Goal: Task Accomplishment & Management: Complete application form

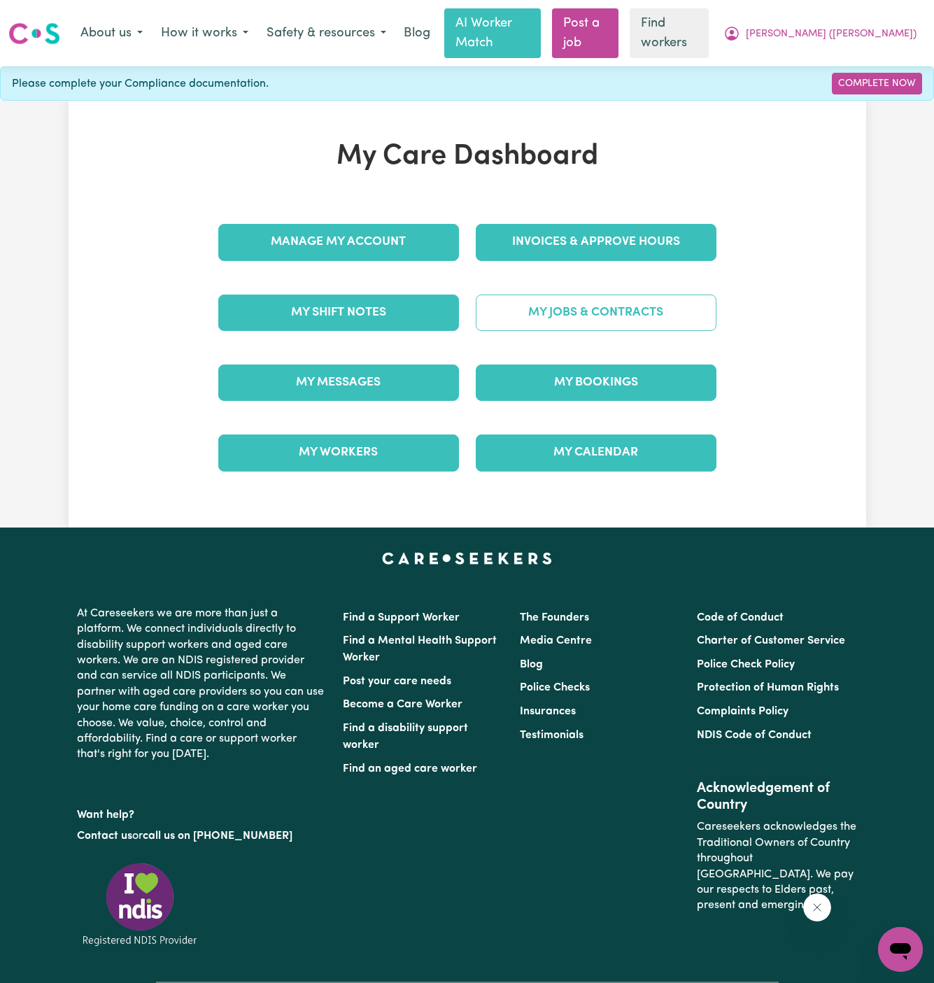
click at [579, 295] on link "My Jobs & Contracts" at bounding box center [596, 313] width 241 height 36
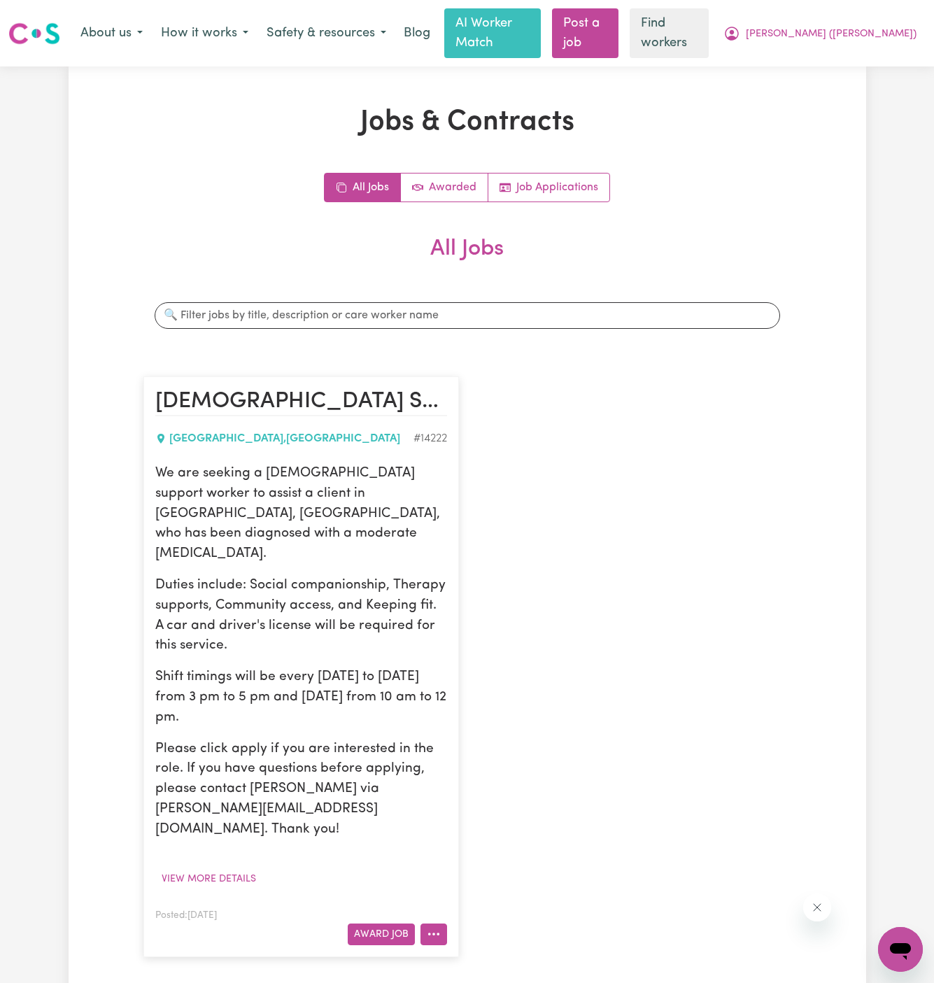
click at [442, 924] on button "More options" at bounding box center [434, 935] width 27 height 22
click at [498, 804] on link "Hide Job" at bounding box center [476, 818] width 111 height 28
click at [586, 174] on link "Job Applications" at bounding box center [548, 188] width 121 height 28
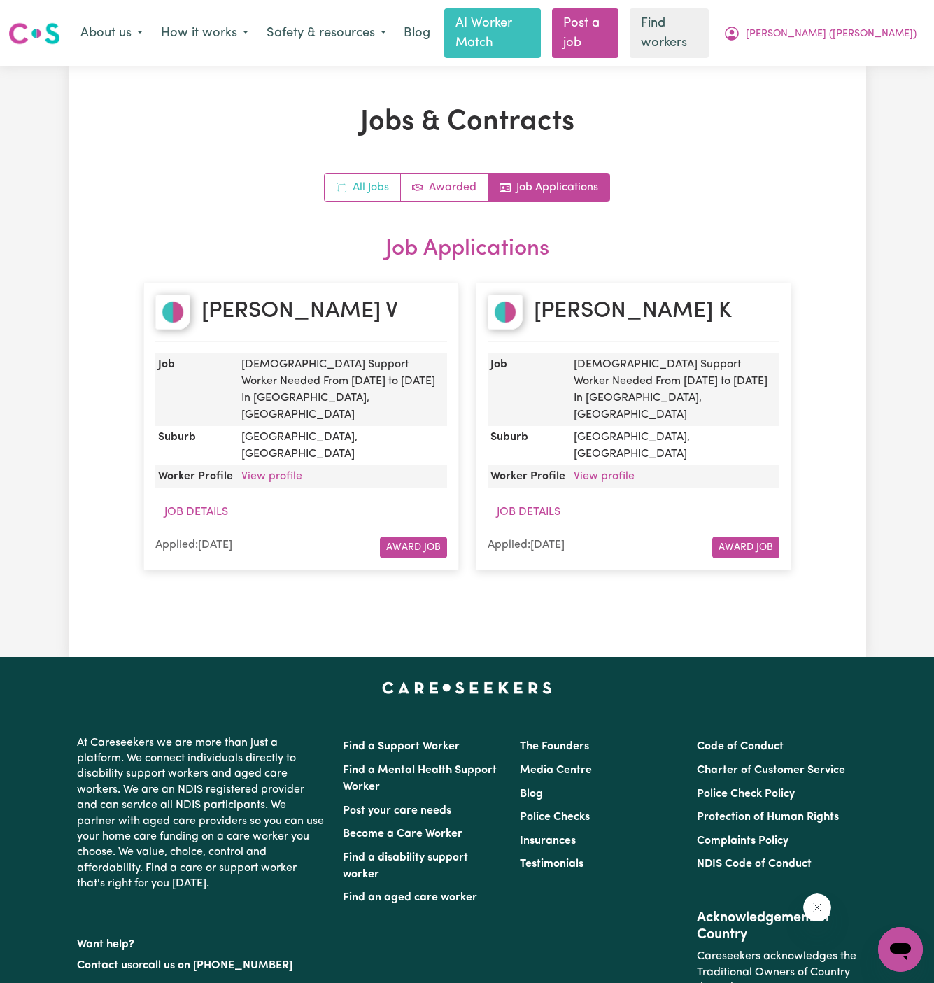
click at [370, 174] on link "All Jobs" at bounding box center [363, 188] width 76 height 28
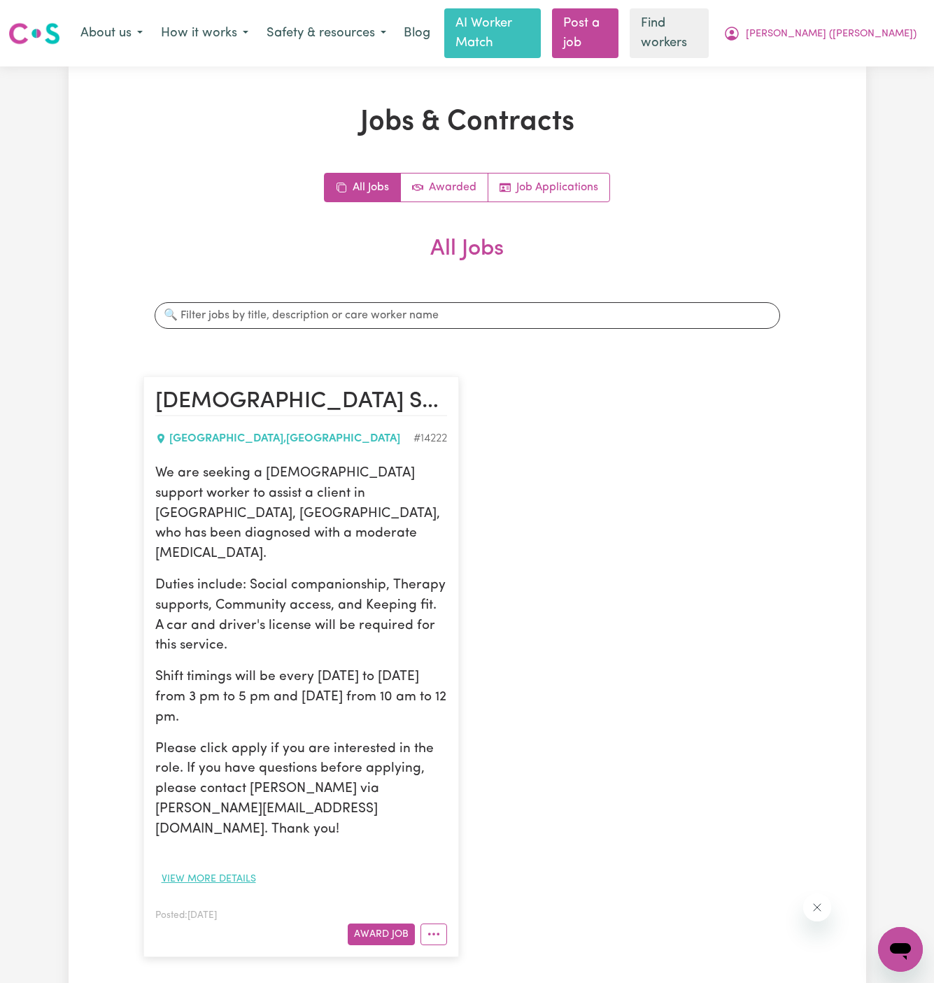
click at [246, 868] on button "View more details" at bounding box center [208, 879] width 107 height 22
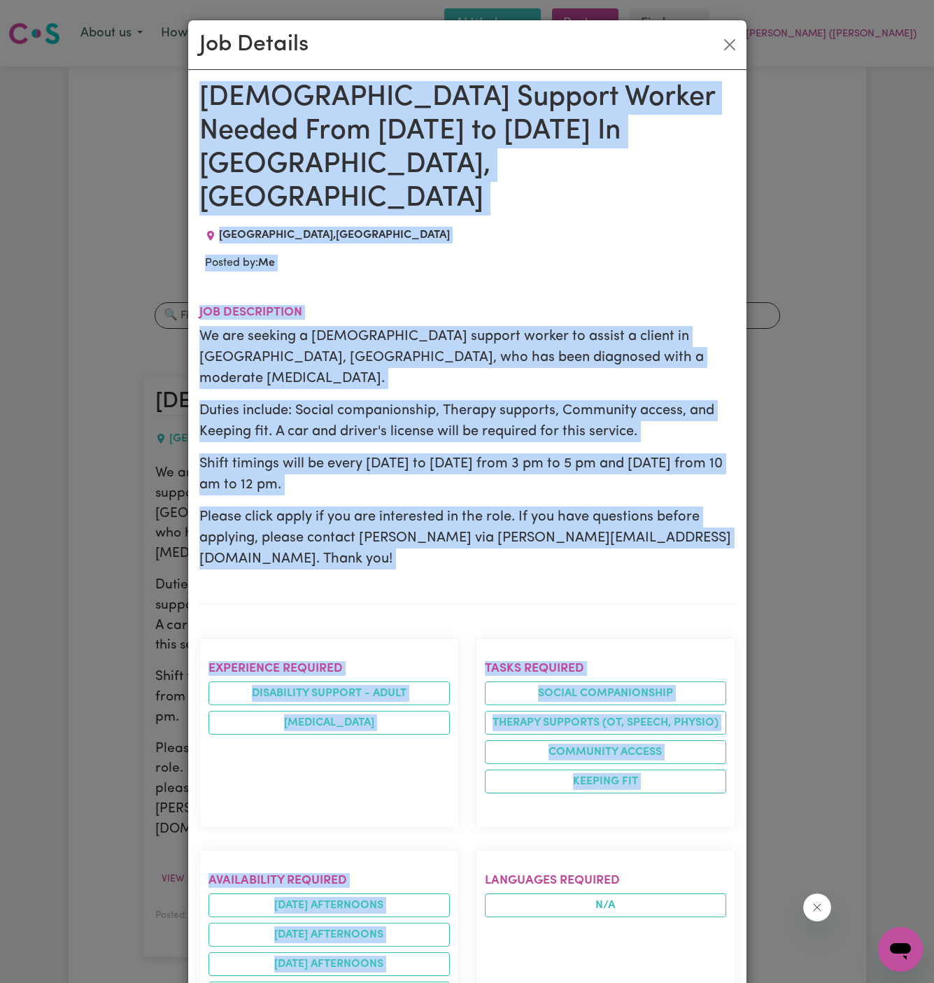
drag, startPoint x: 198, startPoint y: 90, endPoint x: 234, endPoint y: 984, distance: 895.1
click at [234, 983] on html "Menu About us How it works Safety & resources Blog AI Worker Match Post a job F…" at bounding box center [467, 823] width 934 height 1646
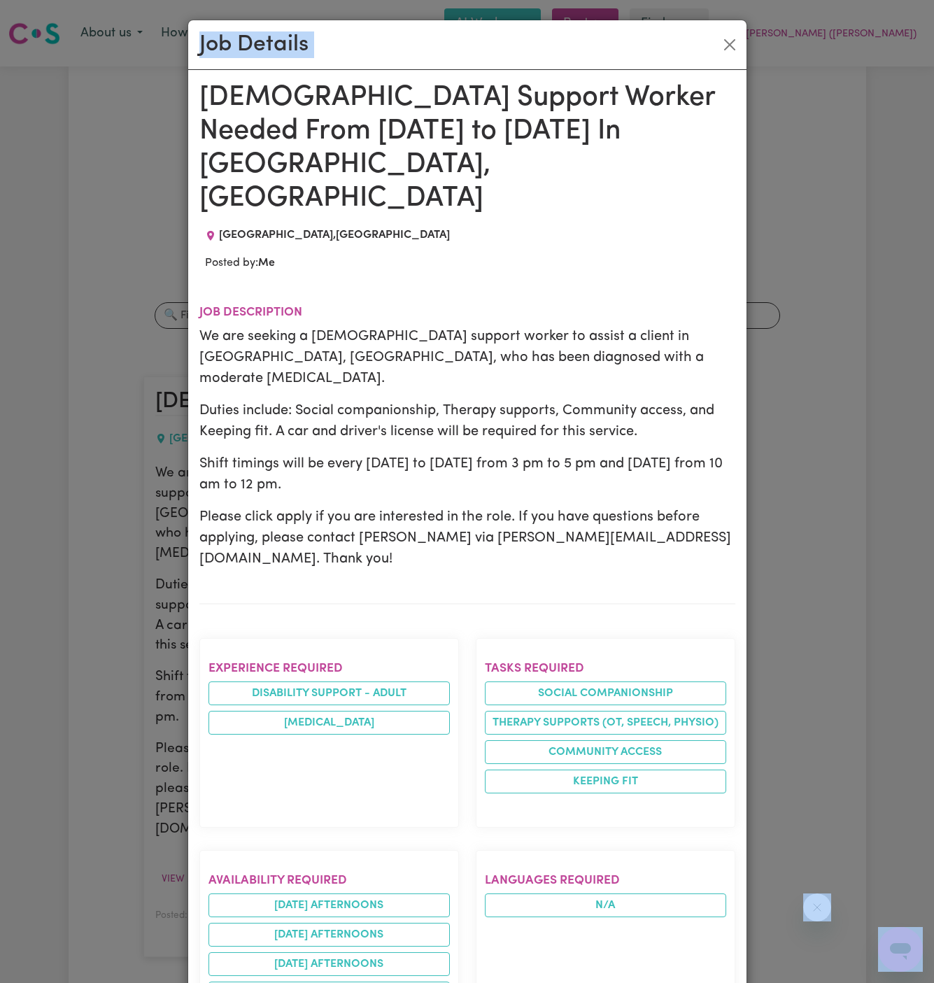
scroll to position [12, 0]
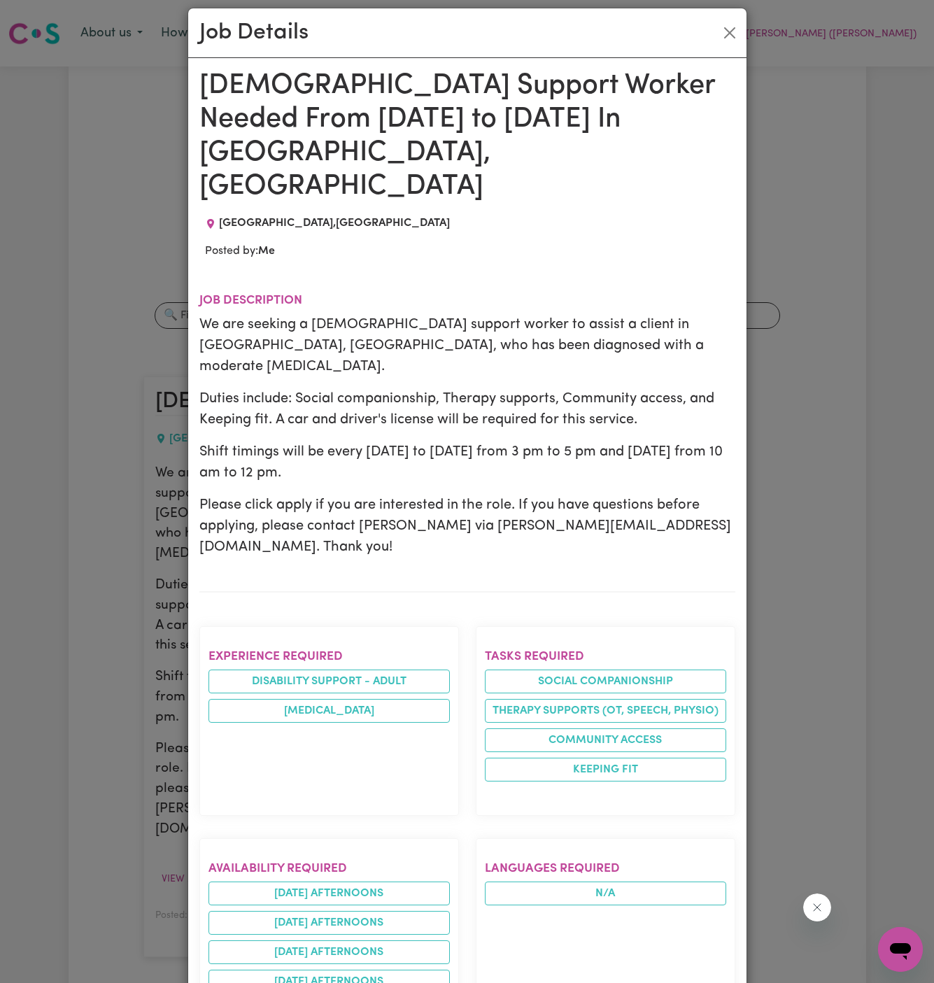
click at [395, 639] on section "Experience required Disability support - Adult Intellectual Disability" at bounding box center [329, 721] width 260 height 190
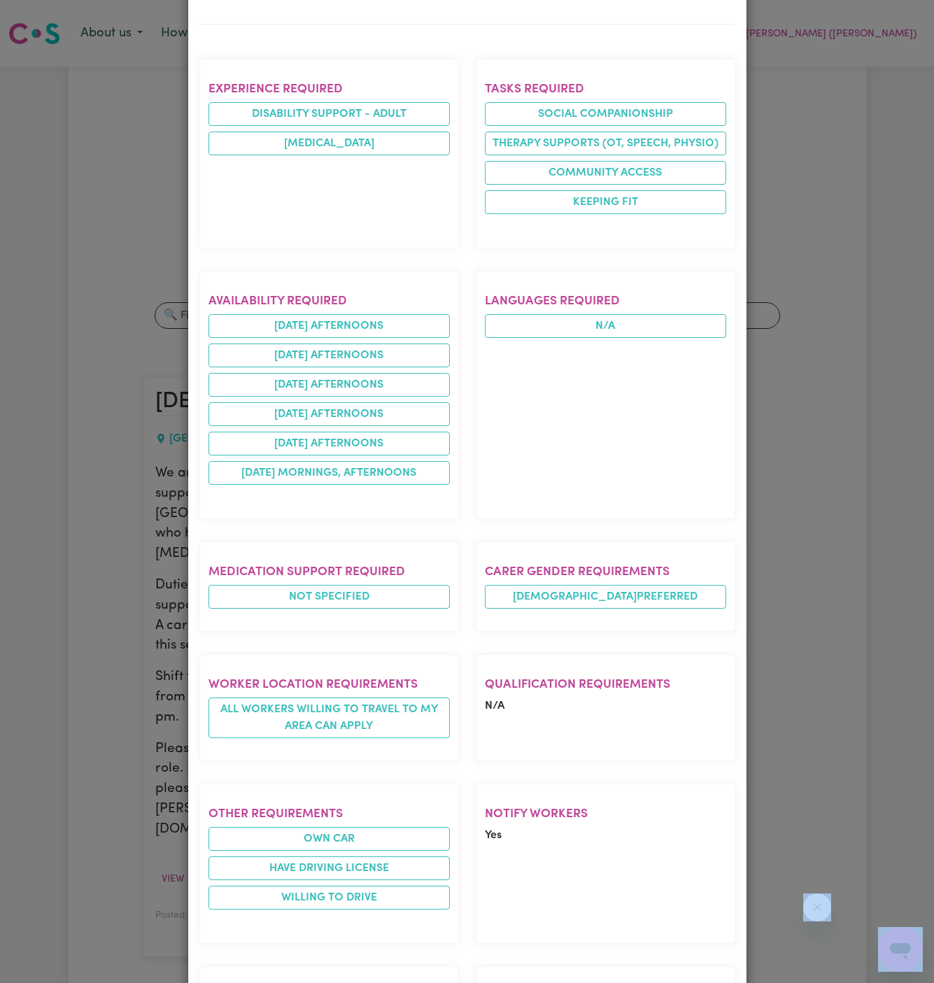
scroll to position [604, 0]
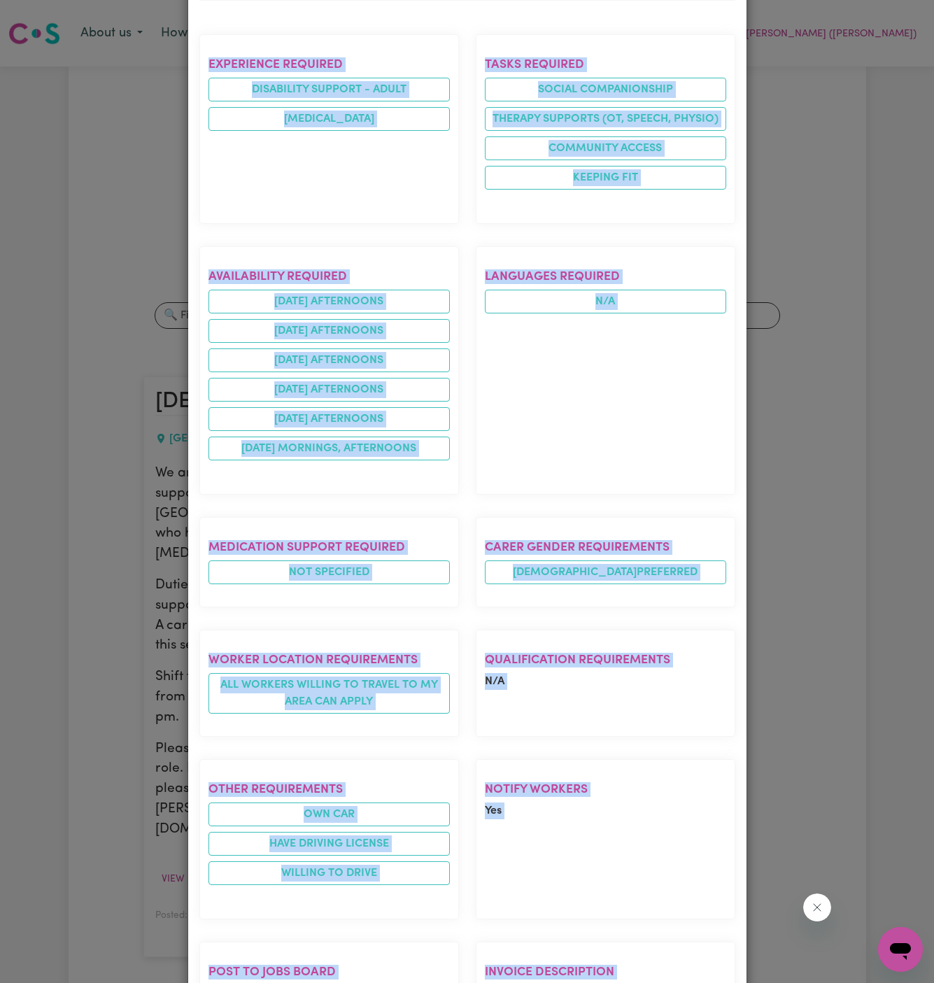
drag, startPoint x: 202, startPoint y: 85, endPoint x: 659, endPoint y: 887, distance: 924.0
click at [659, 887] on div "Female Support Worker Needed From Monday to Saturday In Bossley Park, NSW BOSSL…" at bounding box center [467, 282] width 536 height 1610
copy div "Female Support Worker Needed From Monday to Saturday In Bossley Park, NSW BOSSL…"
click at [824, 572] on div "Job Details Female Support Worker Needed From Monday to Saturday In Bossley Par…" at bounding box center [467, 491] width 934 height 983
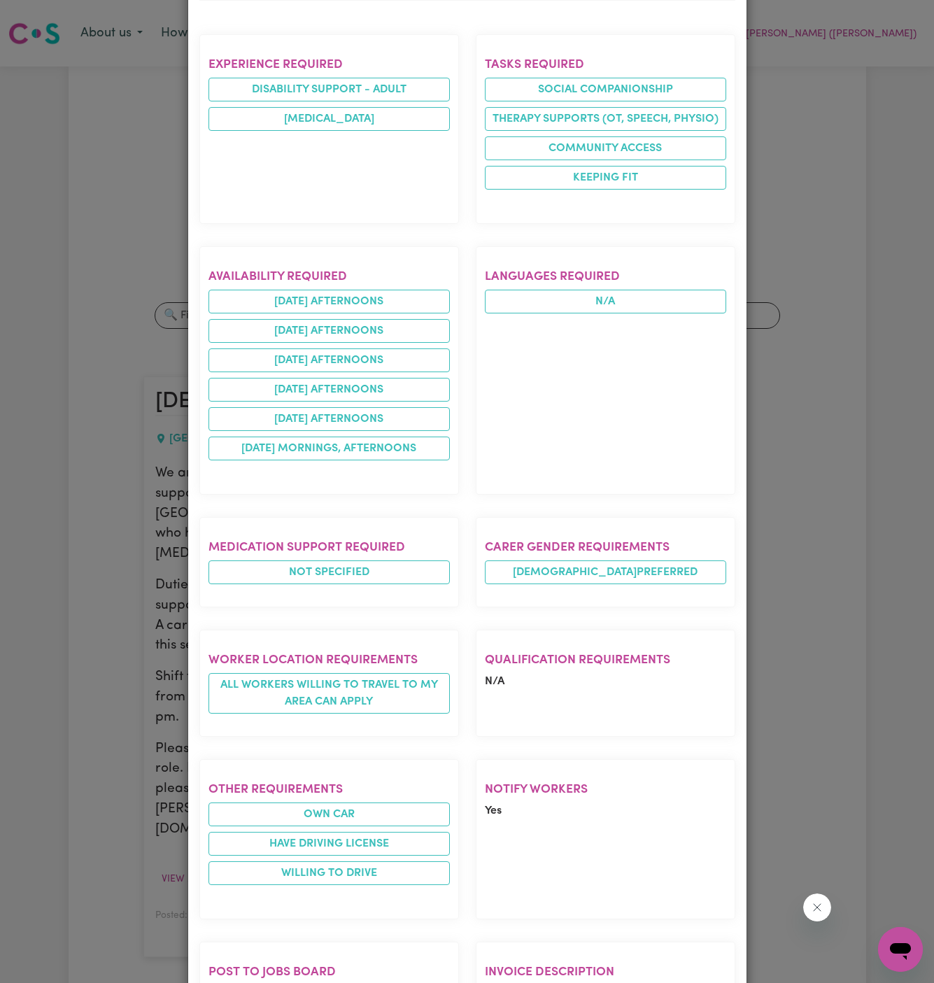
scroll to position [0, 0]
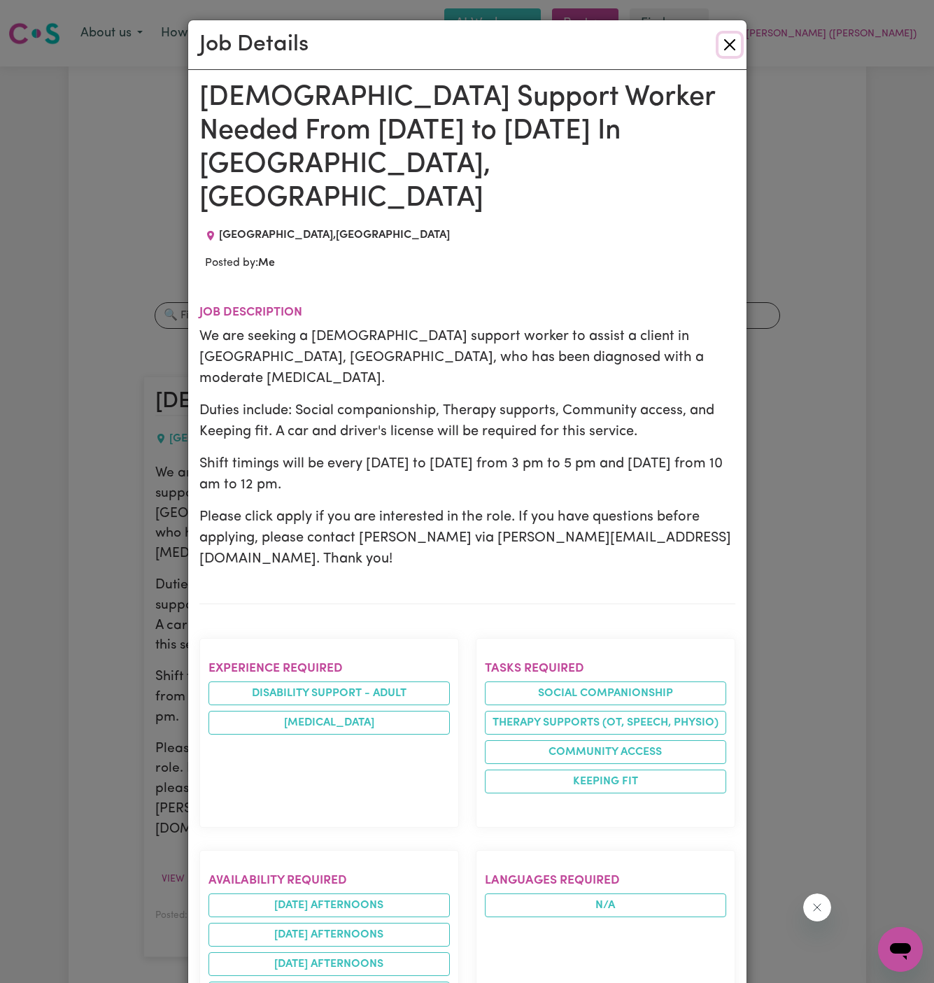
click at [728, 49] on button "Close" at bounding box center [730, 45] width 22 height 22
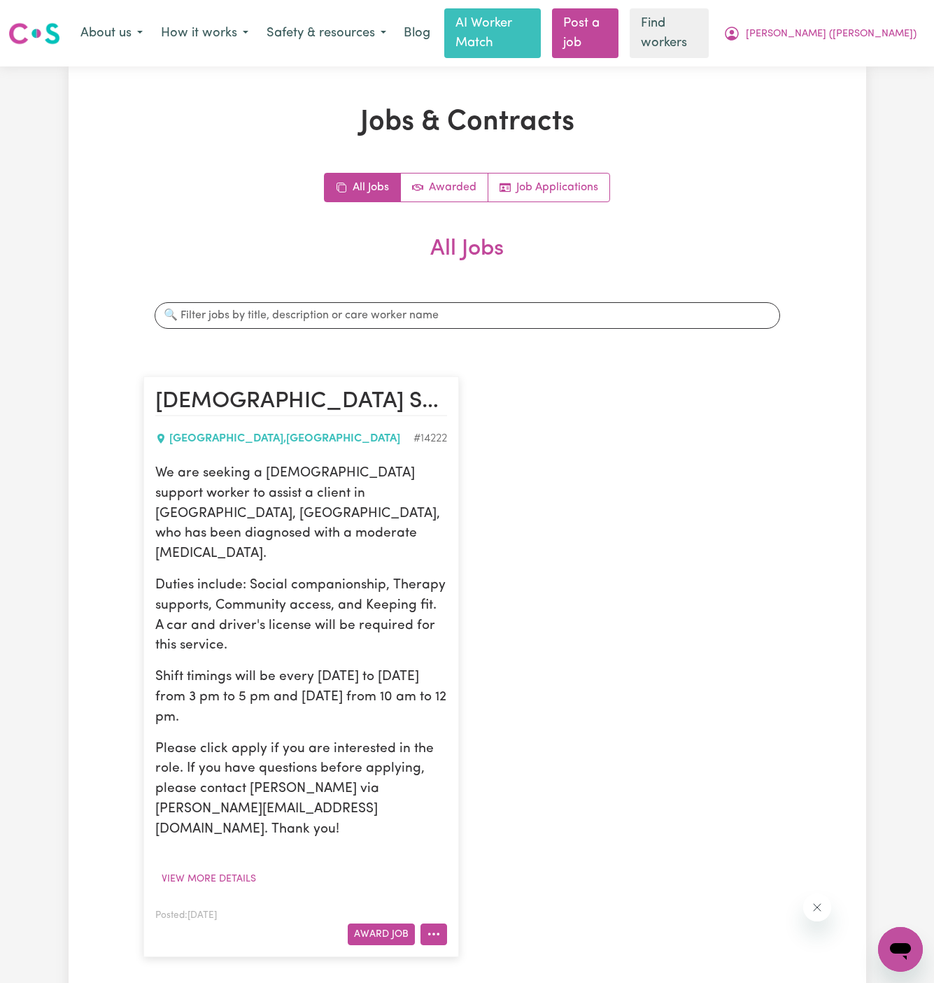
click at [444, 924] on button "More options" at bounding box center [434, 935] width 27 height 22
click at [514, 804] on link "Hide Job" at bounding box center [476, 818] width 111 height 28
click at [619, 28] on link "Post a job" at bounding box center [585, 33] width 66 height 50
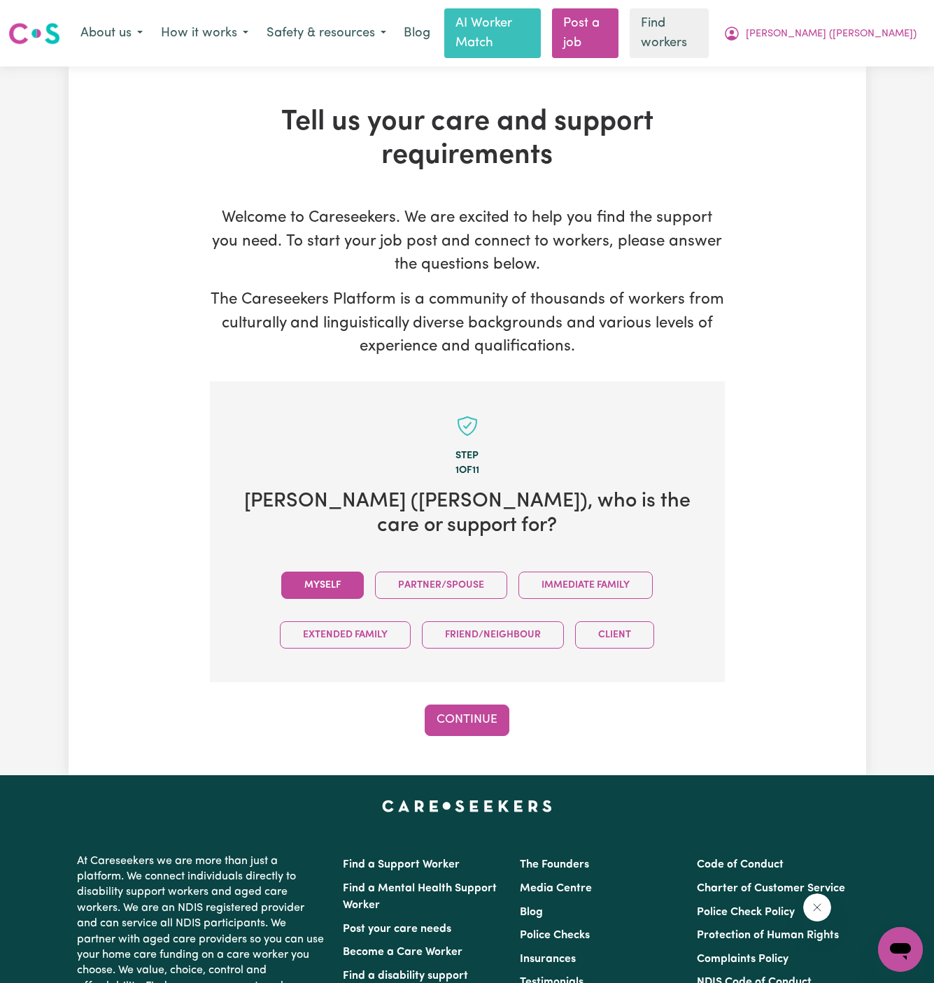
click at [337, 572] on button "Myself" at bounding box center [322, 585] width 83 height 27
click at [453, 705] on button "Continue" at bounding box center [467, 720] width 85 height 31
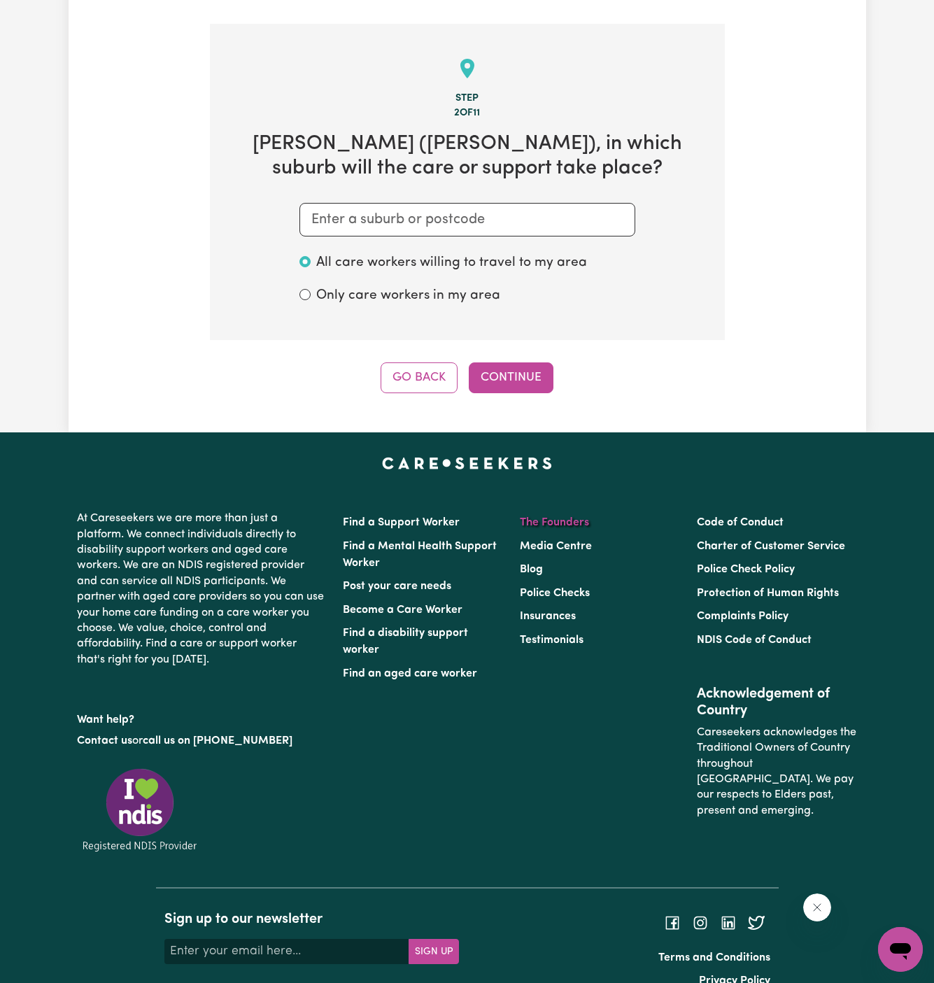
scroll to position [363, 0]
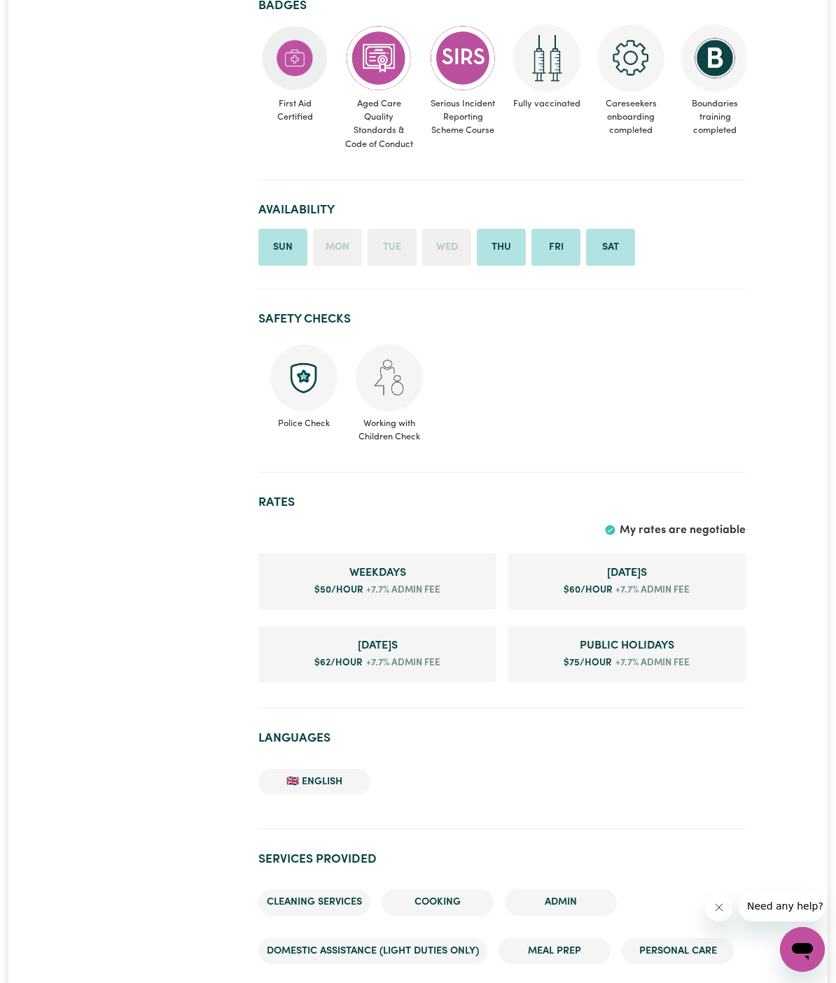
scroll to position [547, 0]
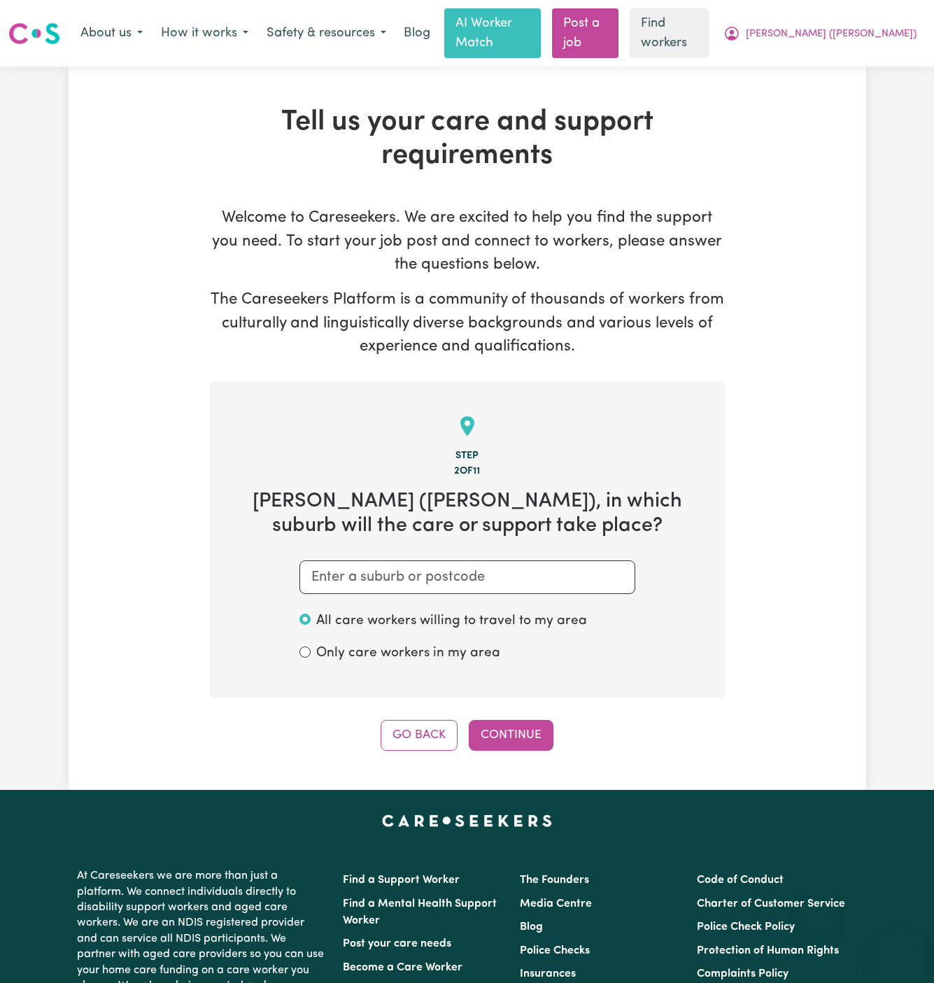
scroll to position [363, 0]
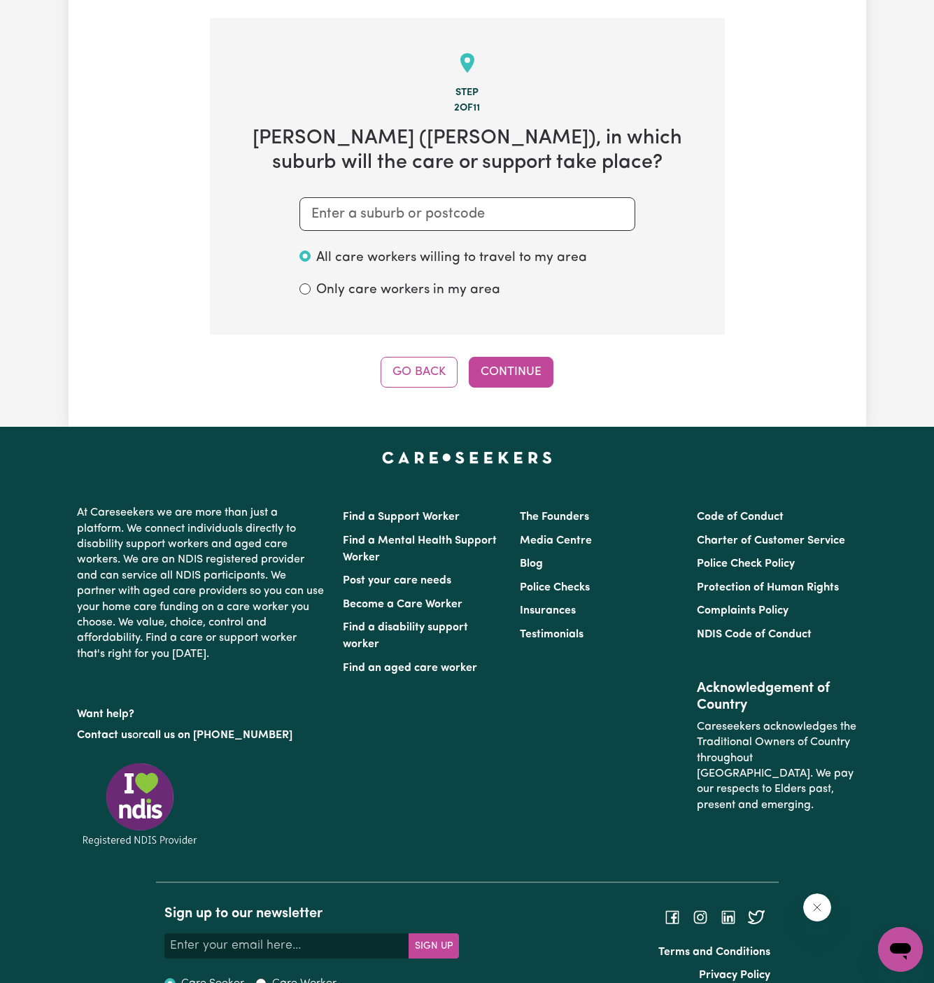
click at [404, 197] on input "text" at bounding box center [468, 214] width 336 height 34
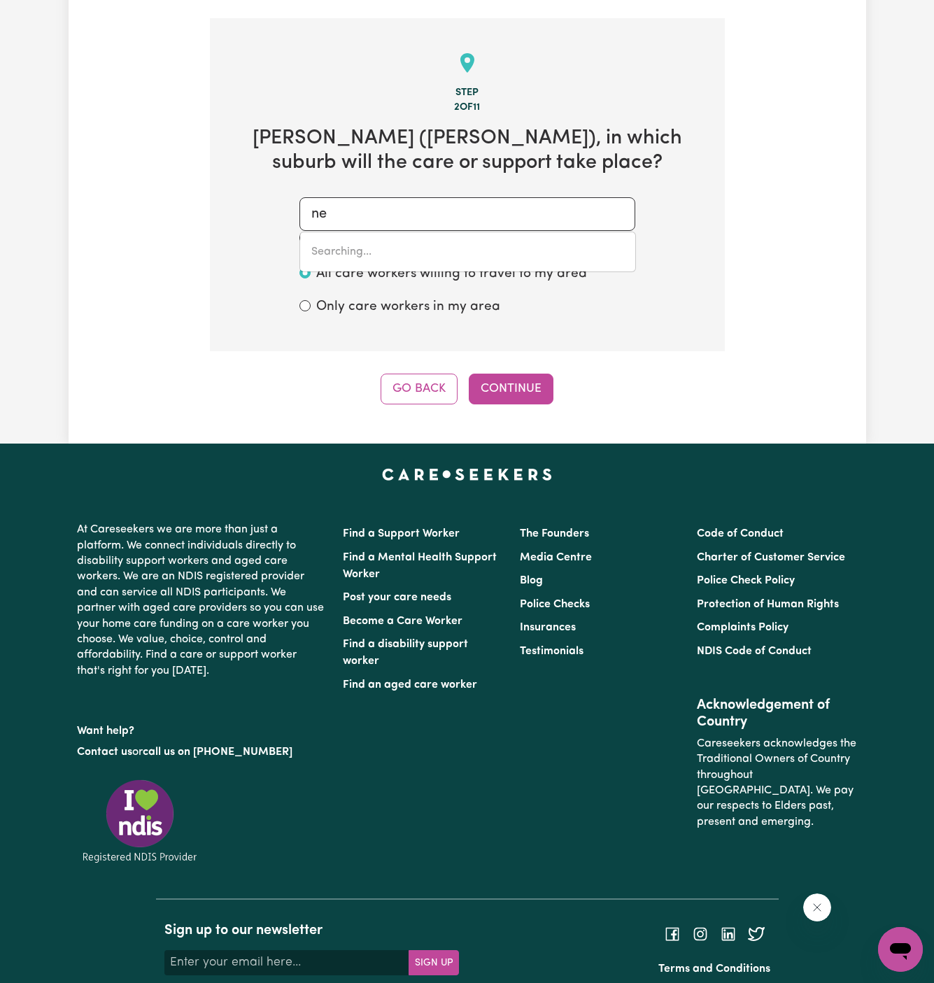
type input "n"
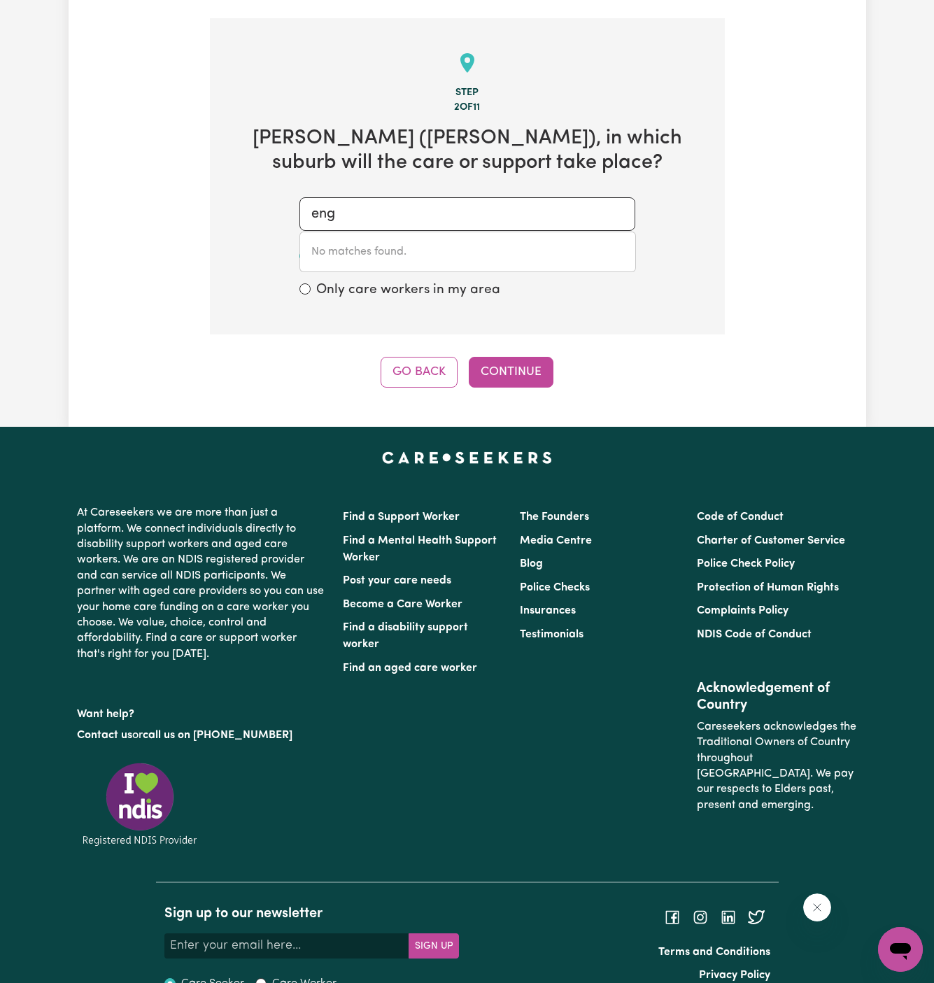
type input "en"
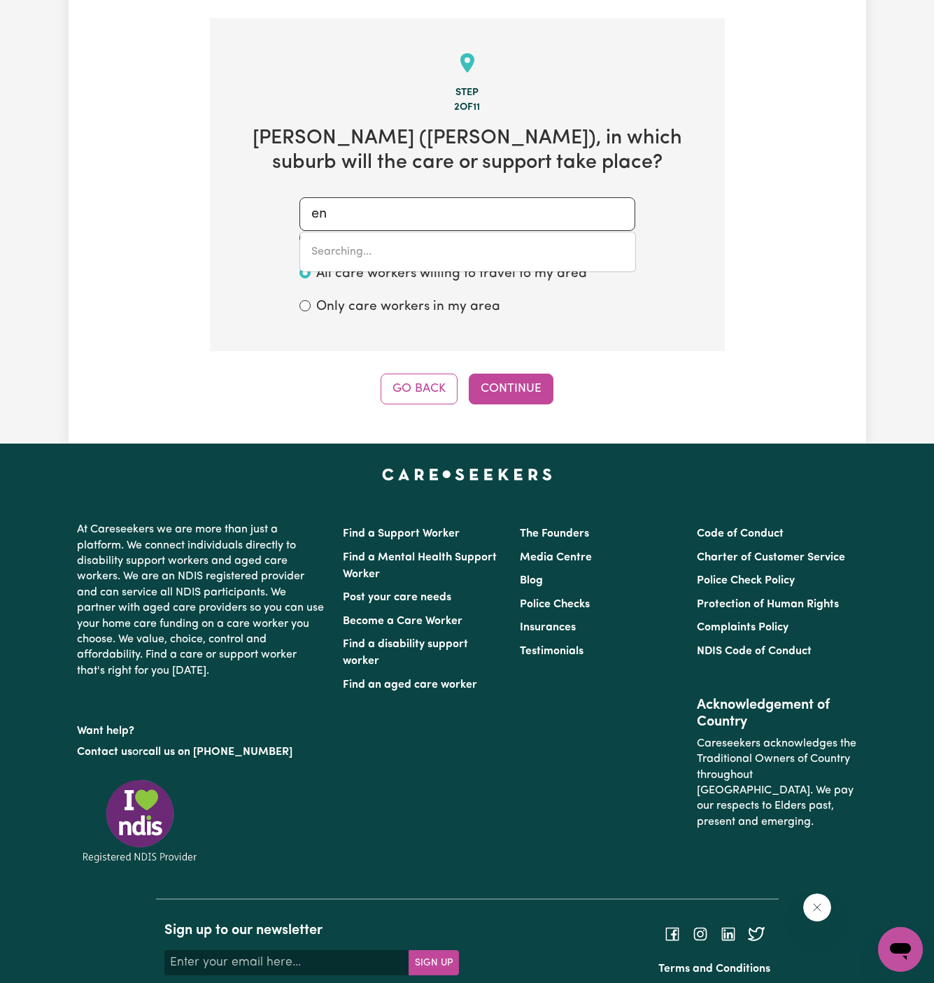
type input "enCOUNTER BAY, South Australia, 5211"
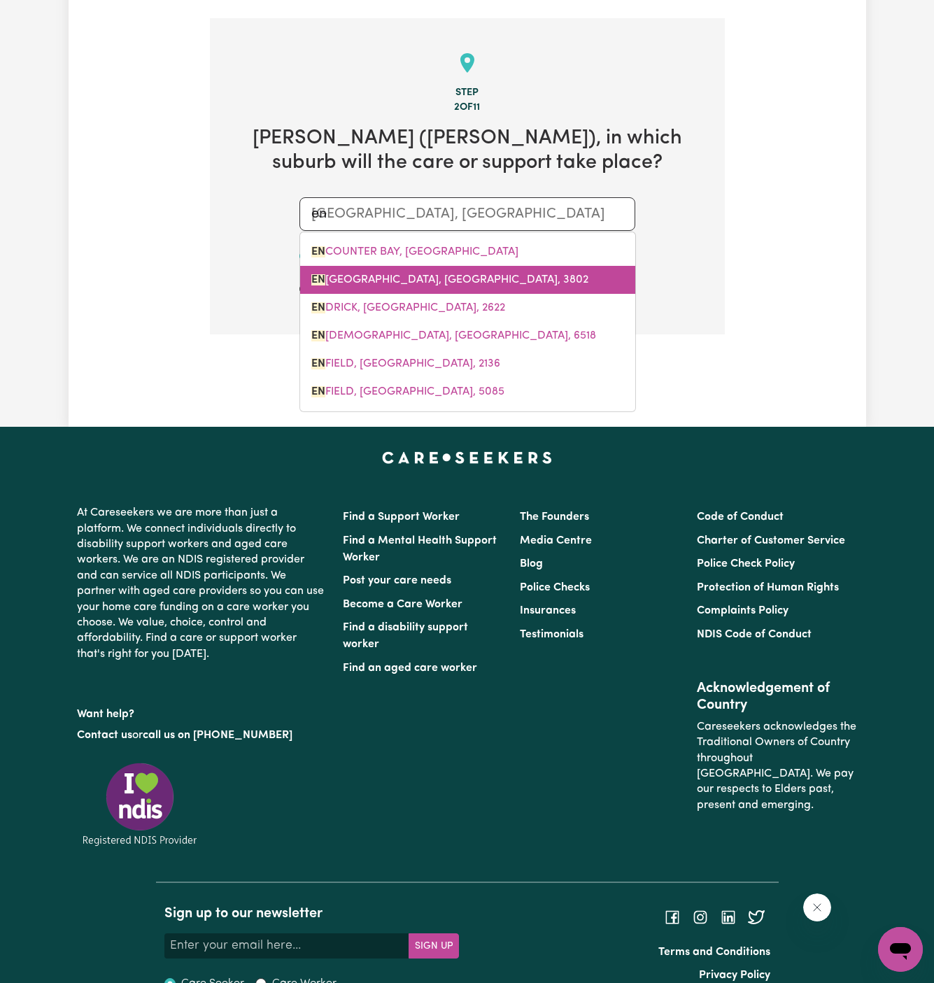
scroll to position [390, 0]
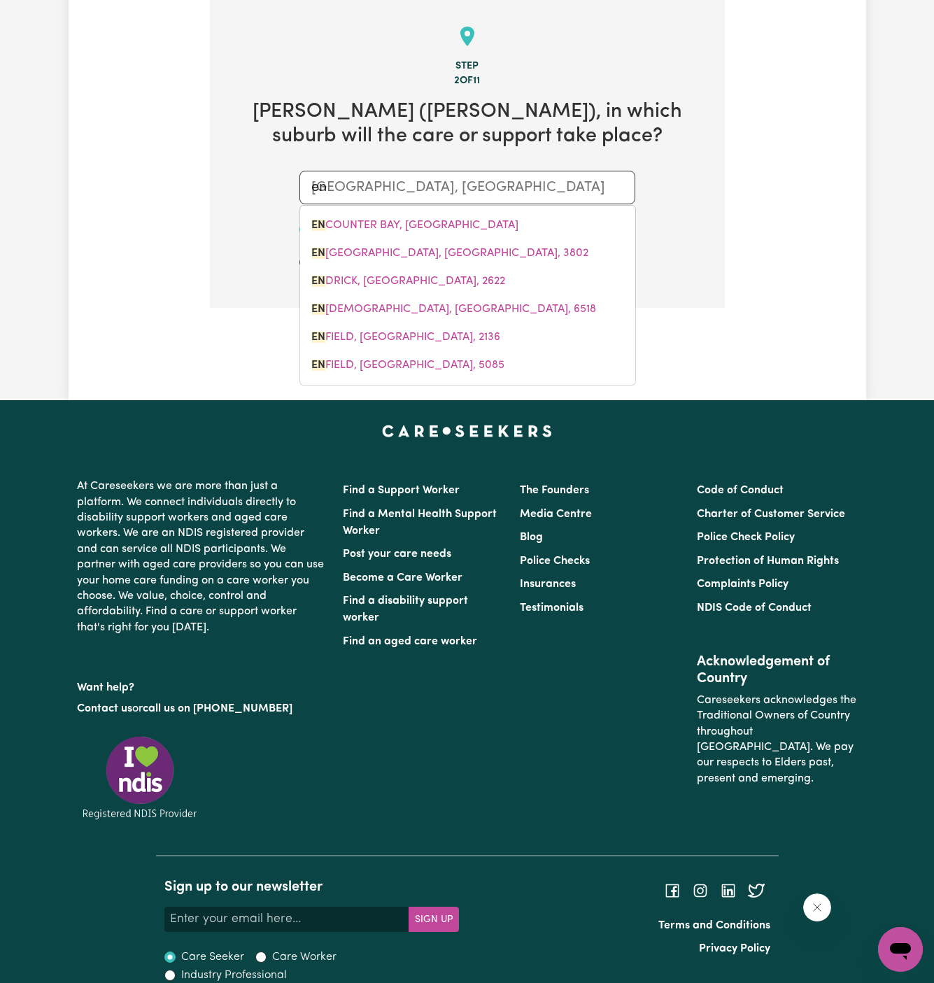
type input "en"
type input "enCOUNTER BAY, South Australia, 5211"
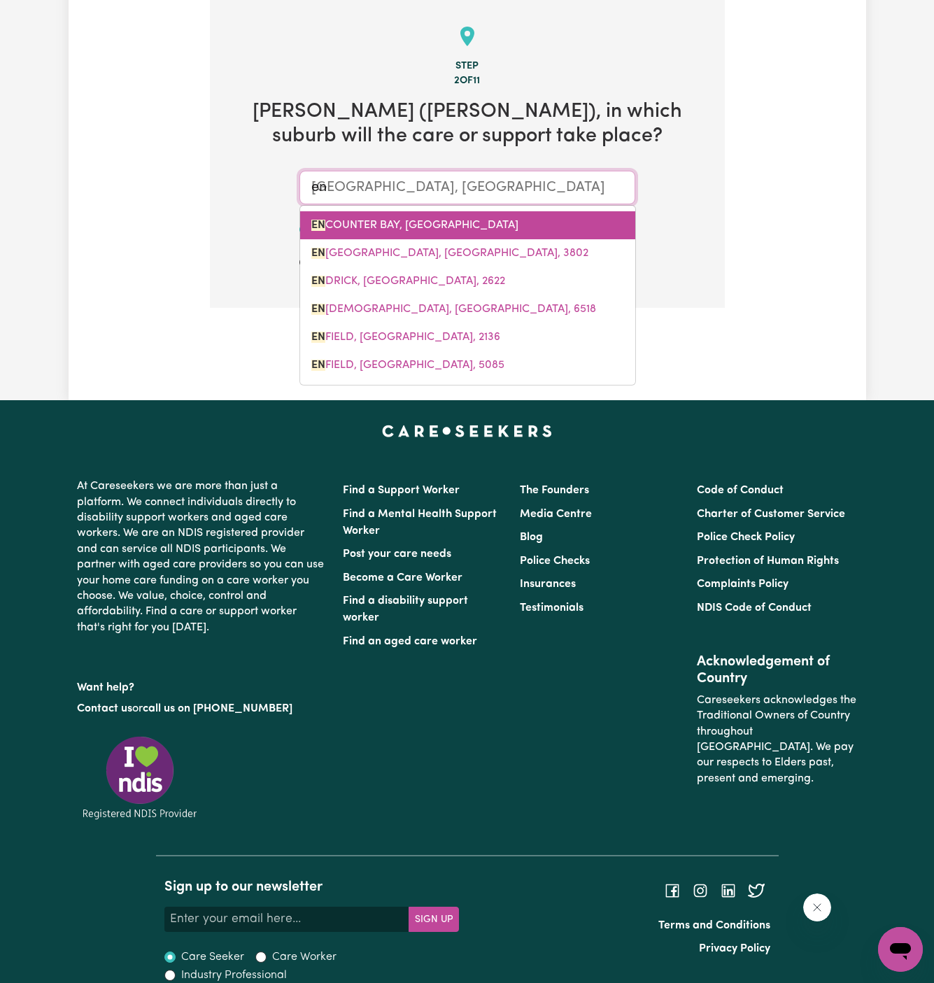
type input "eng"
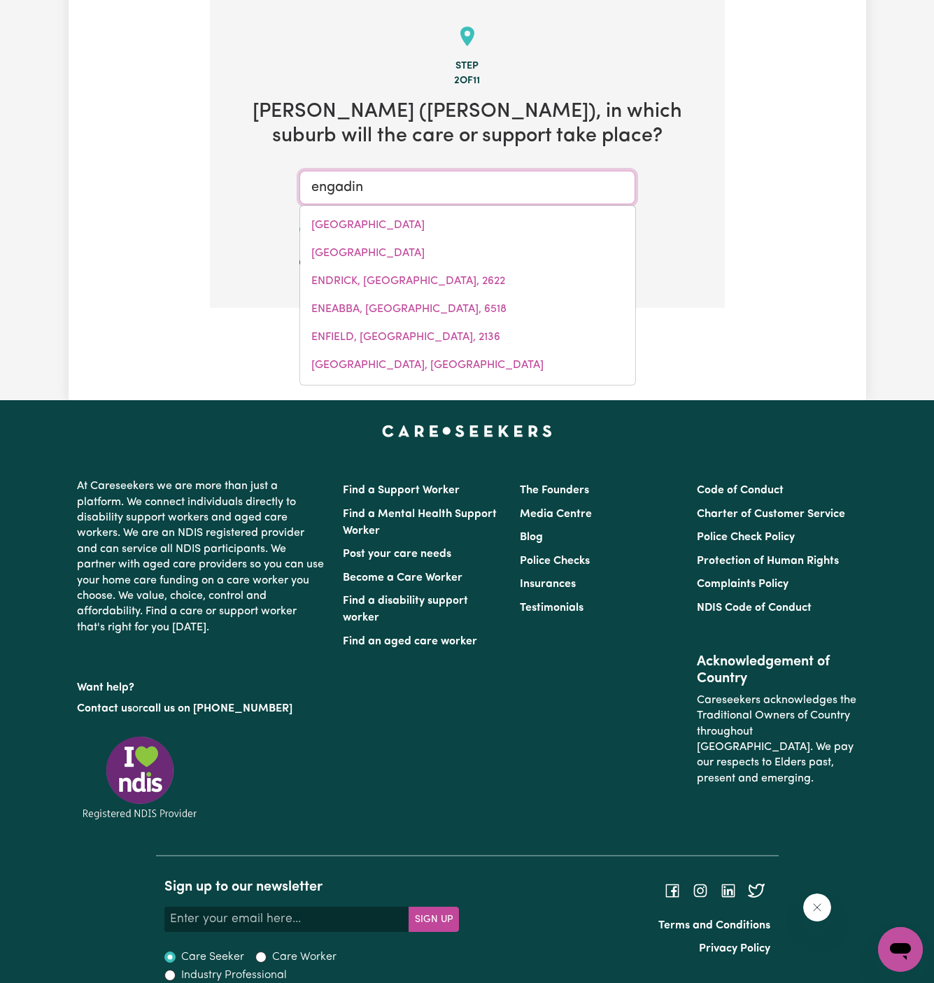
type input "engadine"
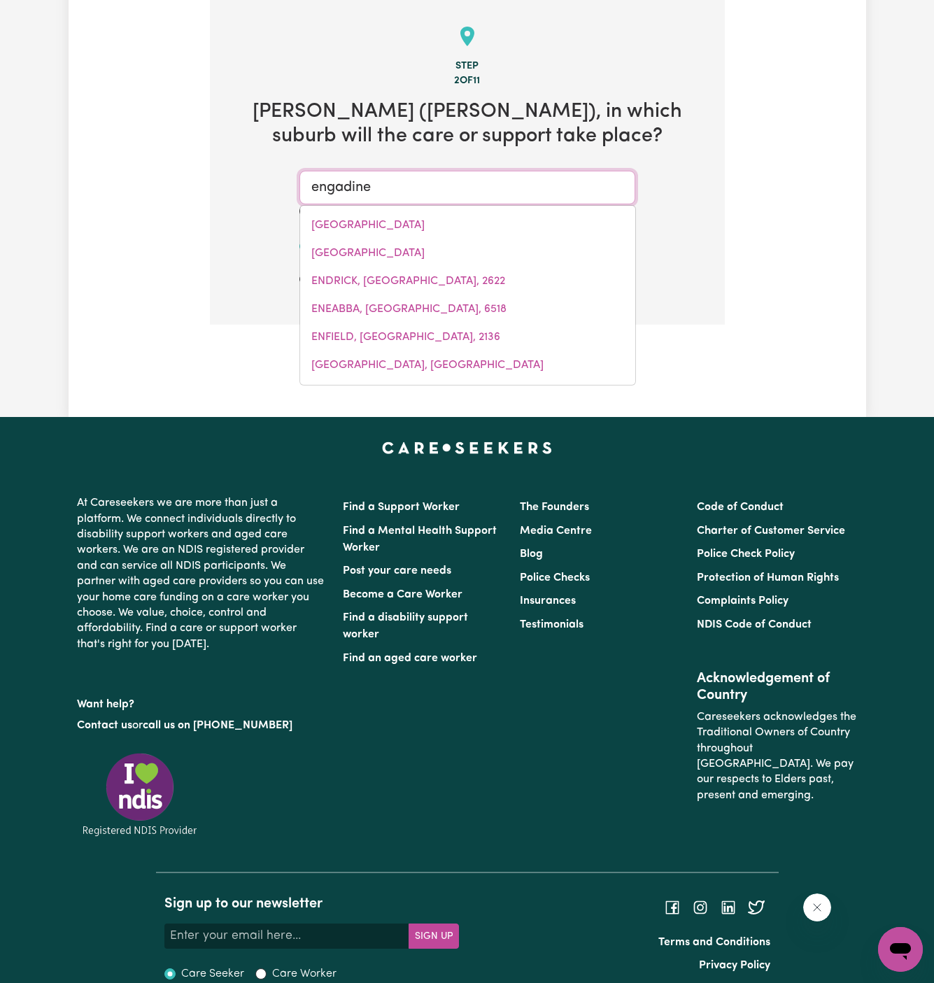
type input "engadine, New South Wales, 2233"
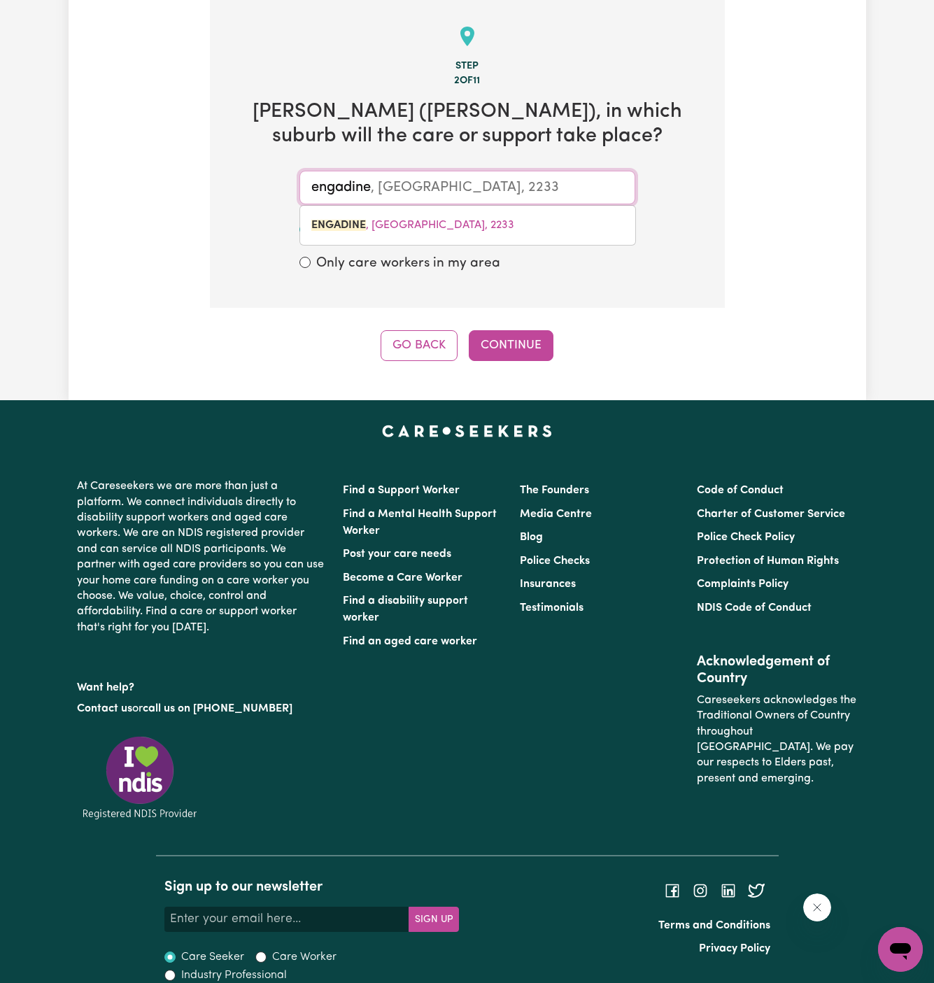
type input "engadine"
type input "engadine, New South Wales, 2233"
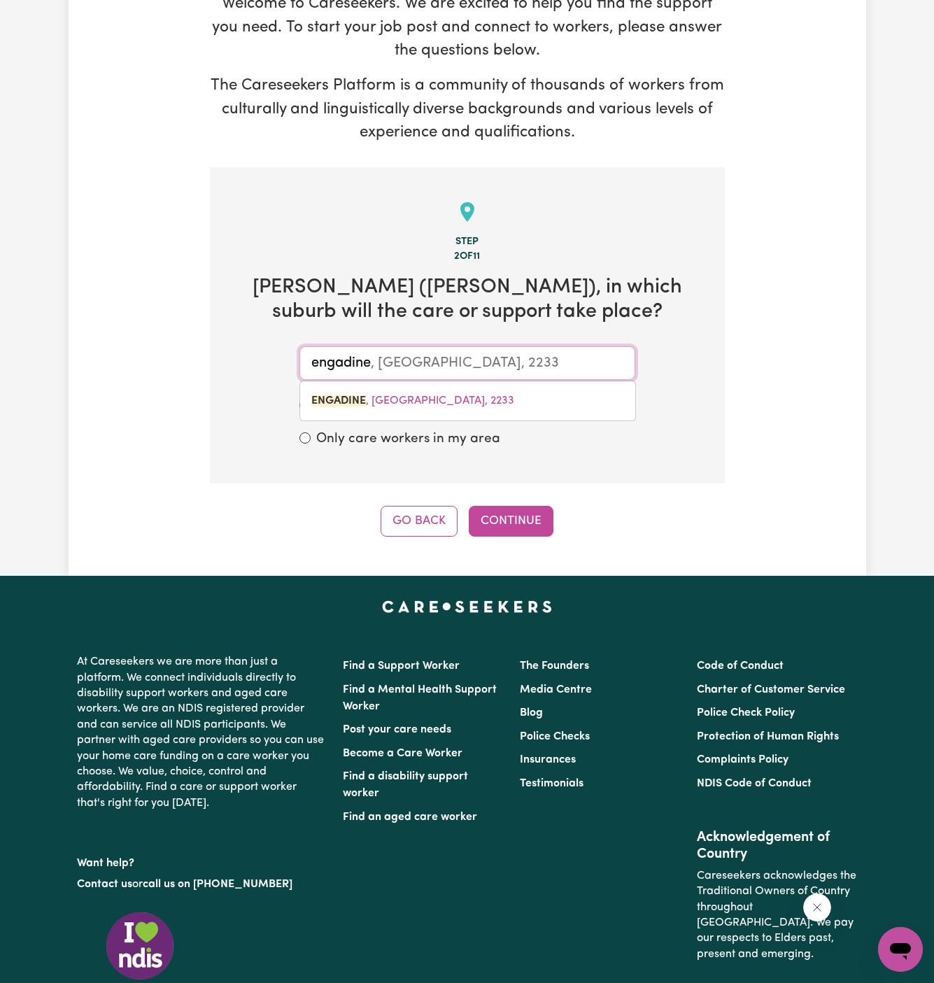
scroll to position [190, 0]
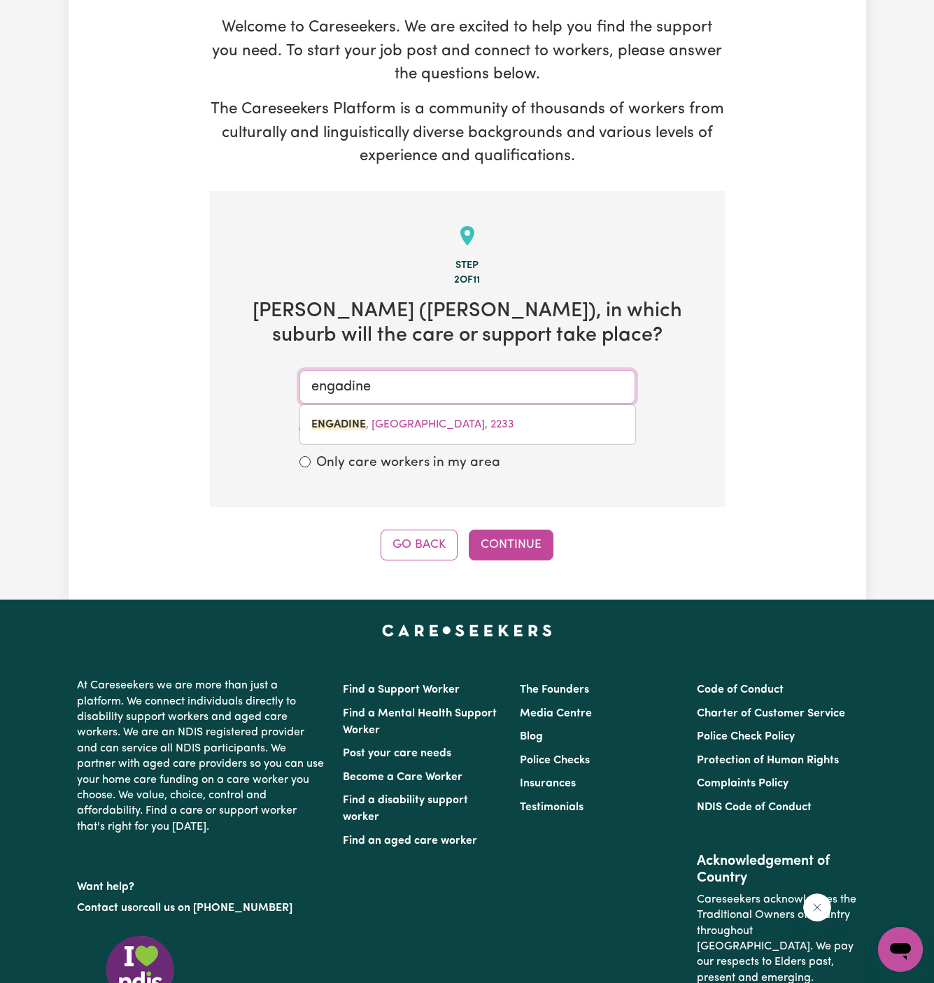
type input "engadine, New South Wales, 2233"
click at [486, 372] on input "engadine" at bounding box center [468, 387] width 336 height 34
paste input "Bossley Park,"
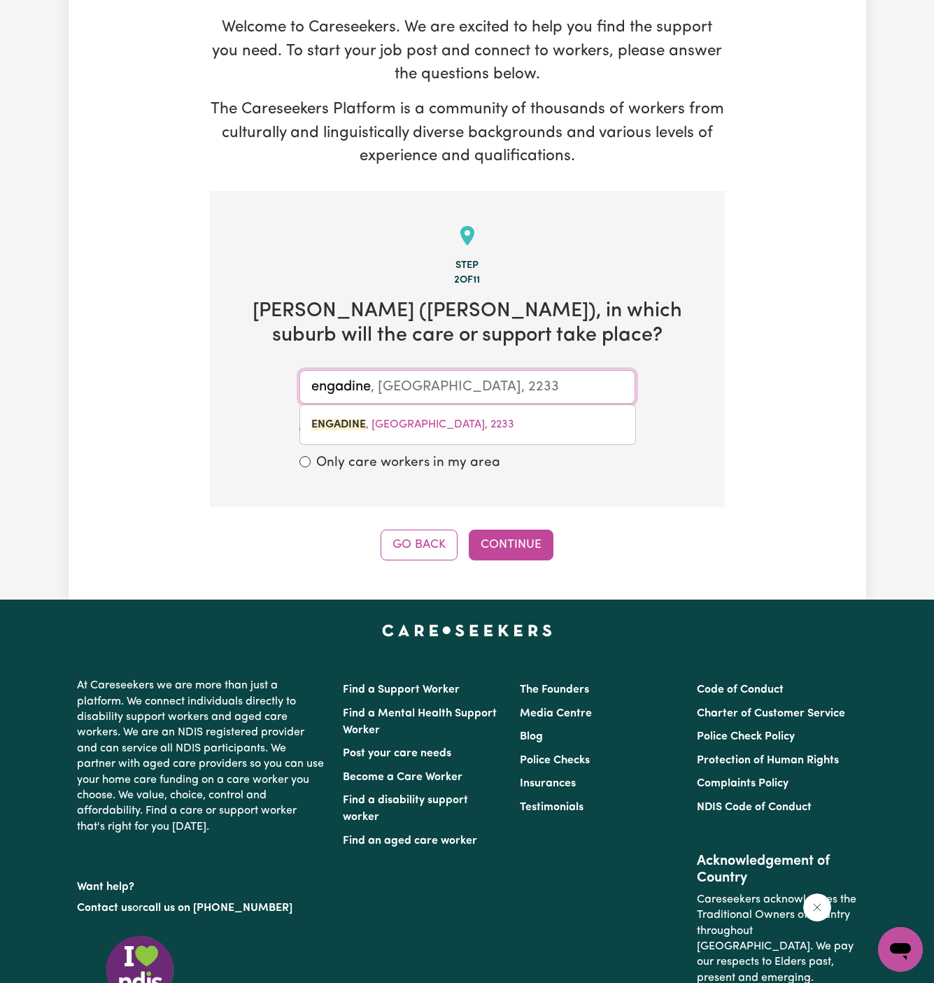
type input "Bossley Park,"
click at [316, 370] on input "Bossley Park" at bounding box center [468, 387] width 336 height 34
type input "Bossley Park"
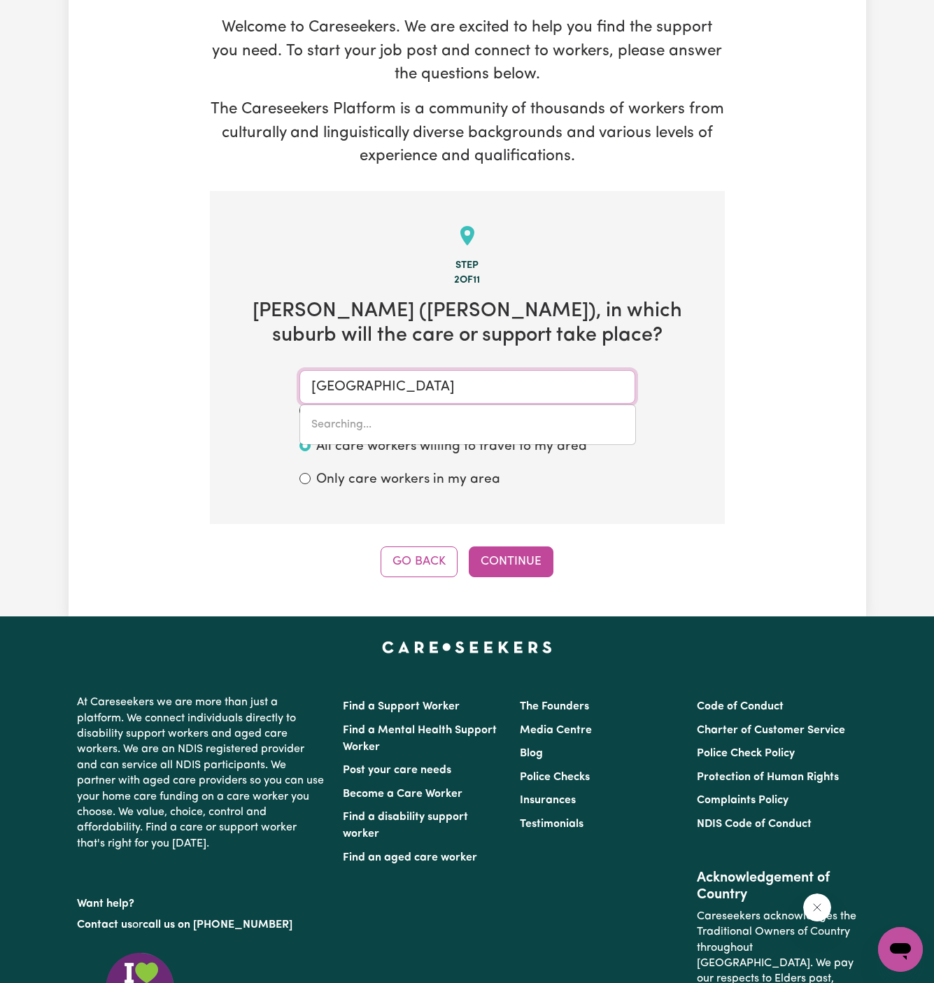
type input "Bossley Park, New South Wales, 2176"
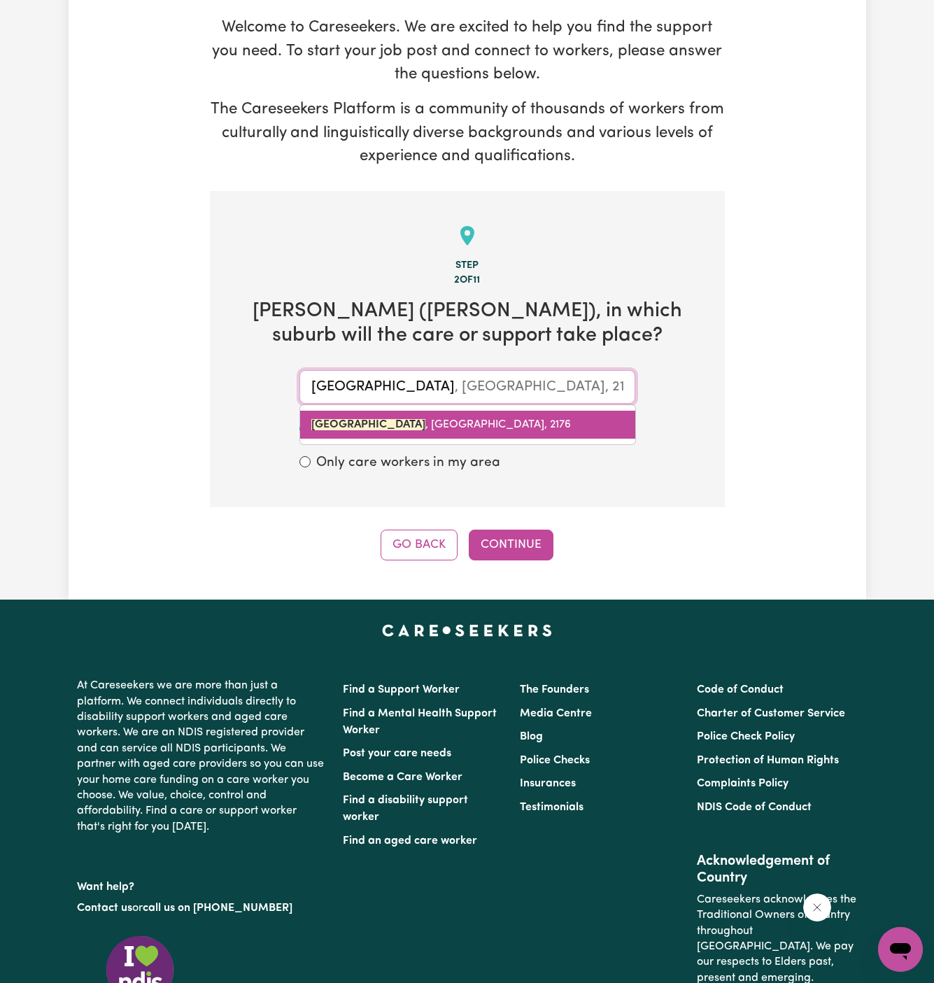
click at [431, 419] on span "BOSSLEY PARK , New South Wales, 2176" at bounding box center [441, 424] width 260 height 11
type input "BOSSLEY PARK, New South Wales, 2176"
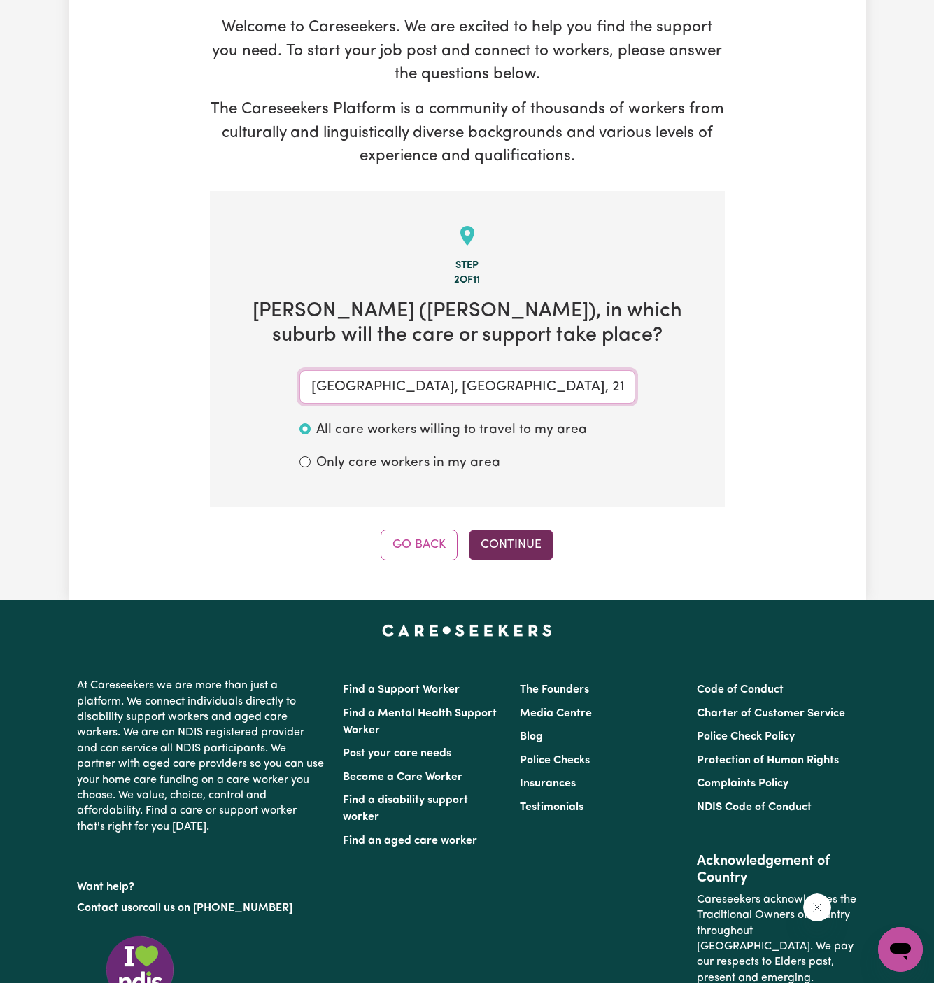
type input "BOSSLEY PARK, New South Wales, 2176"
click at [519, 530] on button "Continue" at bounding box center [511, 545] width 85 height 31
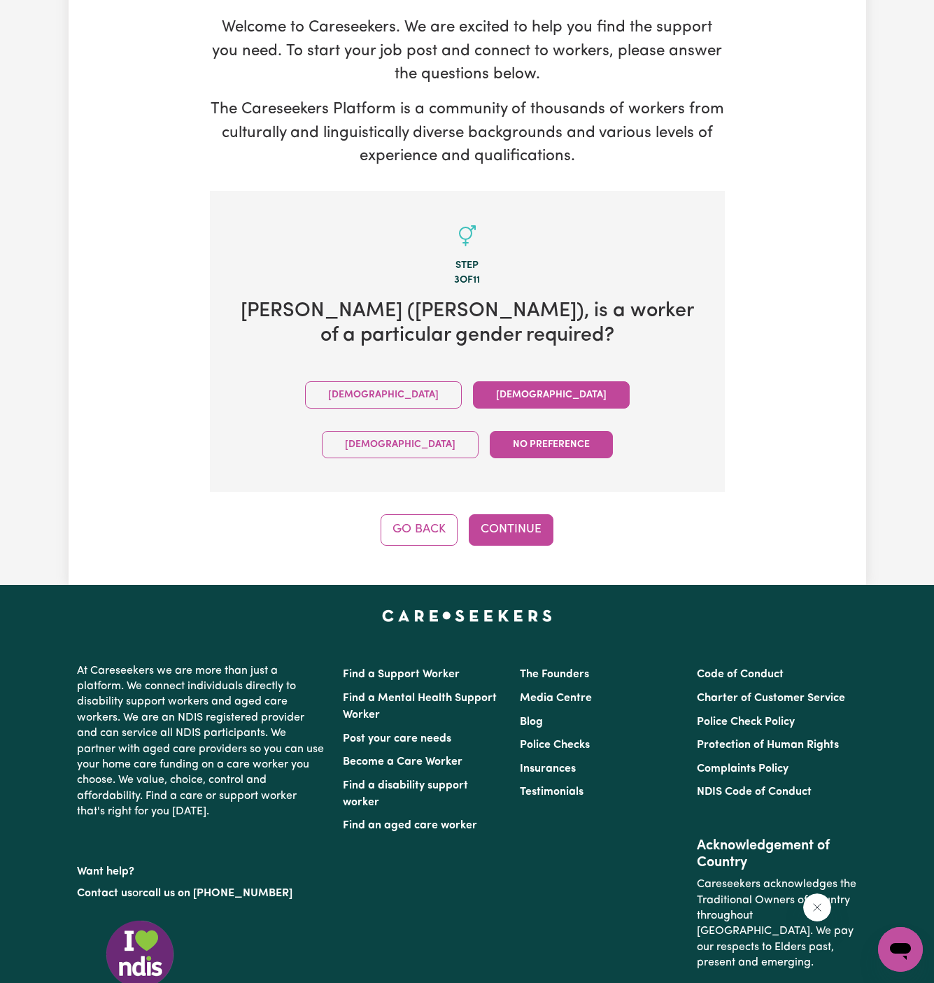
click at [473, 381] on button "Female" at bounding box center [551, 394] width 157 height 27
click at [510, 514] on button "Continue" at bounding box center [511, 529] width 85 height 31
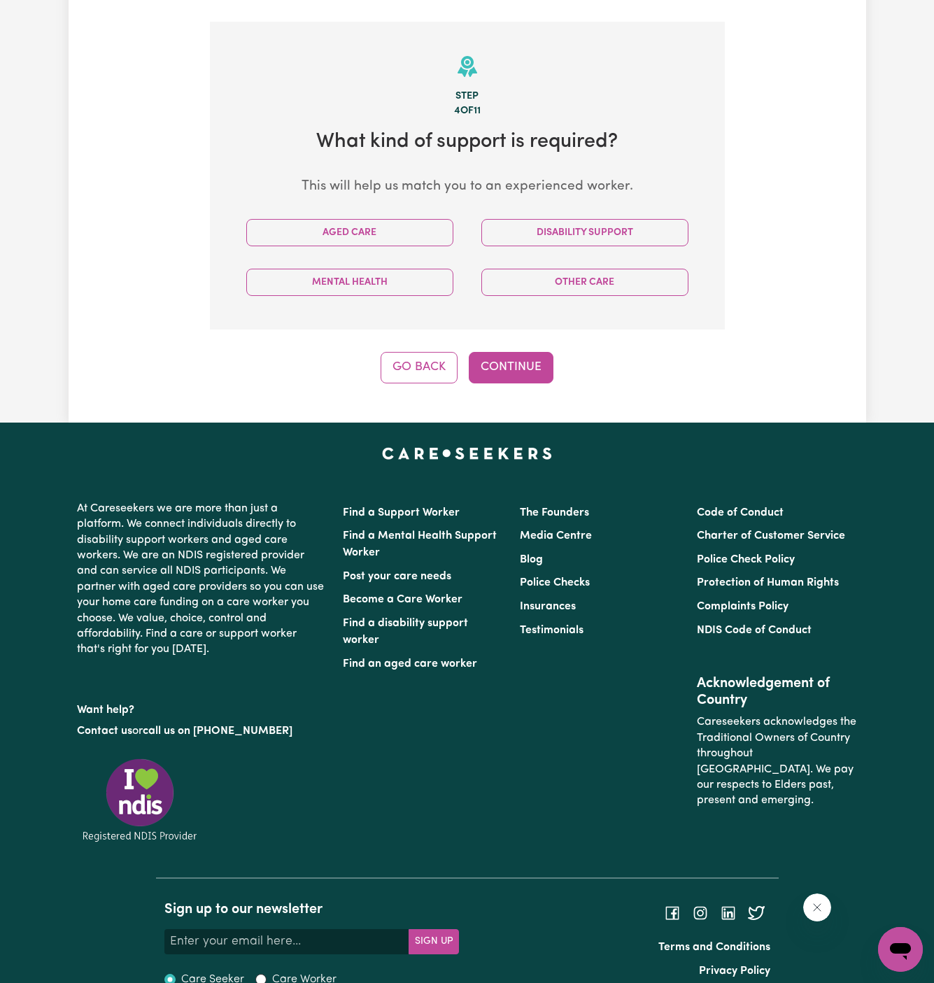
scroll to position [363, 0]
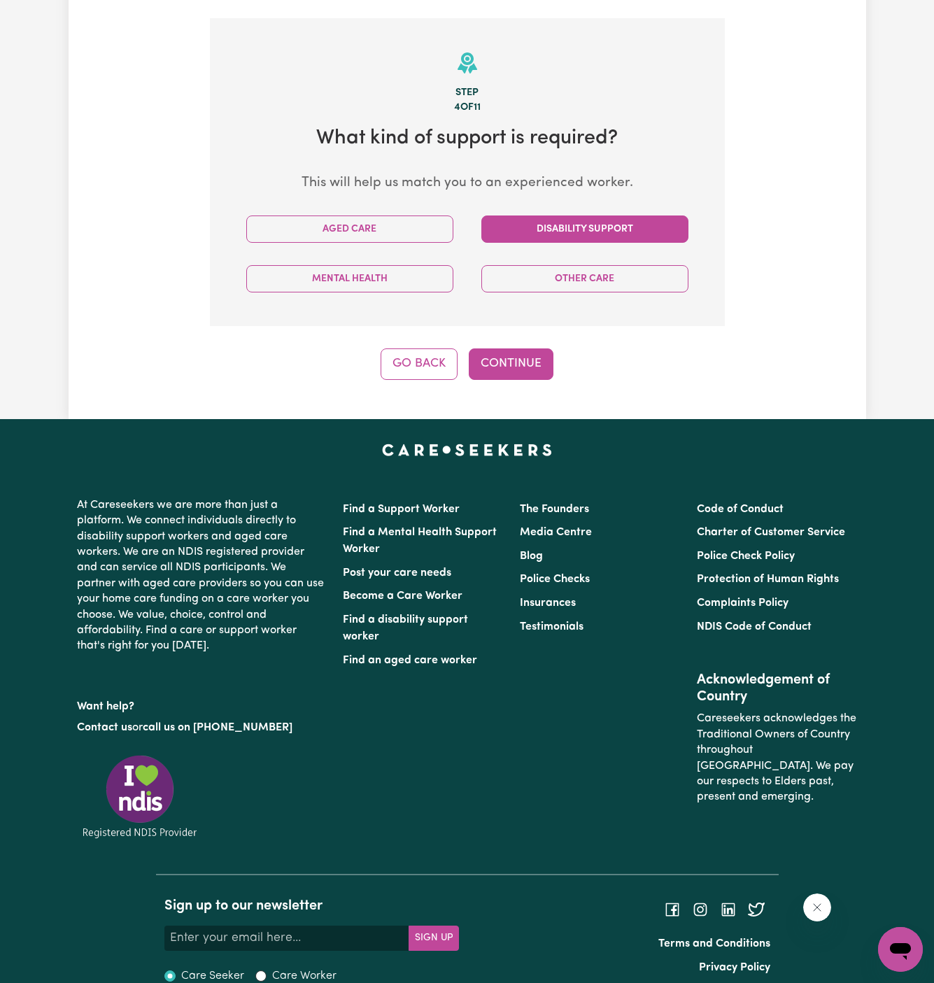
click at [646, 216] on button "Disability Support" at bounding box center [584, 229] width 207 height 27
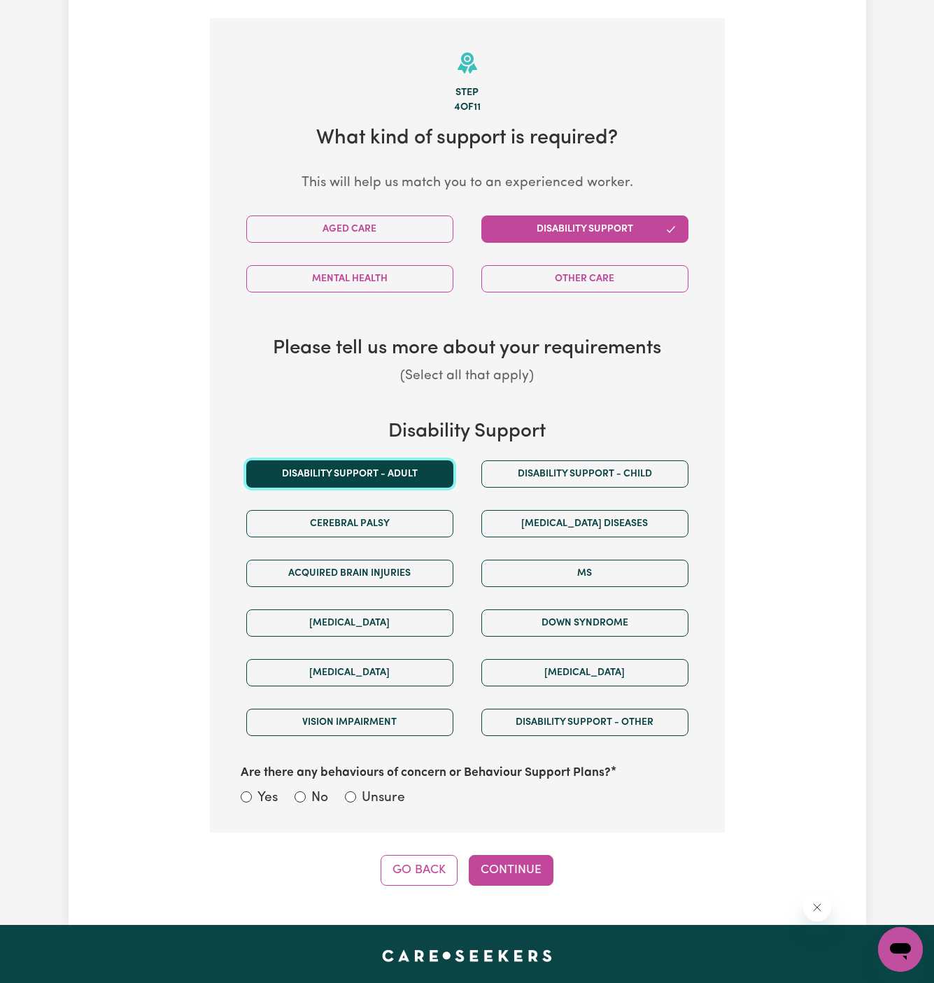
click at [434, 460] on button "Disability support - Adult" at bounding box center [349, 473] width 207 height 27
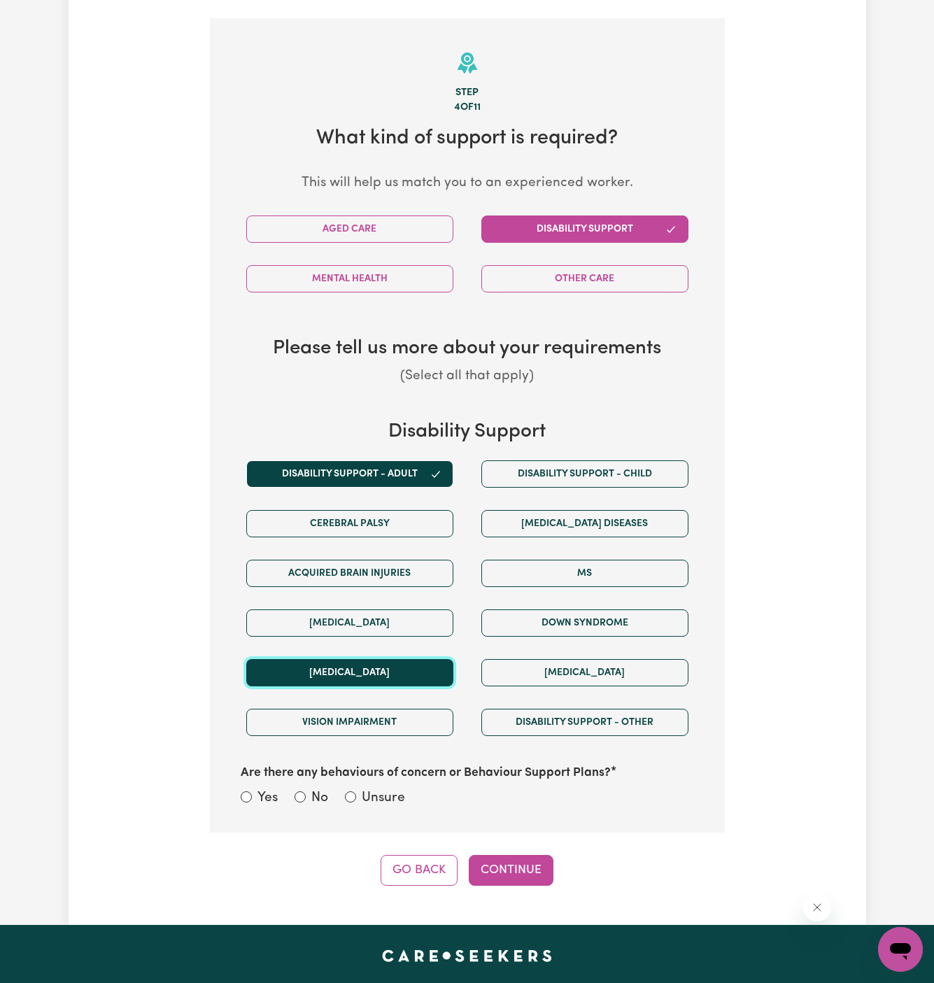
click at [439, 659] on button "[MEDICAL_DATA]" at bounding box center [349, 672] width 207 height 27
click at [379, 789] on label "Unsure" at bounding box center [383, 799] width 43 height 20
click at [356, 791] on input "Unsure" at bounding box center [350, 796] width 11 height 11
radio input "true"
click at [521, 855] on button "Continue" at bounding box center [511, 870] width 85 height 31
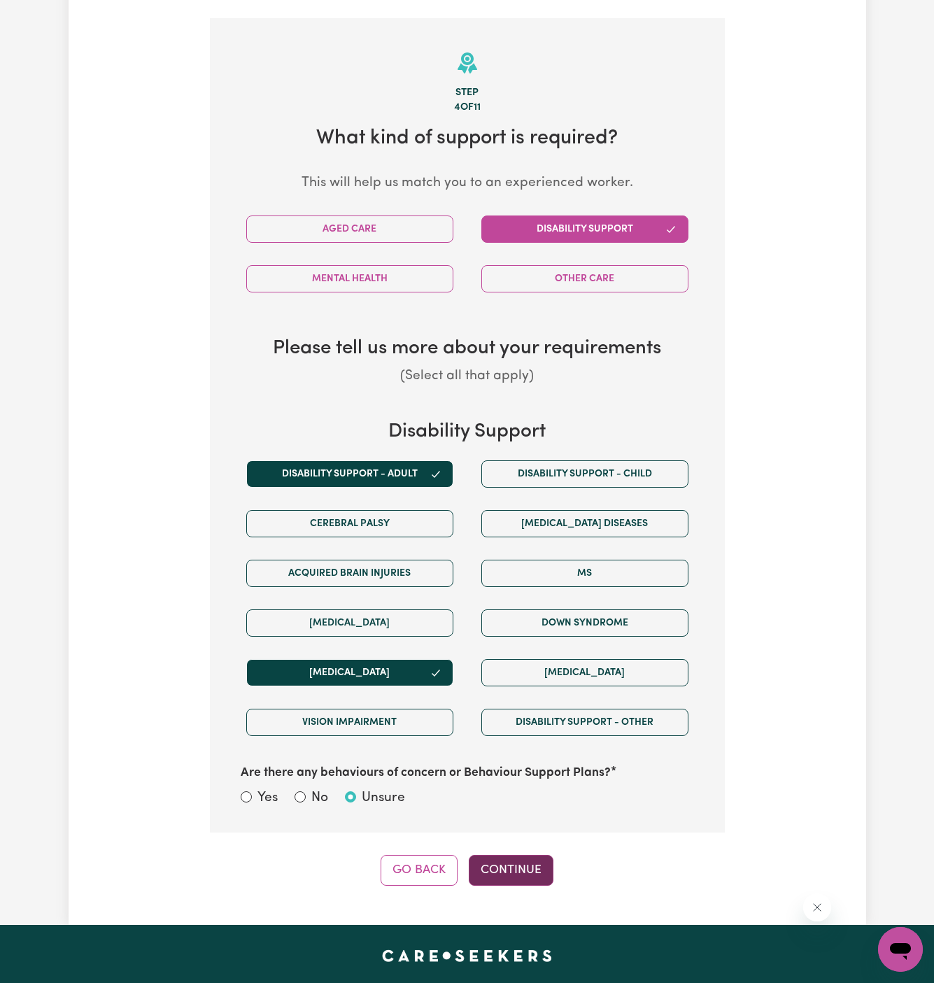
select select "NDIS_FUNDING_PLAN_MANAGED"
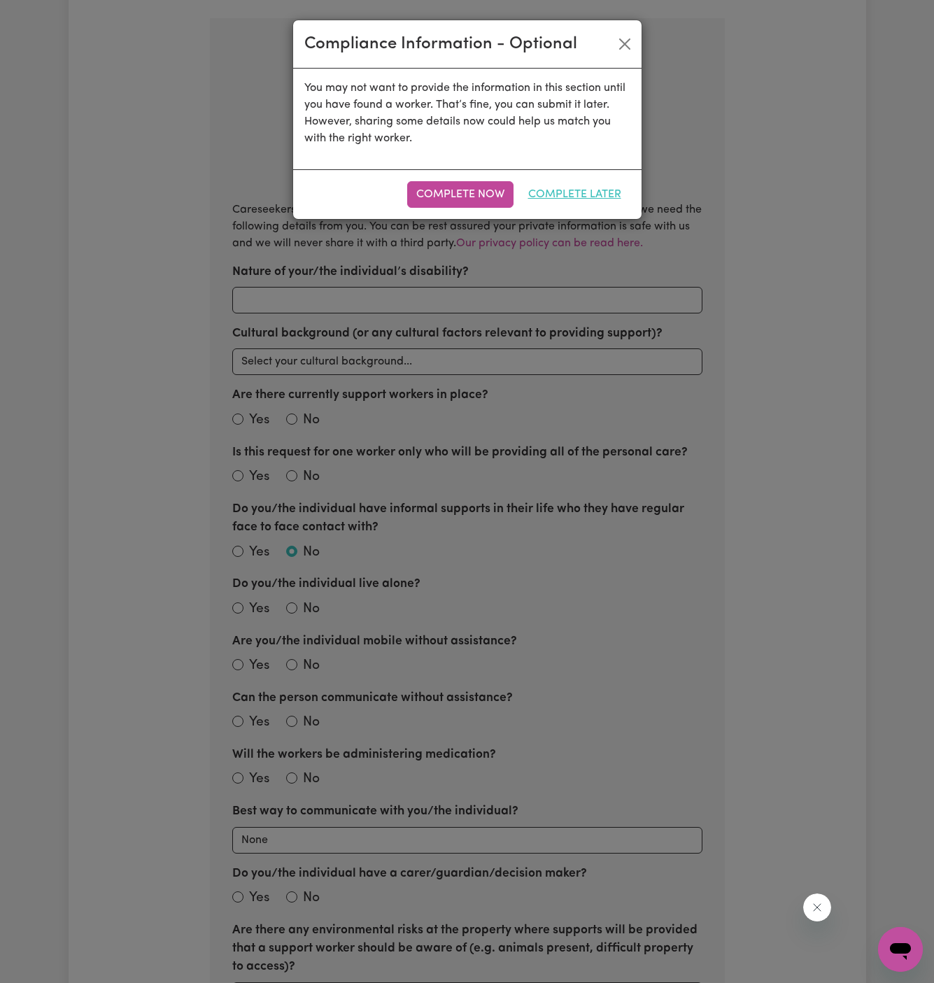
click at [600, 201] on button "Complete Later" at bounding box center [574, 194] width 111 height 27
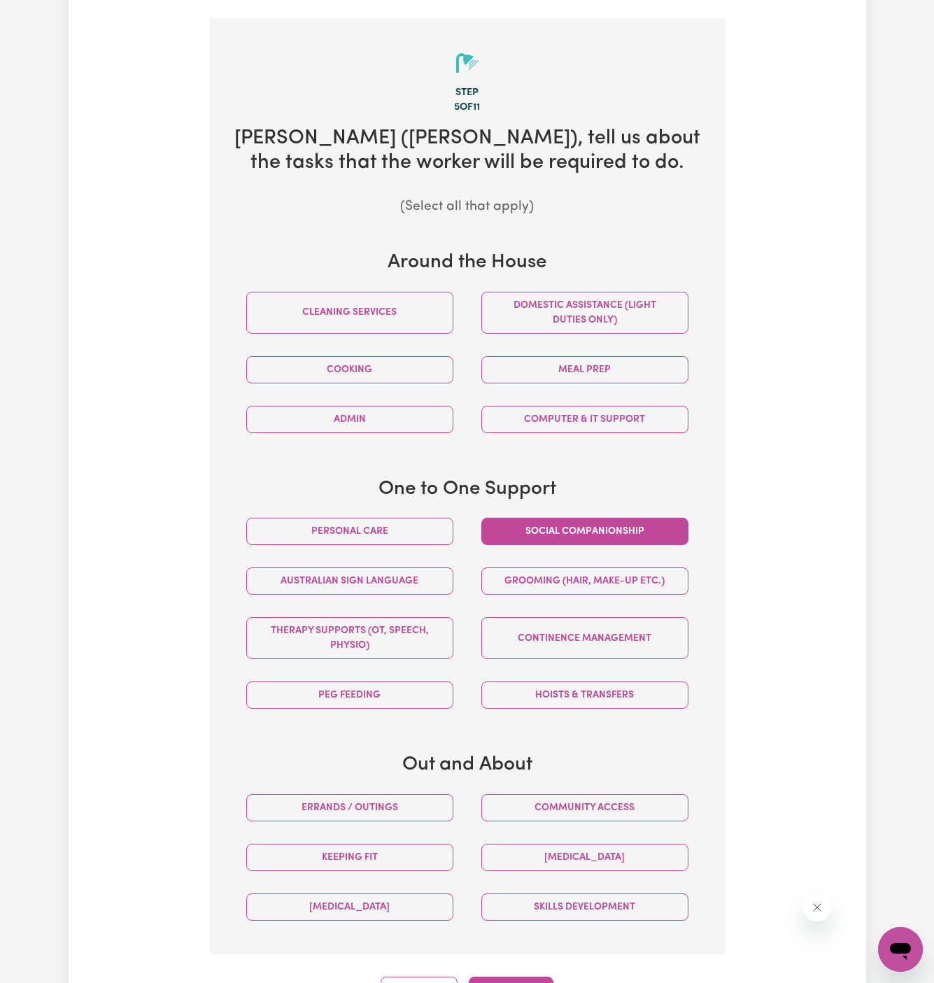
click at [535, 518] on button "Social companionship" at bounding box center [584, 531] width 207 height 27
click at [397, 626] on button "Therapy Supports (OT, speech, physio)" at bounding box center [349, 638] width 207 height 42
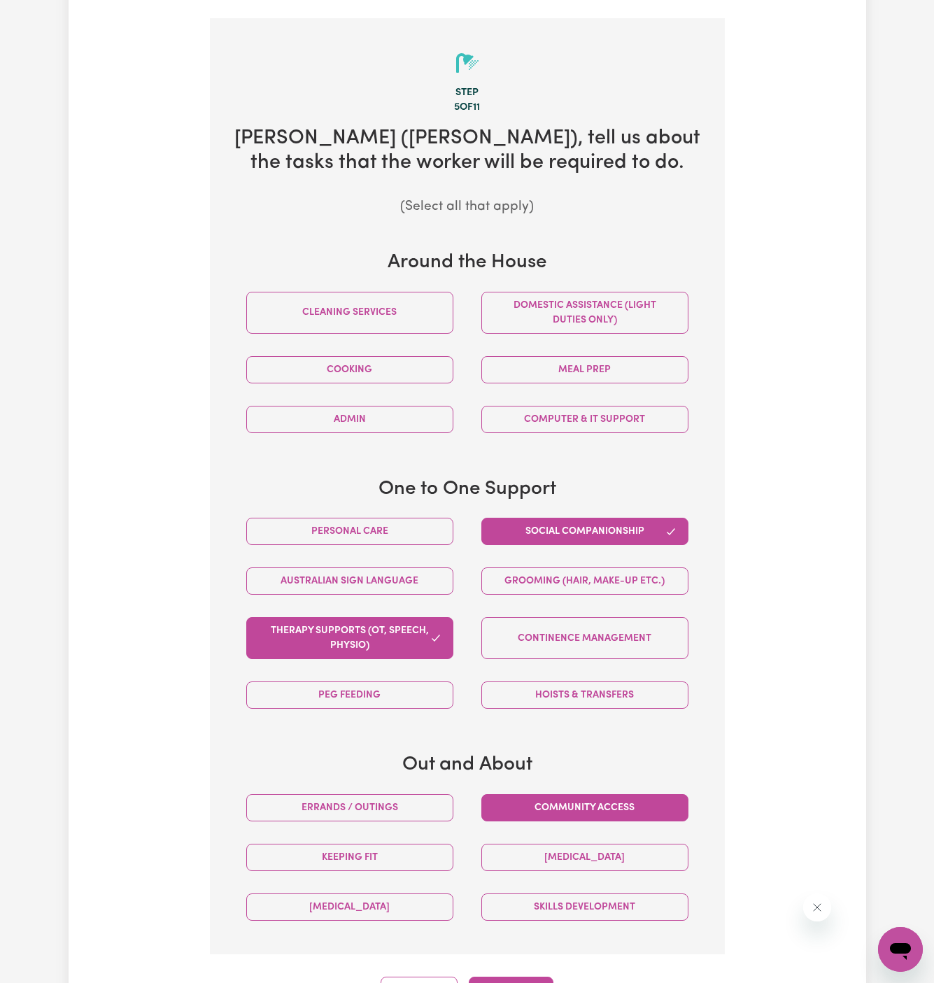
click at [556, 794] on button "Community access" at bounding box center [584, 807] width 207 height 27
click at [420, 844] on button "Keeping fit" at bounding box center [349, 857] width 207 height 27
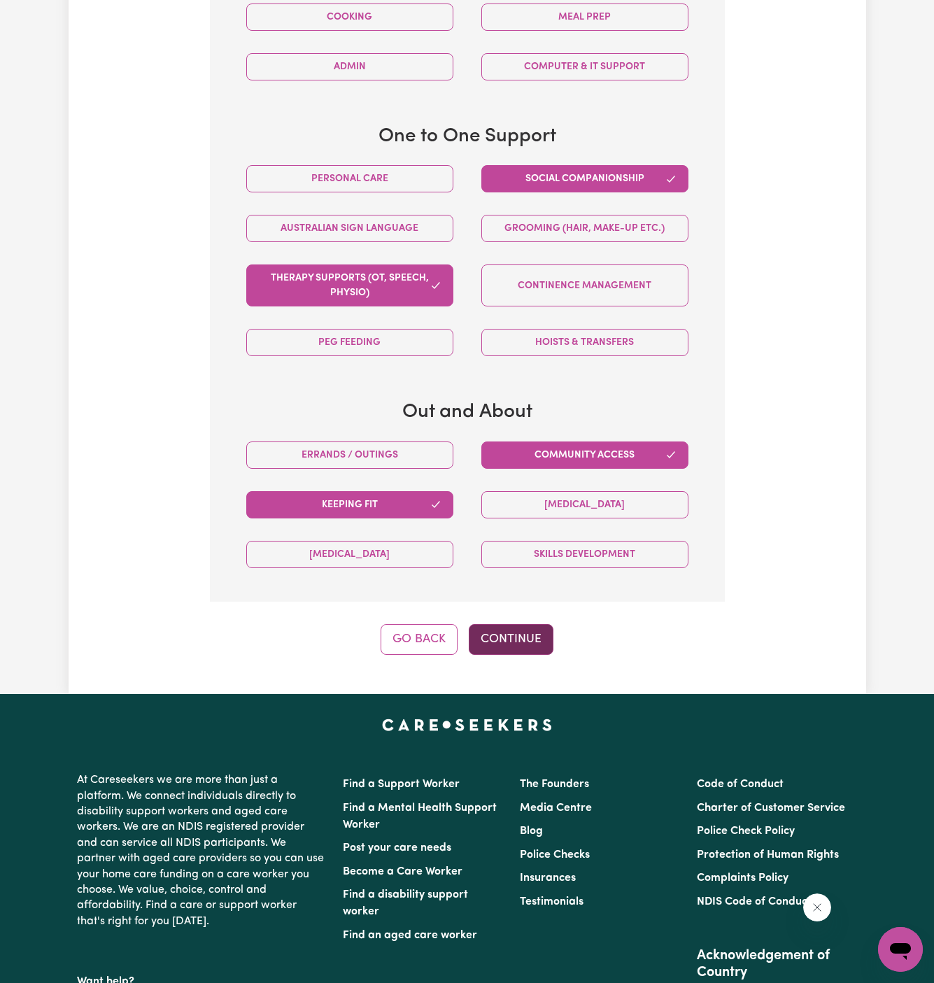
click at [526, 631] on button "Continue" at bounding box center [511, 639] width 85 height 31
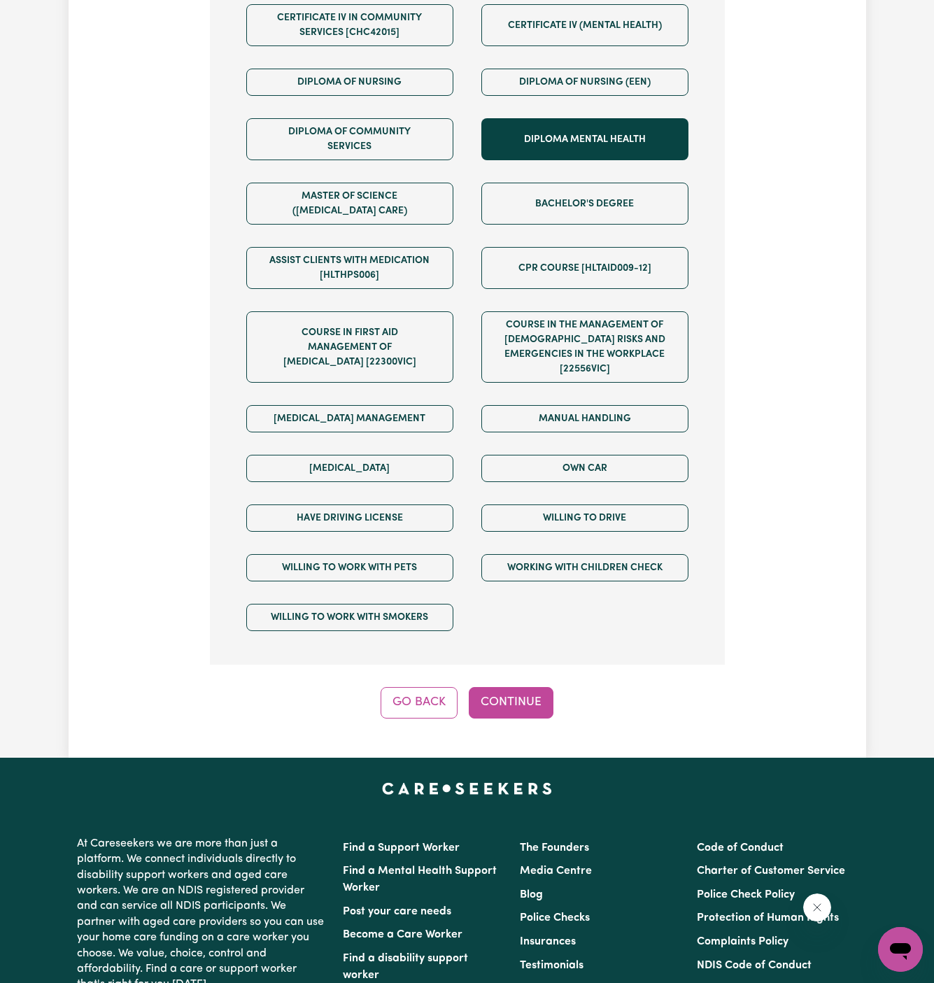
scroll to position [796, 0]
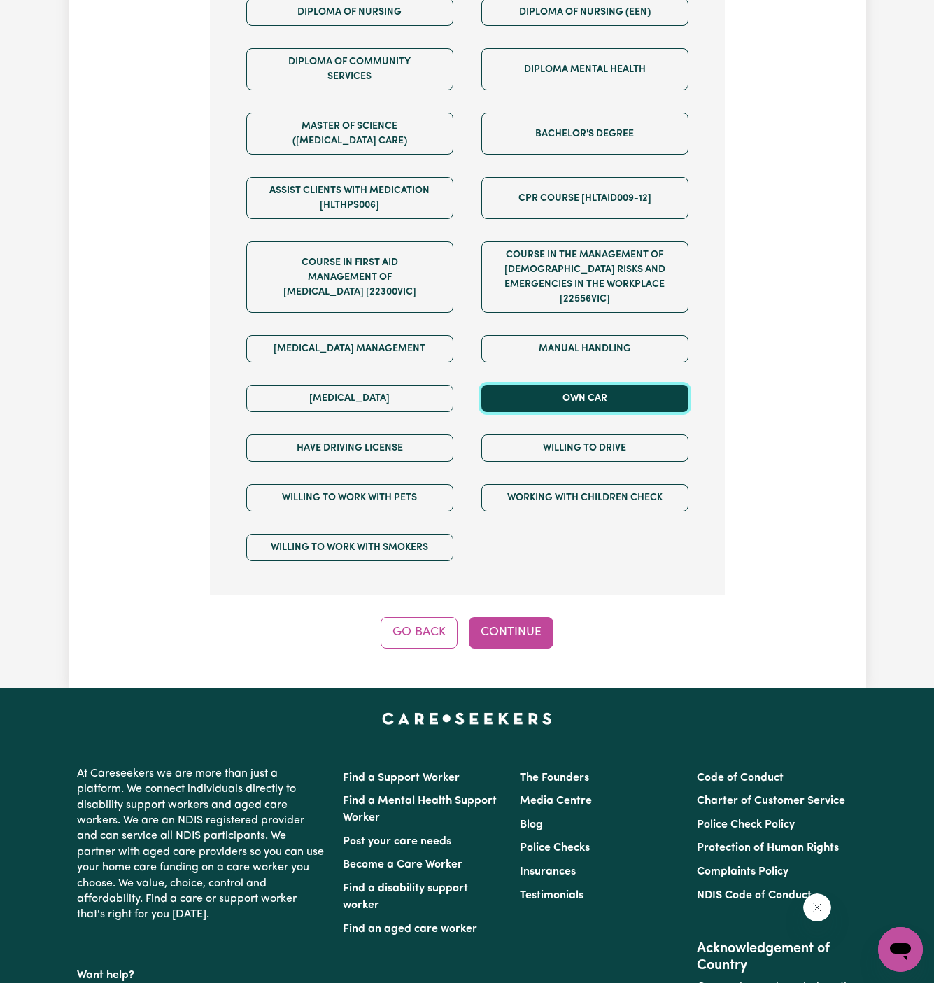
click at [598, 385] on button "Own Car" at bounding box center [584, 398] width 207 height 27
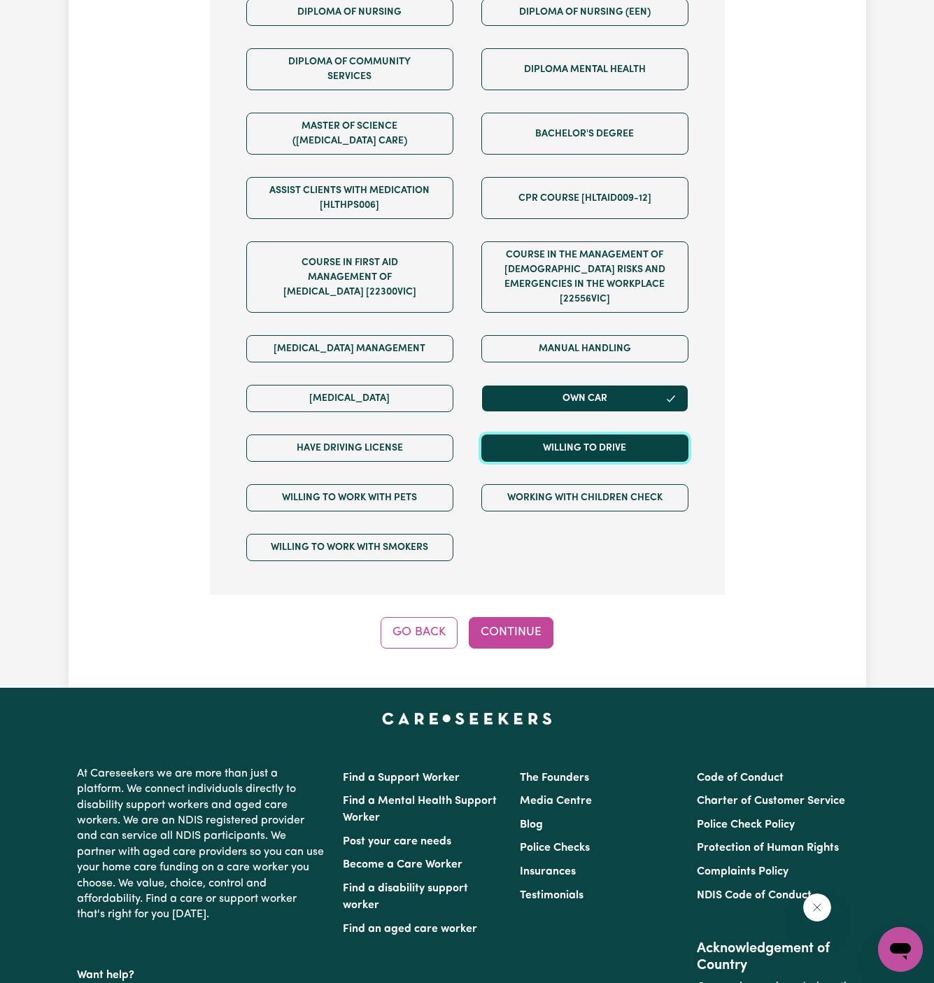
click at [598, 435] on button "Willing to drive" at bounding box center [584, 448] width 207 height 27
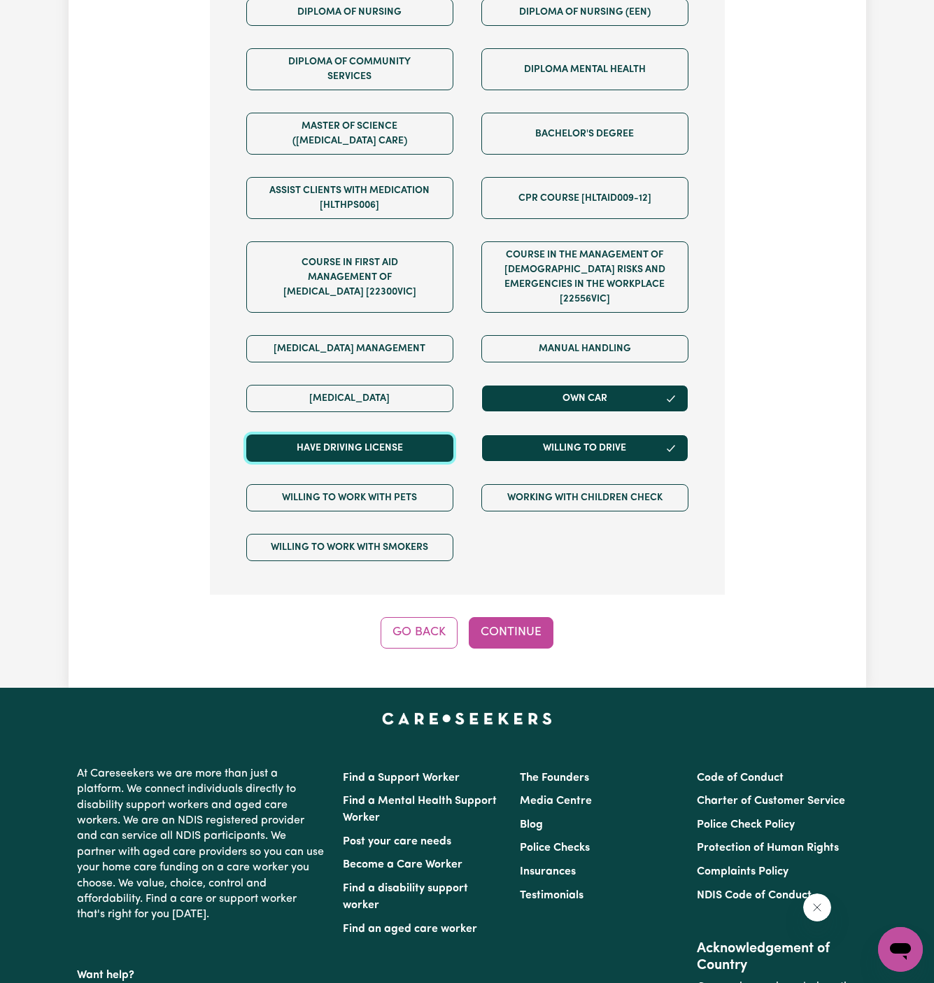
click at [436, 435] on button "Have driving license" at bounding box center [349, 448] width 207 height 27
click at [539, 617] on button "Continue" at bounding box center [511, 632] width 85 height 31
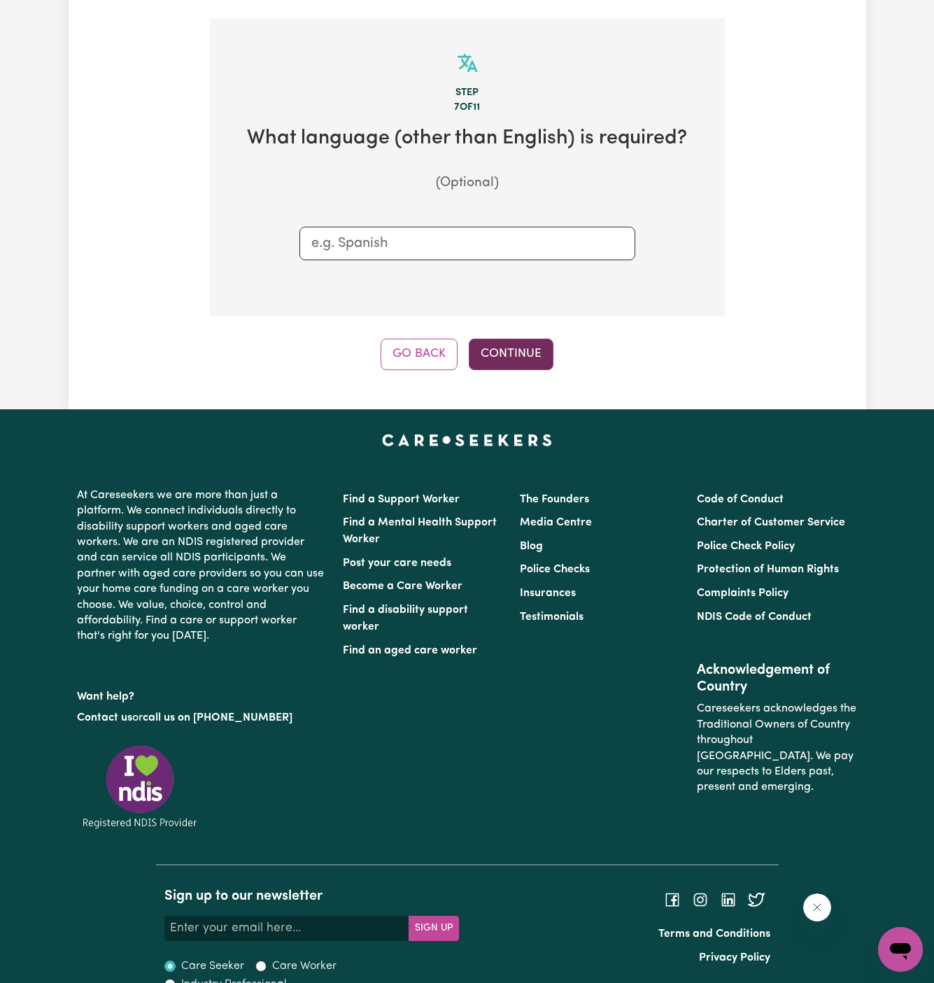
click at [512, 339] on button "Continue" at bounding box center [511, 354] width 85 height 31
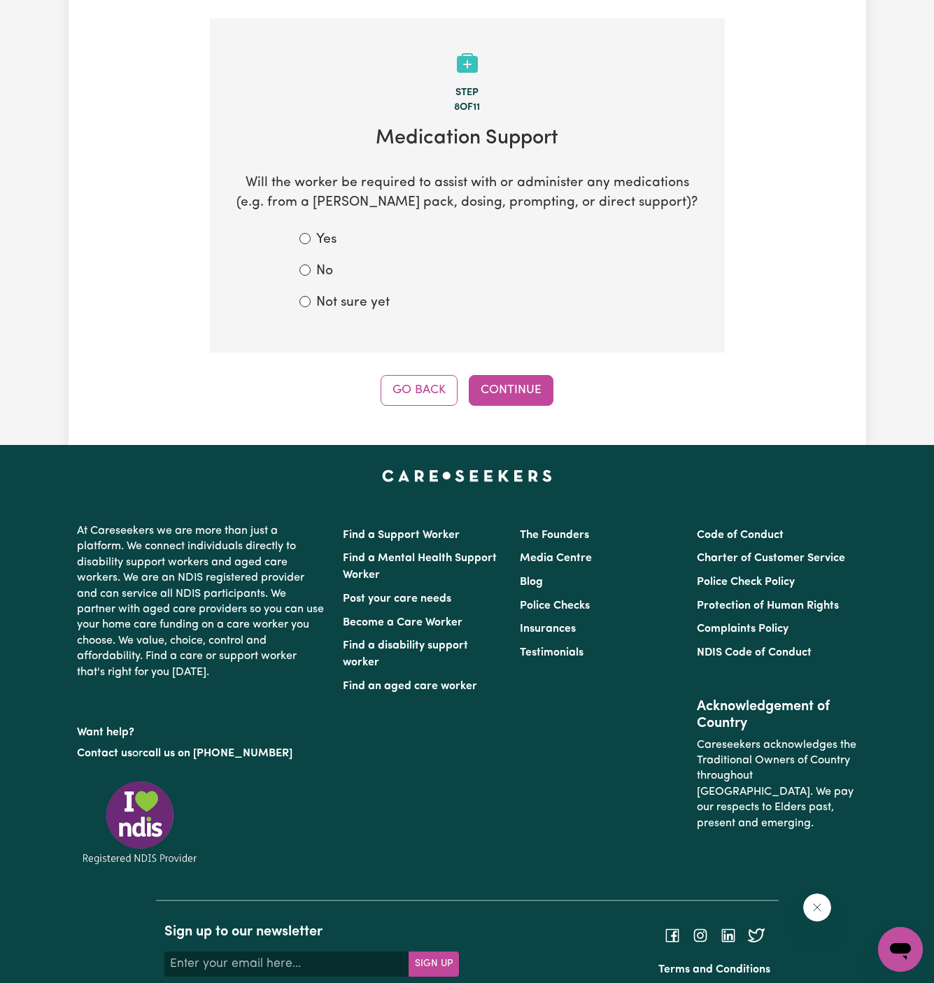
click at [323, 262] on label "No" at bounding box center [324, 272] width 17 height 20
click at [311, 265] on input "No" at bounding box center [305, 270] width 11 height 11
radio input "true"
click at [493, 375] on button "Continue" at bounding box center [511, 390] width 85 height 31
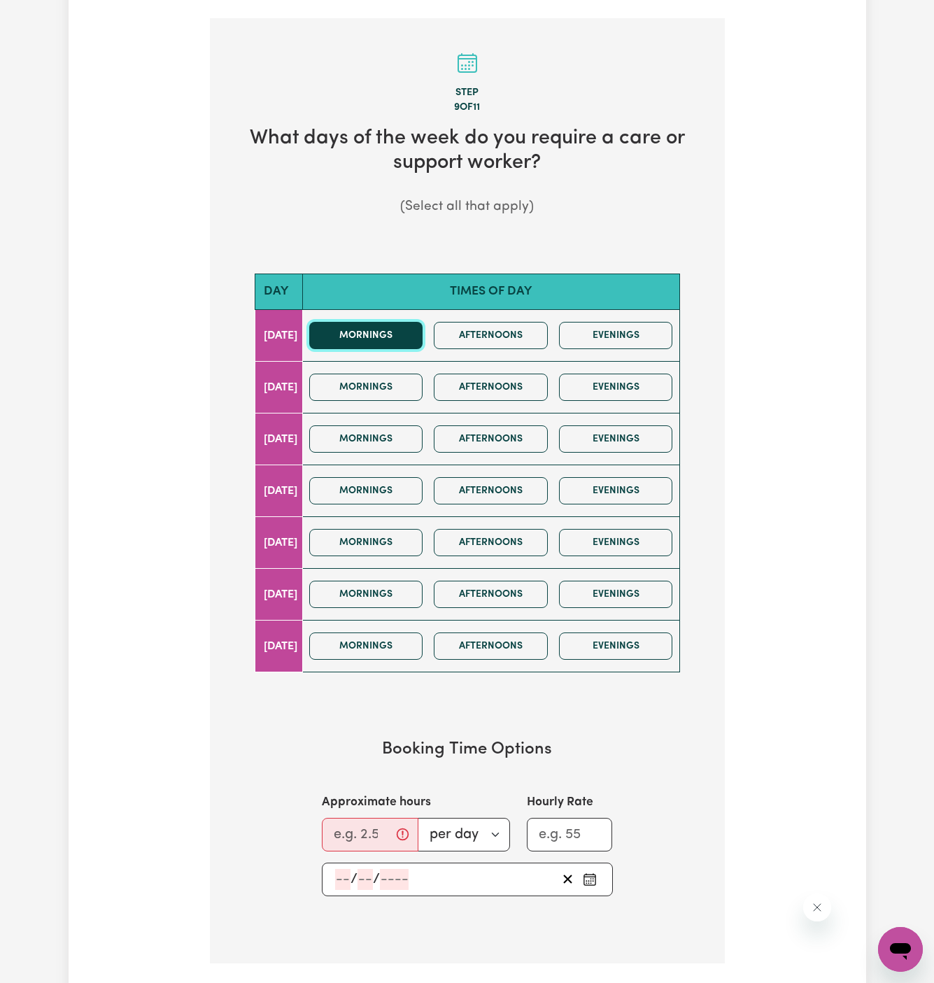
click at [407, 324] on button "Mornings" at bounding box center [366, 335] width 114 height 27
click at [475, 324] on button "Afternoons" at bounding box center [491, 335] width 114 height 27
click at [442, 371] on div "Mornings Afternoons Evenings" at bounding box center [491, 388] width 375 height 50
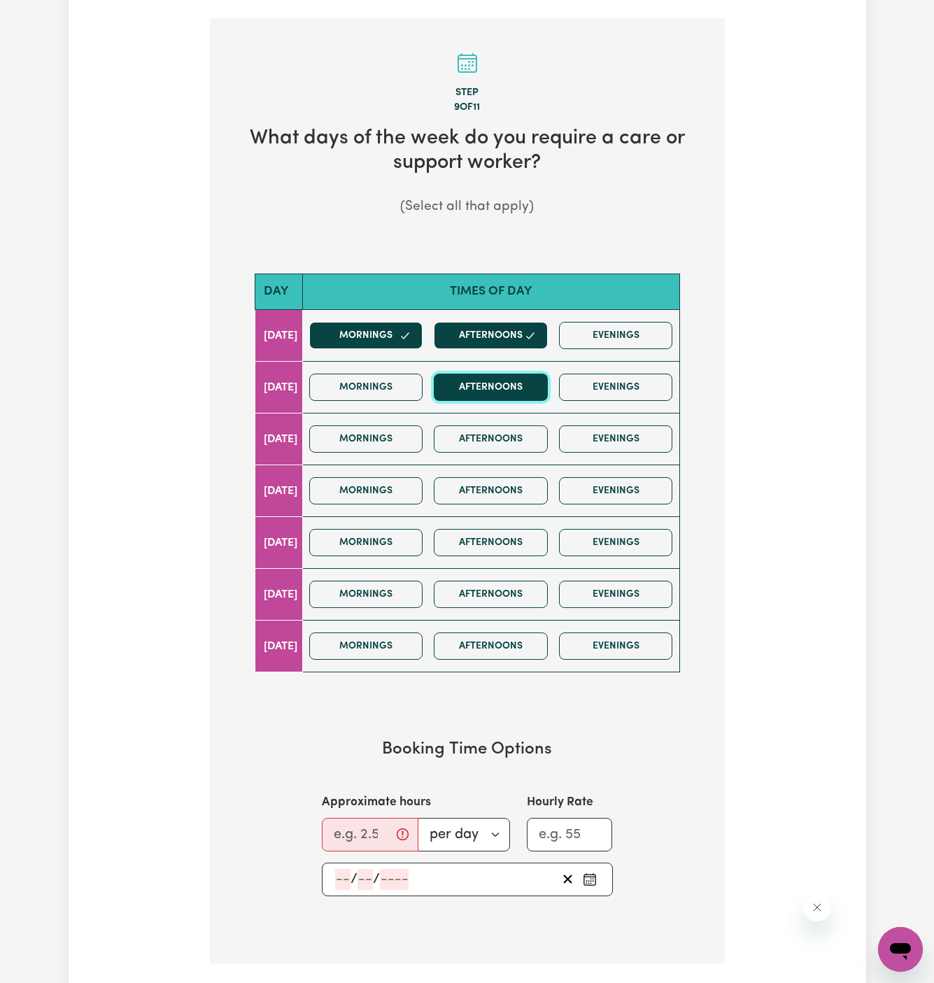
click at [519, 374] on button "Afternoons" at bounding box center [491, 387] width 114 height 27
click at [409, 374] on button "Mornings" at bounding box center [366, 387] width 114 height 27
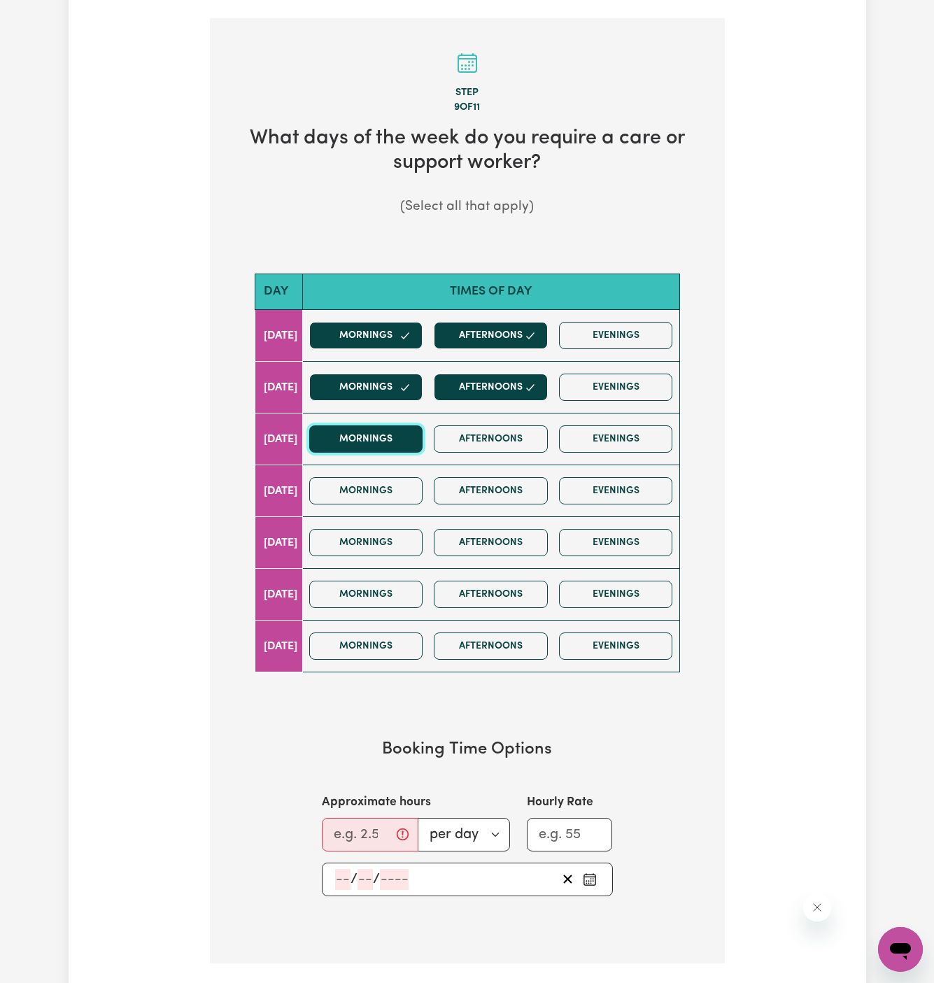
click at [409, 425] on button "Mornings" at bounding box center [366, 438] width 114 height 27
click at [480, 425] on button "Afternoons" at bounding box center [491, 438] width 114 height 27
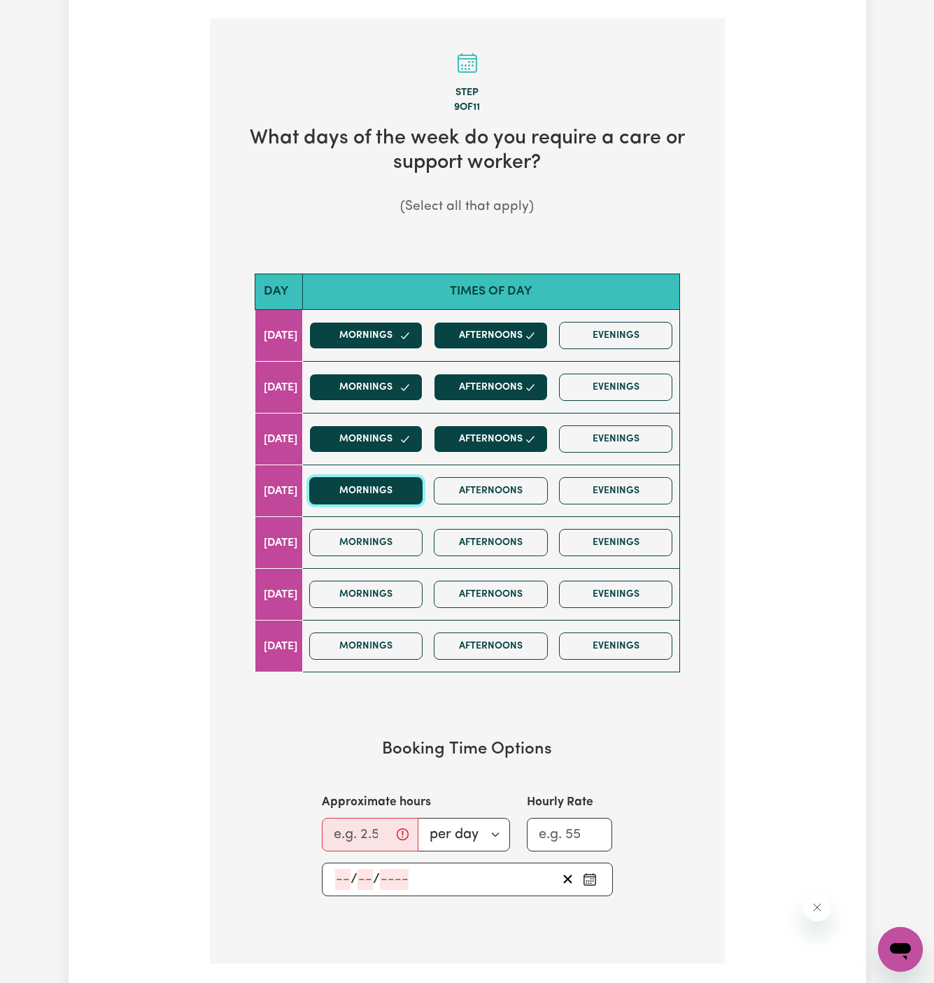
click at [423, 477] on button "Mornings" at bounding box center [366, 490] width 114 height 27
click at [500, 477] on button "Afternoons" at bounding box center [491, 490] width 114 height 27
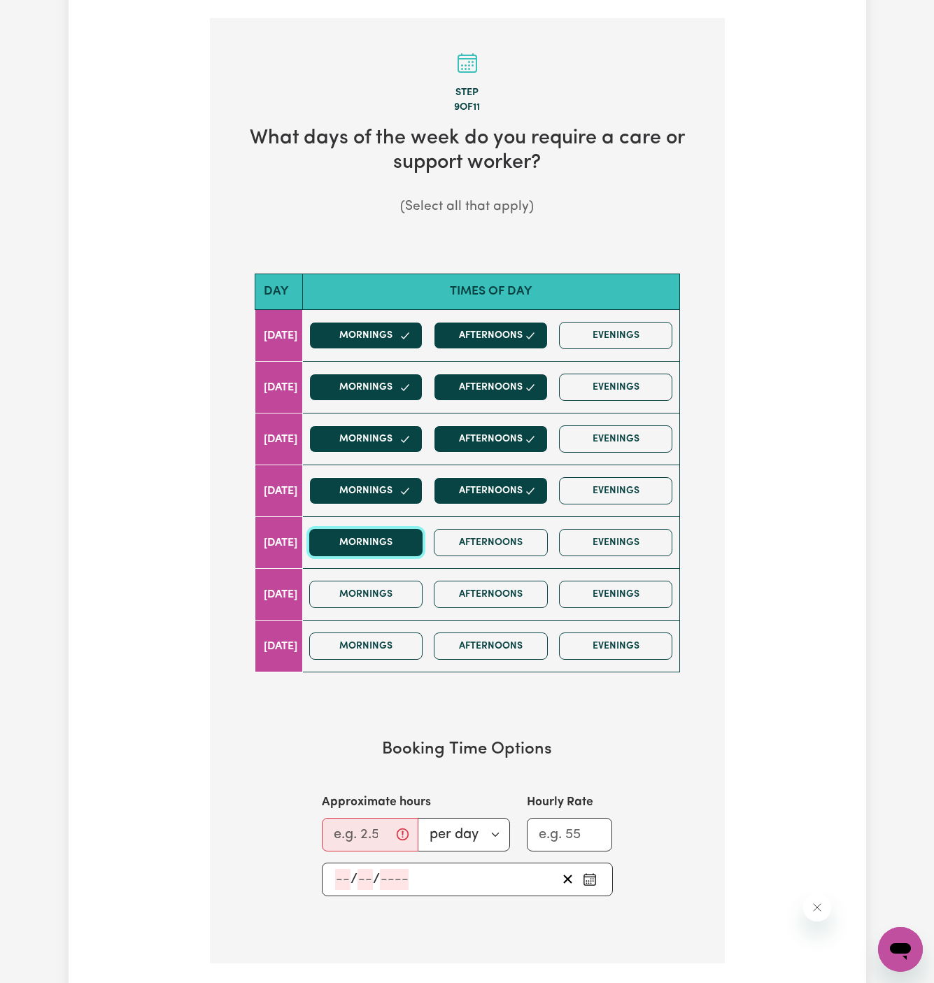
click at [423, 529] on button "Mornings" at bounding box center [366, 542] width 114 height 27
click at [487, 529] on button "Afternoons" at bounding box center [491, 542] width 114 height 27
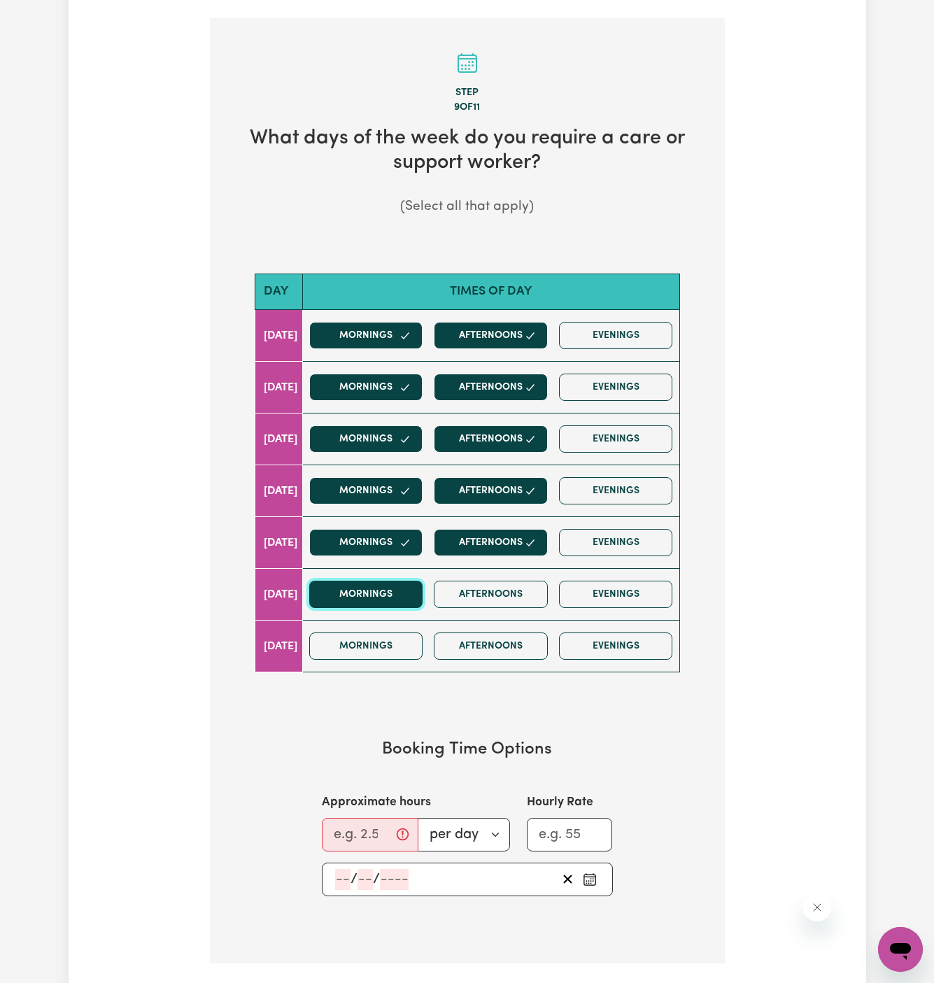
click at [419, 581] on button "Mornings" at bounding box center [366, 594] width 114 height 27
click at [502, 581] on button "Afternoons" at bounding box center [491, 594] width 114 height 27
click at [374, 818] on input "Approximate hours" at bounding box center [370, 835] width 97 height 34
click at [382, 322] on button "Mornings" at bounding box center [366, 335] width 114 height 27
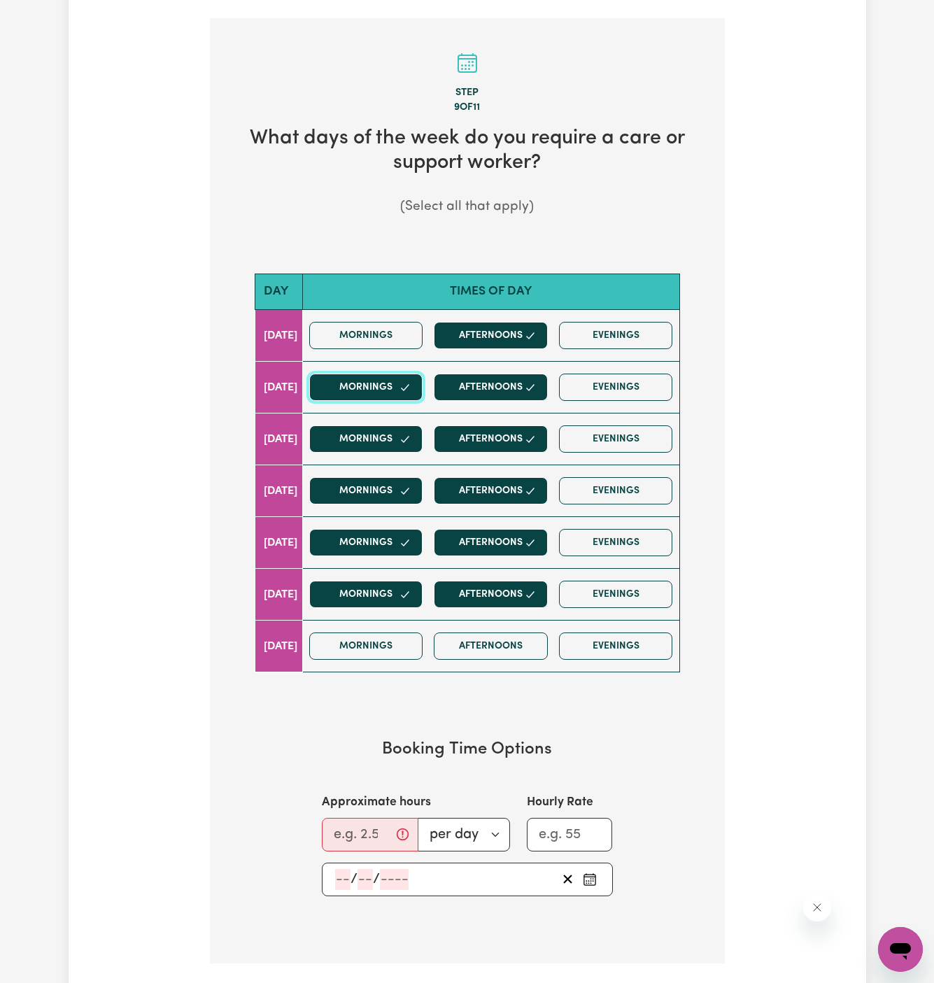
click at [382, 374] on button "Mornings" at bounding box center [366, 387] width 114 height 27
click at [382, 425] on button "Mornings" at bounding box center [366, 438] width 114 height 27
click at [393, 477] on button "Mornings" at bounding box center [366, 490] width 114 height 27
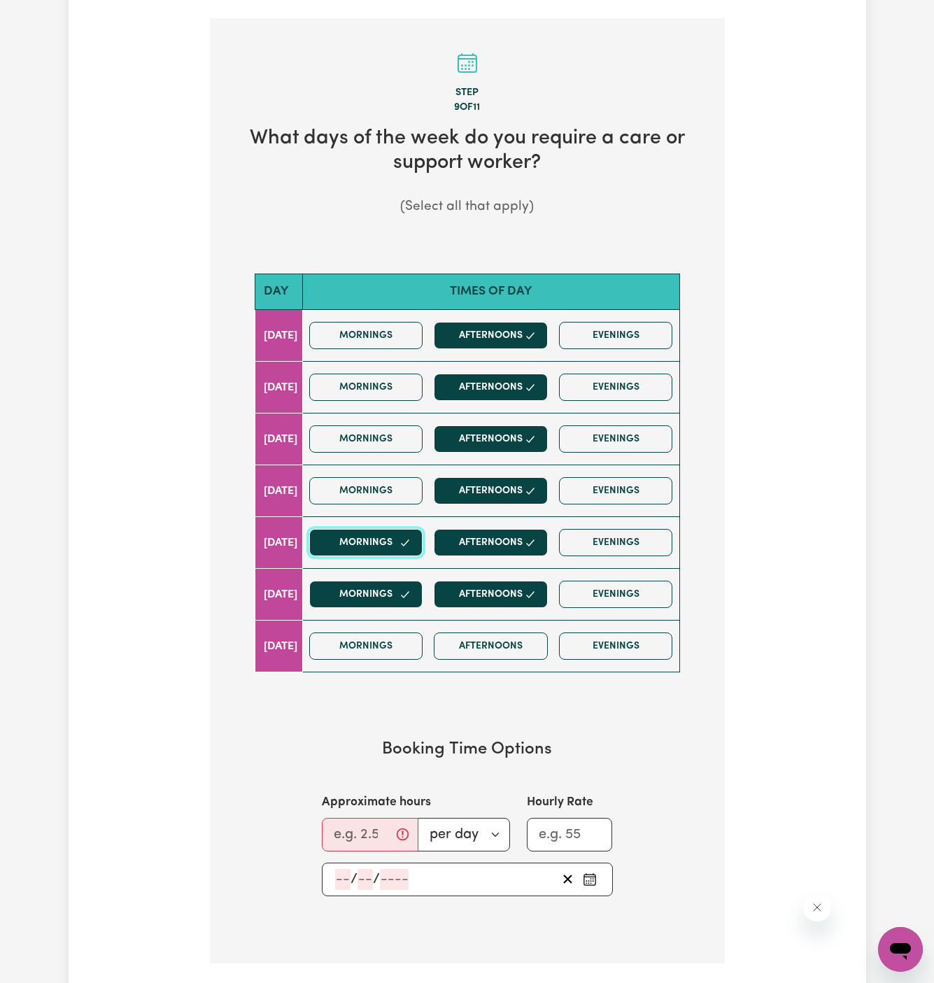
click at [396, 529] on button "Mornings" at bounding box center [366, 542] width 114 height 27
drag, startPoint x: 396, startPoint y: 512, endPoint x: 477, endPoint y: 367, distance: 166.3
click at [463, 354] on tbody "Monday Mornings Afternoons Evenings Tuesday Mornings Afternoons Evenings Wednes…" at bounding box center [467, 491] width 425 height 363
click at [375, 818] on input "Approximate hours" at bounding box center [370, 835] width 97 height 34
type input "2"
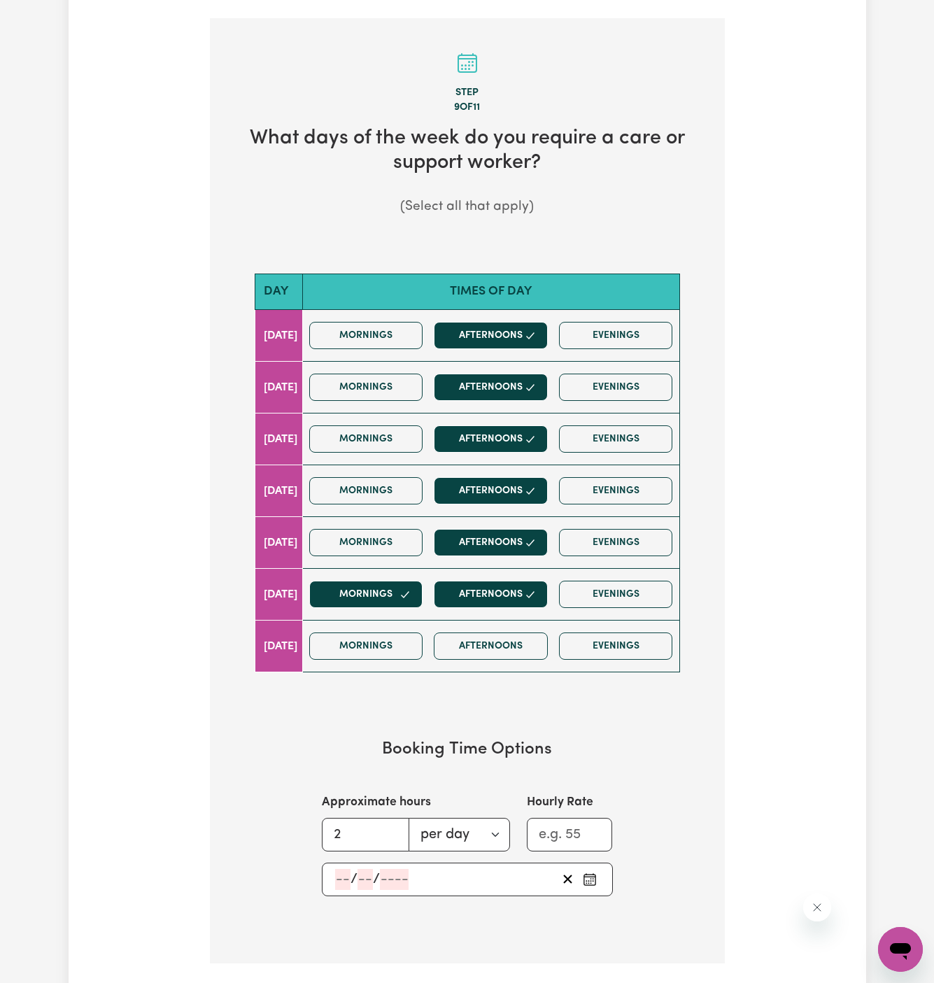
click at [341, 869] on input "number" at bounding box center [342, 879] width 15 height 21
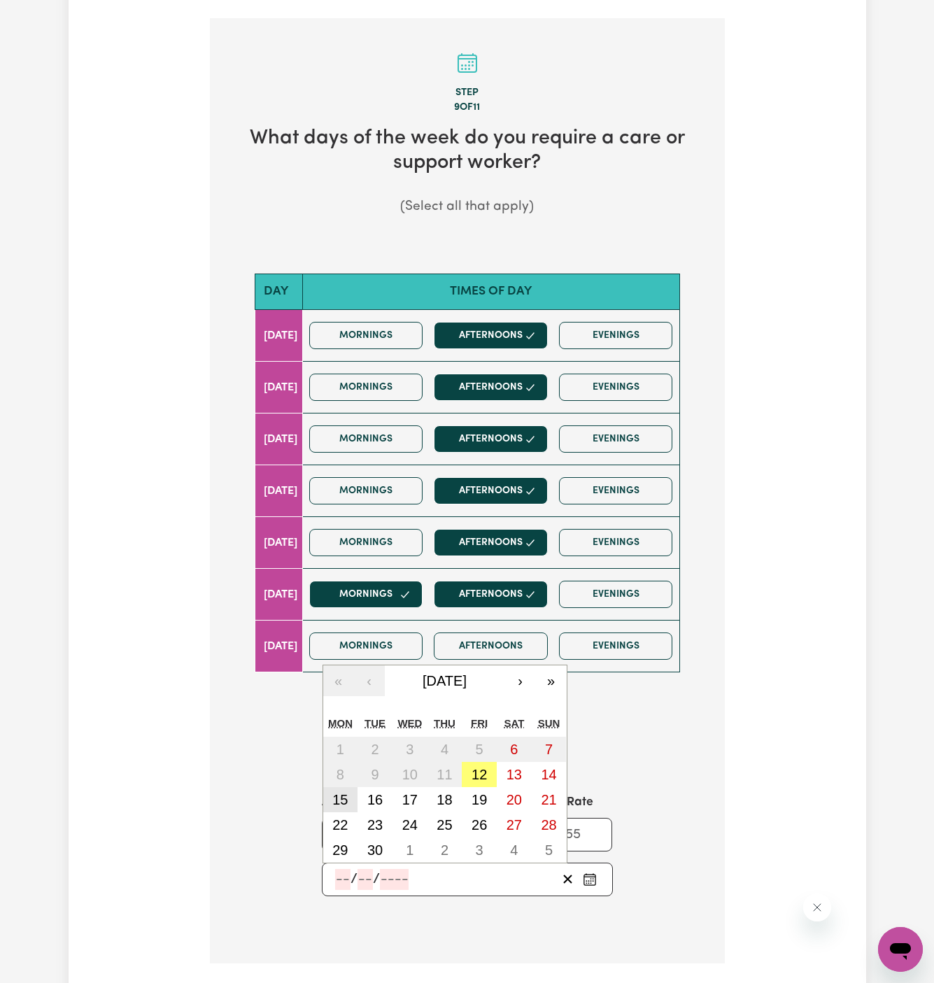
click at [336, 792] on abbr "15" at bounding box center [339, 799] width 15 height 15
type input "2025-09-15"
type input "15"
type input "9"
type input "2025"
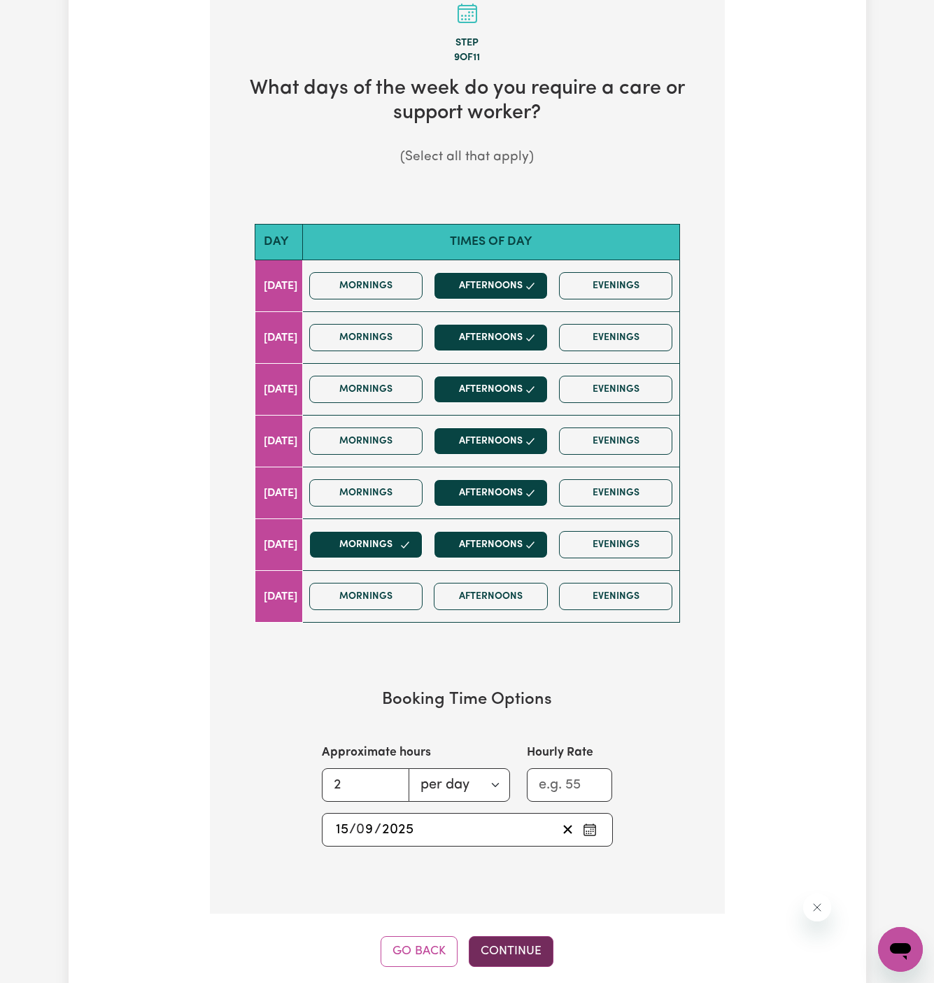
click at [515, 936] on button "Continue" at bounding box center [511, 951] width 85 height 31
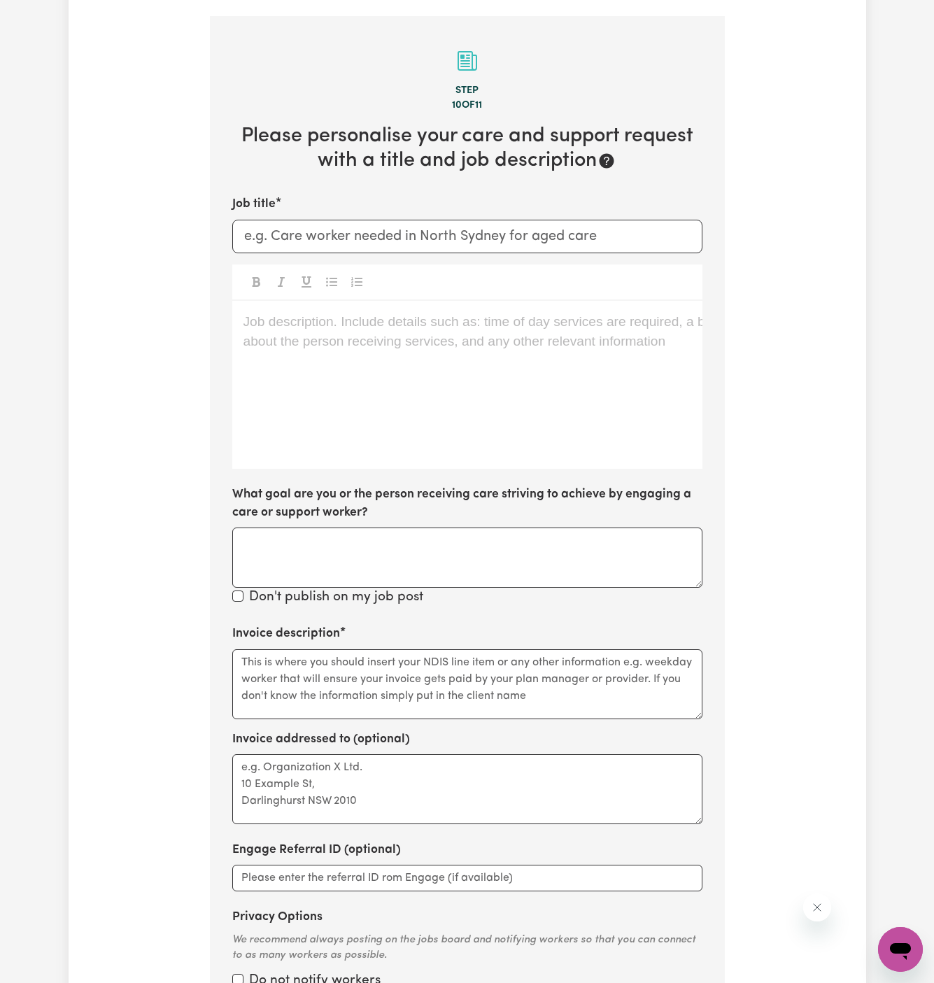
scroll to position [363, 0]
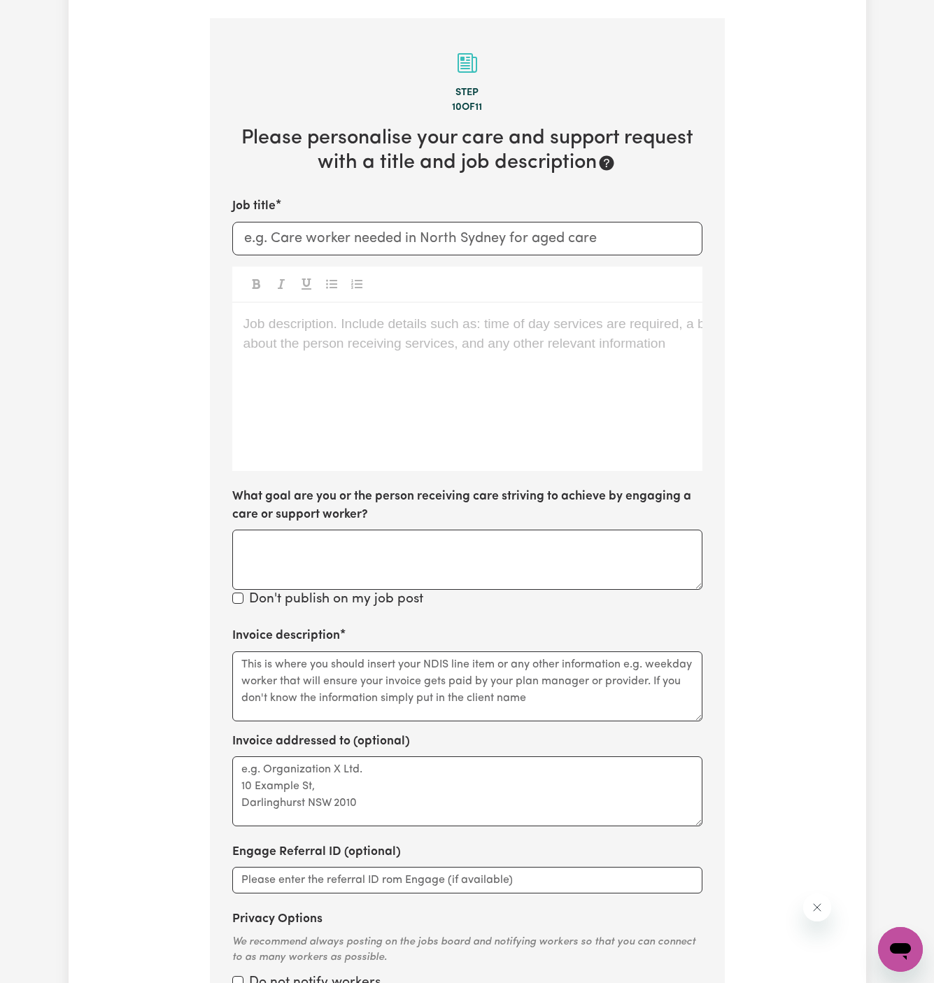
click at [451, 346] on div "Job description. Include details such as: time of day services are required, a …" at bounding box center [467, 387] width 470 height 168
click at [393, 314] on p "Job description. Include details such as: time of day services are required, a …" at bounding box center [468, 324] width 448 height 20
click at [456, 403] on div "Job description. Include details such as: time of day services are required, a …" at bounding box center [467, 387] width 470 height 168
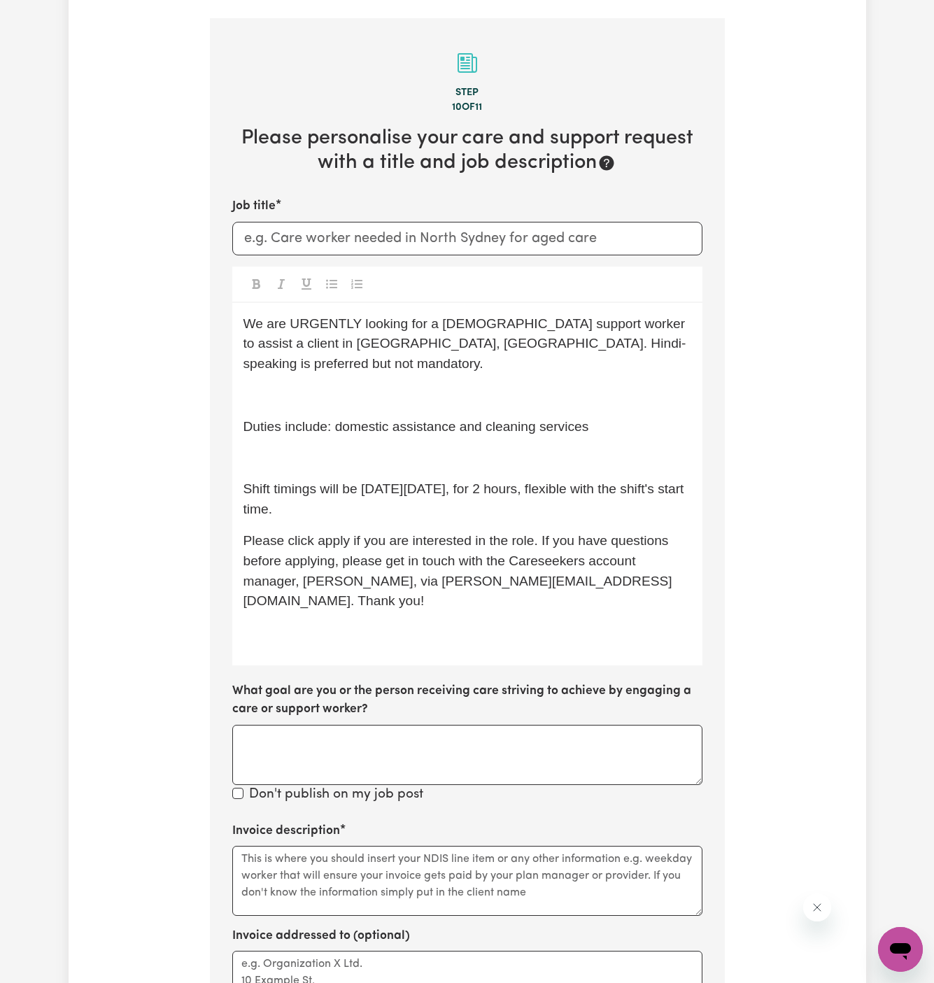
click at [316, 419] on span "Duties include: domestic assistance and cleaning services" at bounding box center [417, 426] width 346 height 15
click at [316, 449] on p "﻿" at bounding box center [468, 459] width 448 height 20
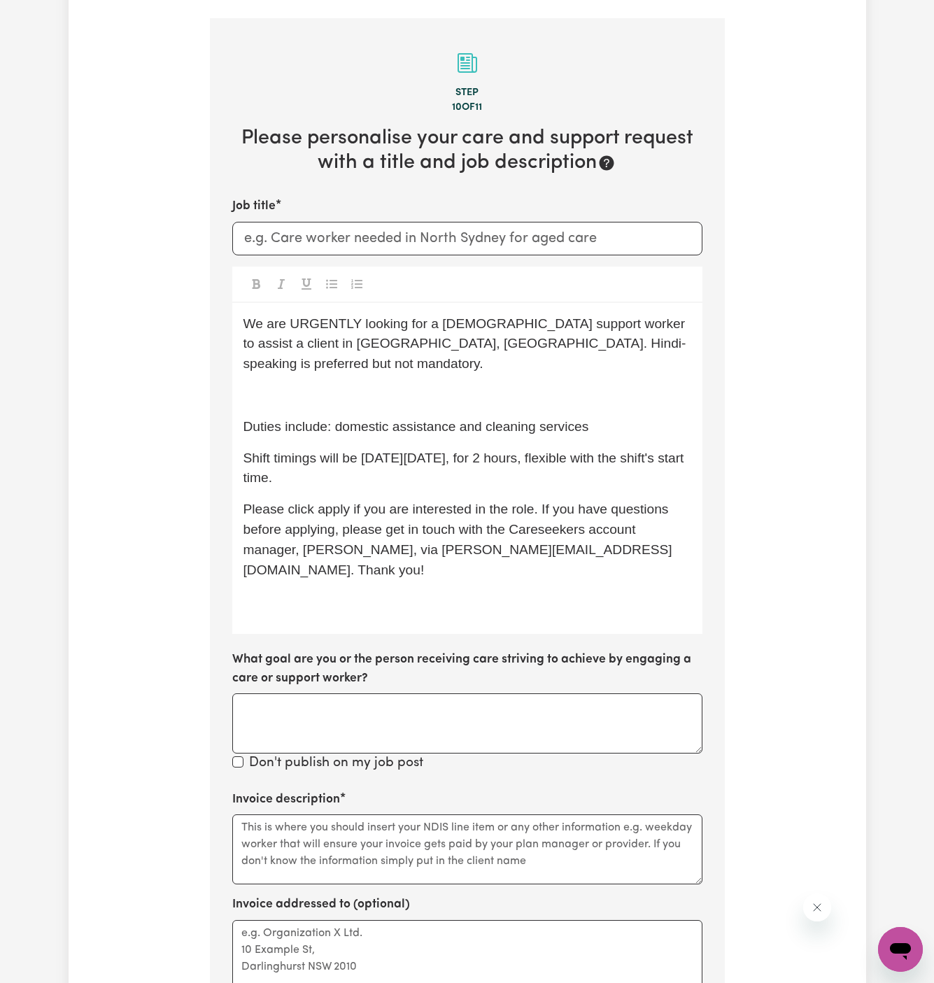
click at [293, 386] on p "﻿" at bounding box center [468, 396] width 448 height 20
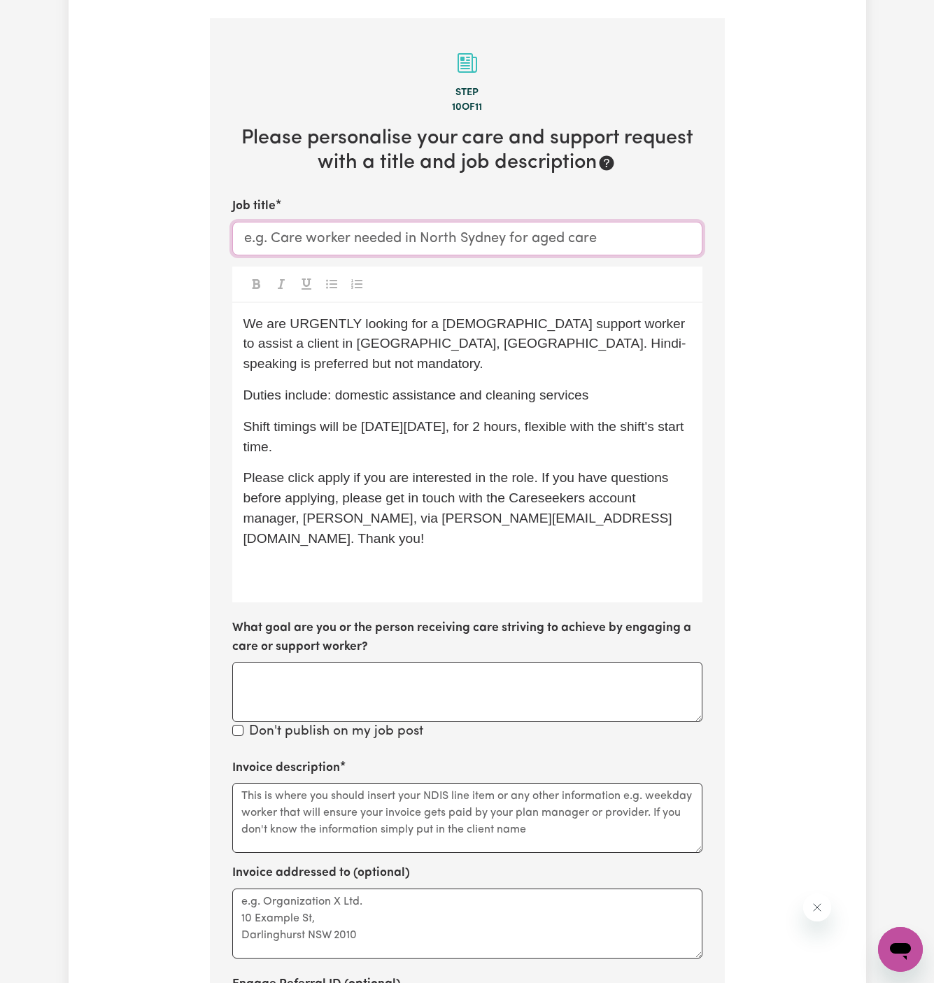
click at [411, 227] on input "Job title" at bounding box center [467, 239] width 470 height 34
paste input "Bossley Park, NSW"
click at [474, 222] on input "Female Support Worker Needed In Bossley Park, NSW" at bounding box center [467, 239] width 470 height 34
type input "Female Support Worker Needed In Bossley Park, NSW"
click at [516, 318] on span "We are URGENTLY looking for a female support worker to assist a client in Granv…" at bounding box center [467, 343] width 446 height 55
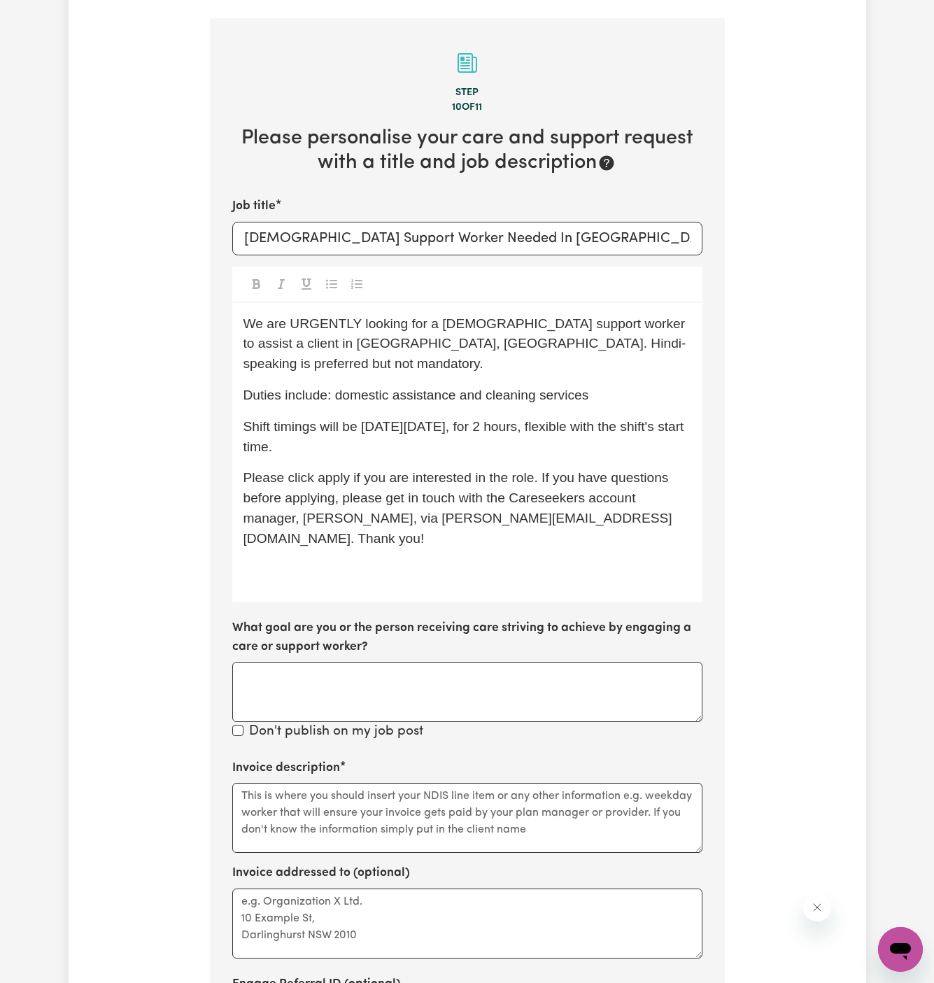
click at [332, 316] on span "We are URGENTLY looking for a female support worker to assist a client in Granv…" at bounding box center [467, 343] width 446 height 55
click at [512, 317] on span "We are looking for a female support worker to assist a client in Granville, NSW…" at bounding box center [469, 343] width 450 height 55
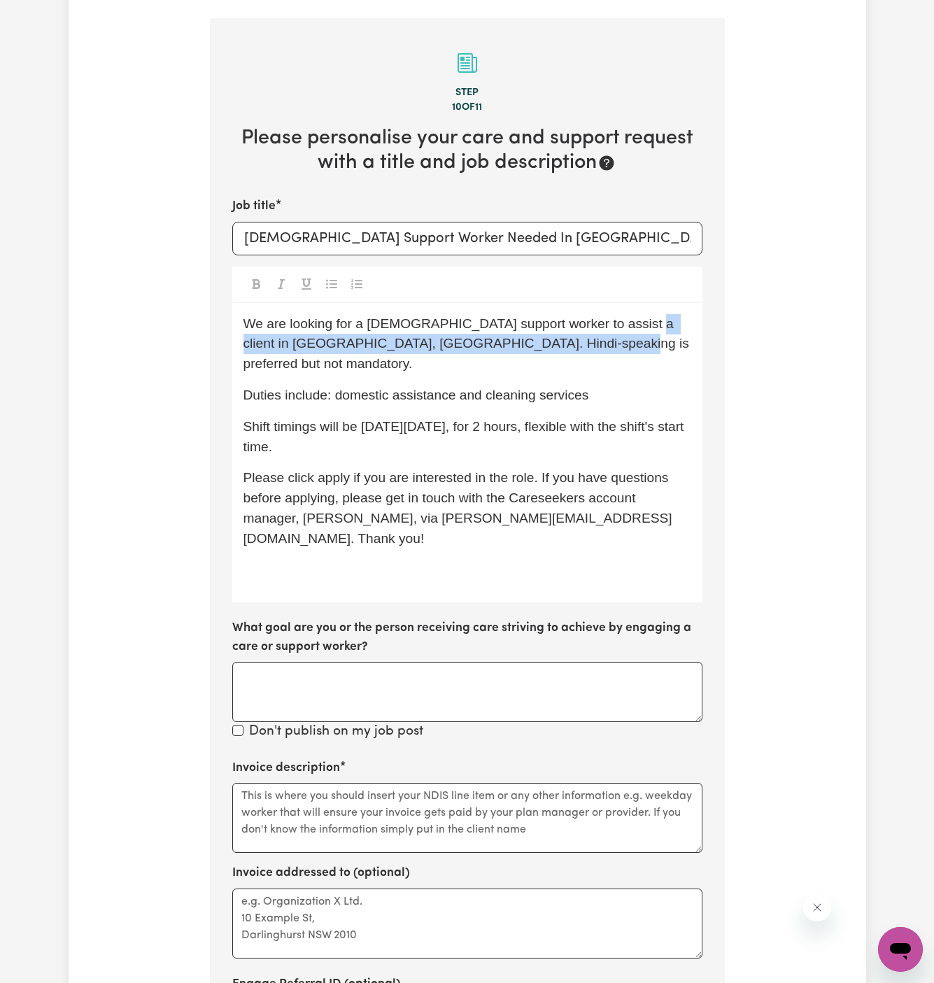
drag, startPoint x: 612, startPoint y: 310, endPoint x: 651, endPoint y: 323, distance: 40.5
click at [651, 324] on p "We are looking for a female support worker to assist a client in Granville, NSW…" at bounding box center [468, 344] width 448 height 60
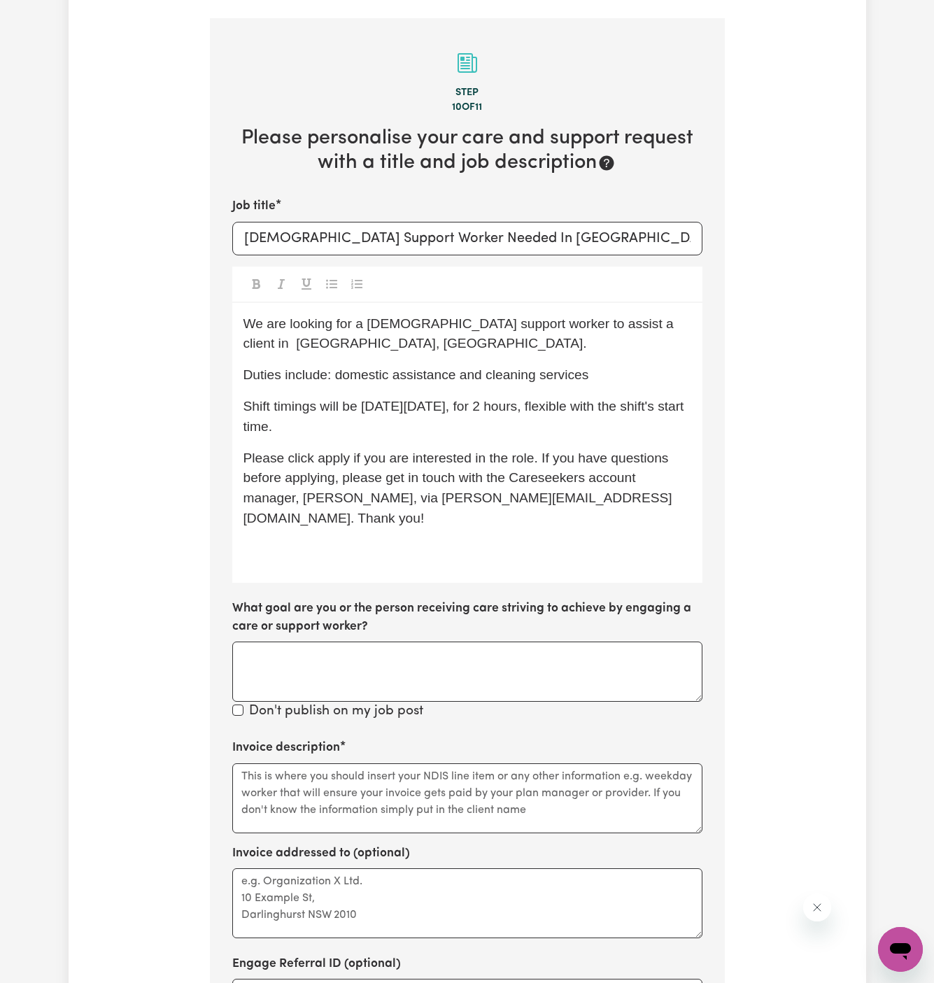
click at [508, 344] on div "We are looking for a female support worker to assist a client in Bossley Park, …" at bounding box center [467, 443] width 470 height 280
click at [453, 367] on span "Duties include: domestic assistance and cleaning services" at bounding box center [417, 374] width 346 height 15
drag, startPoint x: 334, startPoint y: 360, endPoint x: 714, endPoint y: 352, distance: 380.1
click at [714, 353] on section "Step 10 of 11 Please personalise your care and support request with a title and…" at bounding box center [467, 589] width 515 height 1142
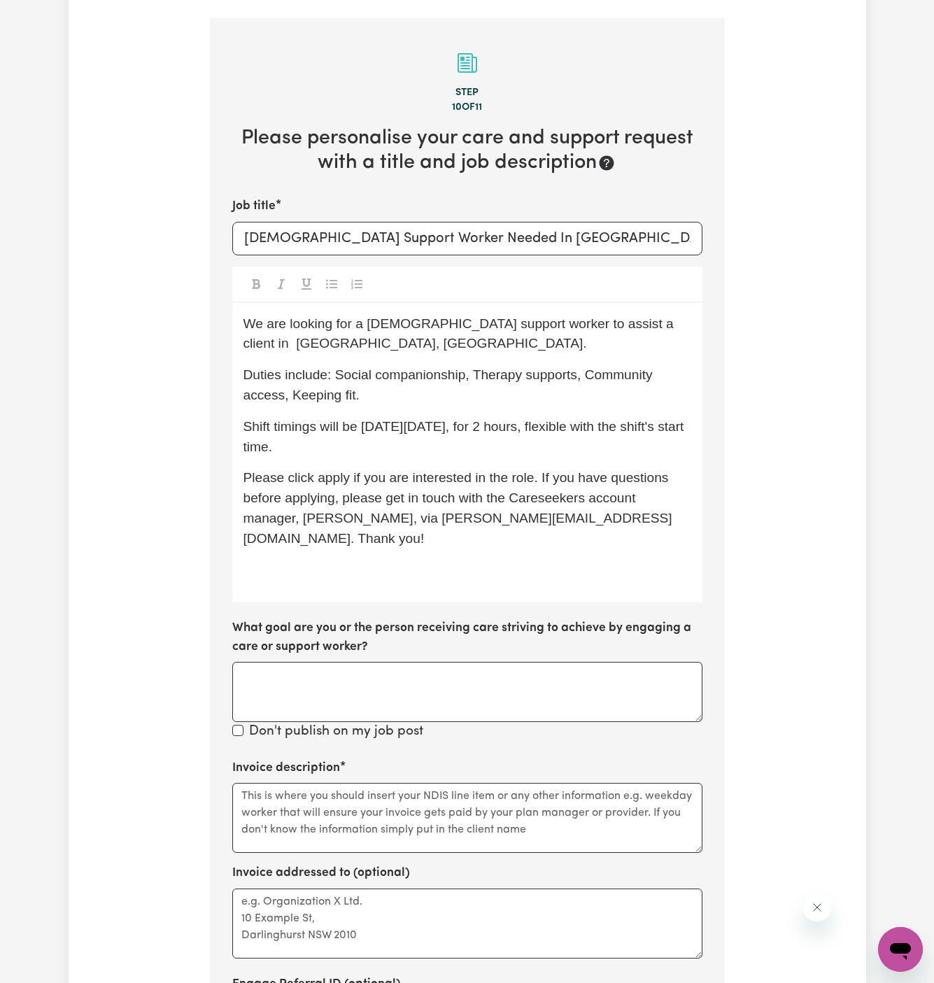
click at [292, 377] on span "Duties include: Social companionship, Therapy supports, Community access, Keepi…" at bounding box center [451, 384] width 414 height 35
click at [344, 419] on span "Shift timings will be on Monday, 15/09, for 2 hours, flexible with the shift's …" at bounding box center [466, 436] width 444 height 35
drag, startPoint x: 357, startPoint y: 408, endPoint x: 679, endPoint y: 416, distance: 322.0
click at [679, 417] on p "Shift timings will be on Monday, 15/09, for 2 hours, flexible with the shift's …" at bounding box center [468, 437] width 448 height 41
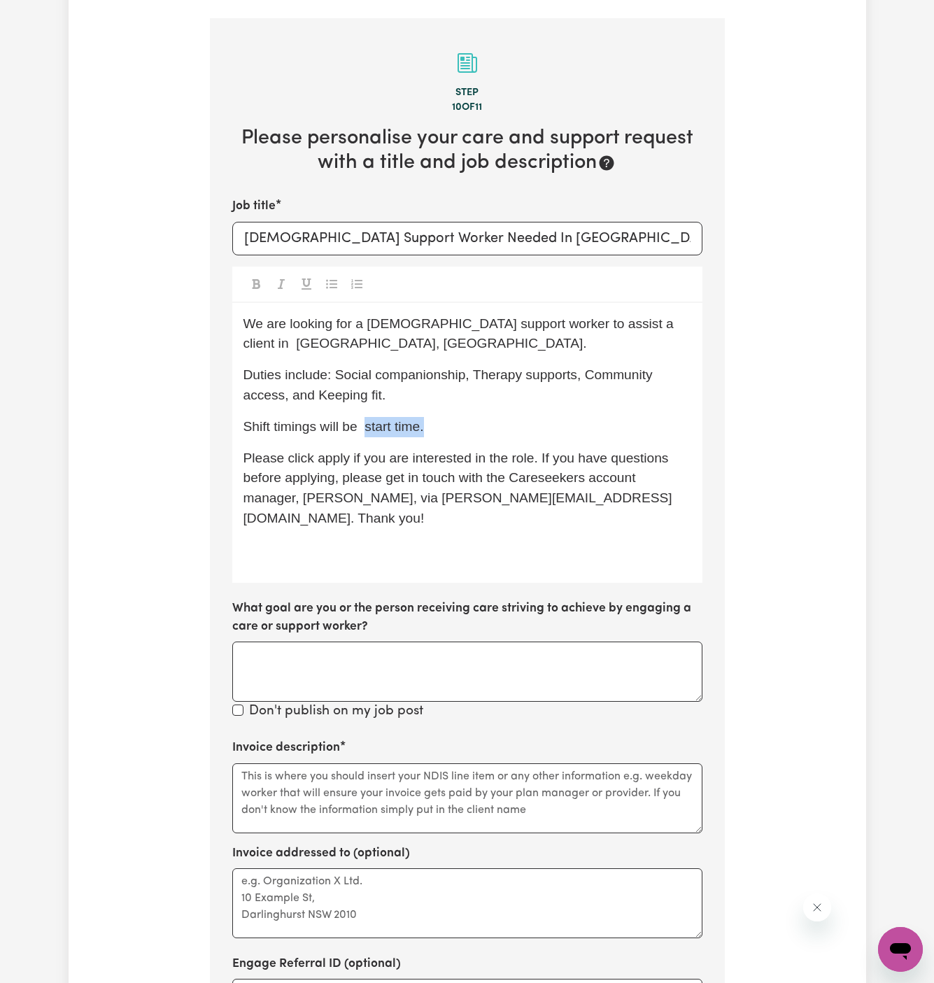
drag, startPoint x: 444, startPoint y: 410, endPoint x: 365, endPoint y: 410, distance: 79.1
click at [365, 417] on p "Shift timings will be start time." at bounding box center [468, 427] width 448 height 20
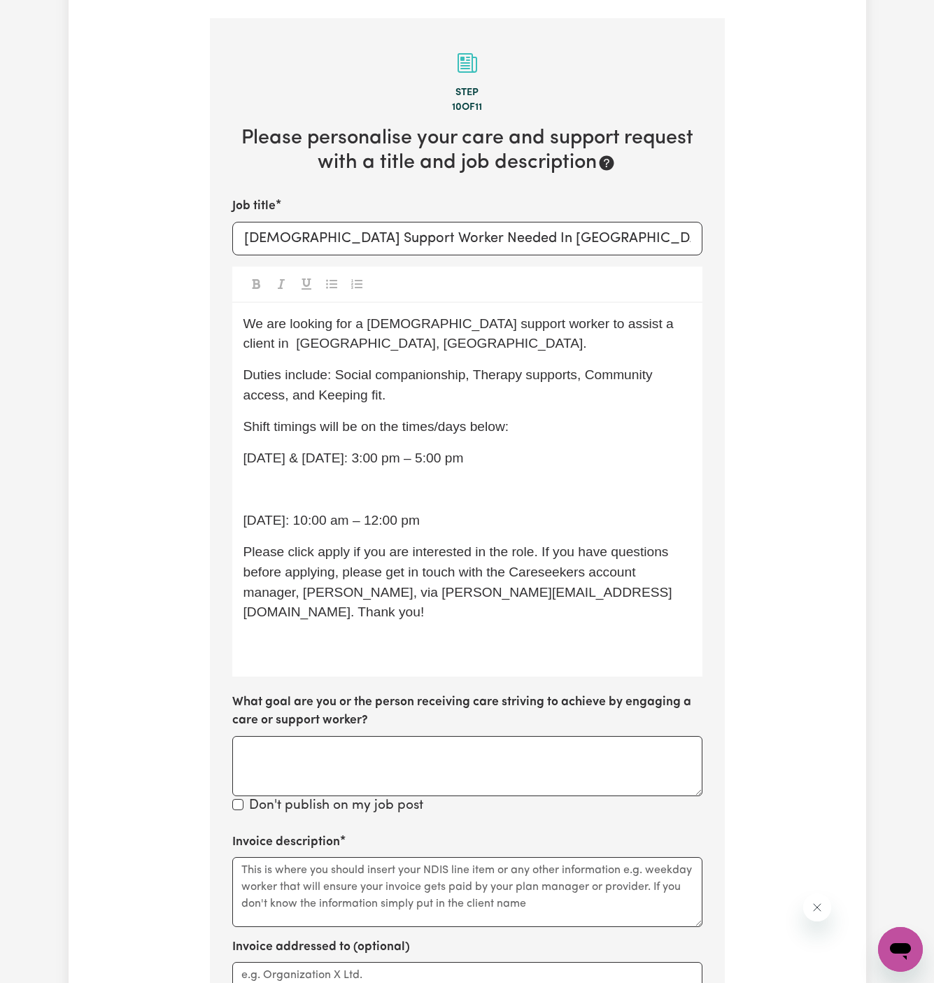
click at [272, 482] on div "We are looking for a female support worker to assist a client in Bossley Park, …" at bounding box center [467, 490] width 470 height 374
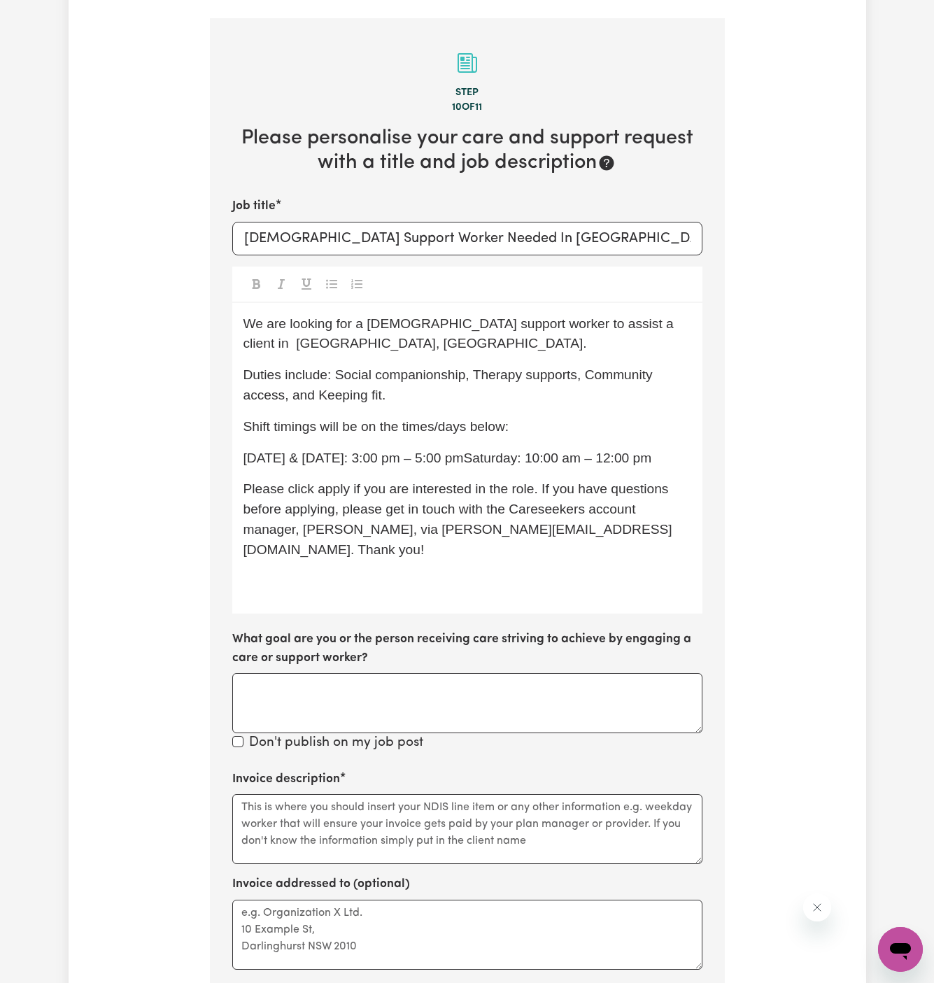
click at [303, 451] on span "Monday & Friday: 3:00 pm – 5:00 pmSaturday: 10:00 am – 12:00 pm" at bounding box center [448, 458] width 409 height 15
drag, startPoint x: 550, startPoint y: 435, endPoint x: 521, endPoint y: 435, distance: 29.4
click at [536, 451] on span "Monday to Friday: 3:00 pm – 5:00 pmSaturday: 10:00 am – 12:00 pm" at bounding box center [449, 458] width 411 height 15
click at [467, 451] on span "Monday to Friday: 3:00 pm – 5:00 pmSaturday: 10:00 am – 12:00 pm" at bounding box center [449, 458] width 411 height 15
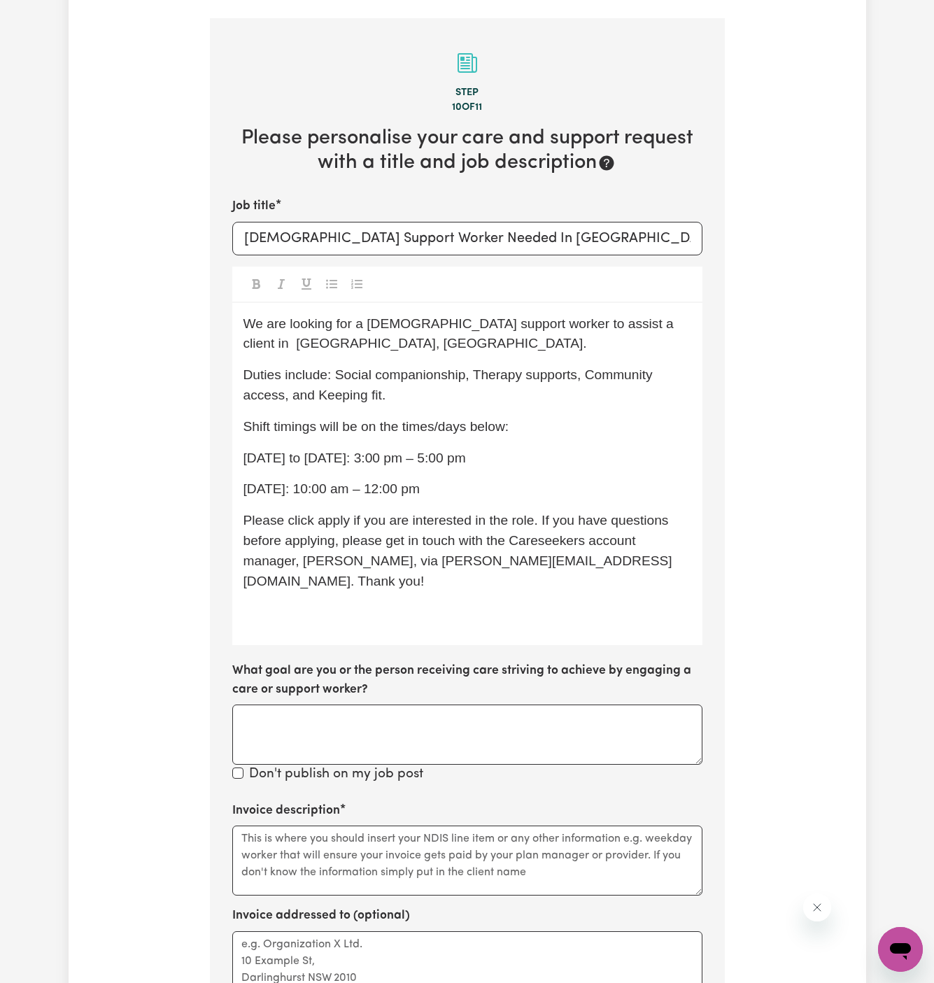
click at [413, 451] on span "Monday to Friday: 3:00 pm – 5:00 pm" at bounding box center [355, 458] width 223 height 15
click at [371, 481] on span "Saturday: 10:00 am – 12:00 pm" at bounding box center [332, 488] width 176 height 15
click at [395, 381] on p "Duties include: Social companionship, Therapy supports, Community access, and K…" at bounding box center [468, 385] width 448 height 41
drag, startPoint x: 442, startPoint y: 472, endPoint x: 210, endPoint y: 446, distance: 233.1
click at [210, 446] on section "Step 10 of 11 Please personalise your care and support request with a title and…" at bounding box center [467, 620] width 515 height 1205
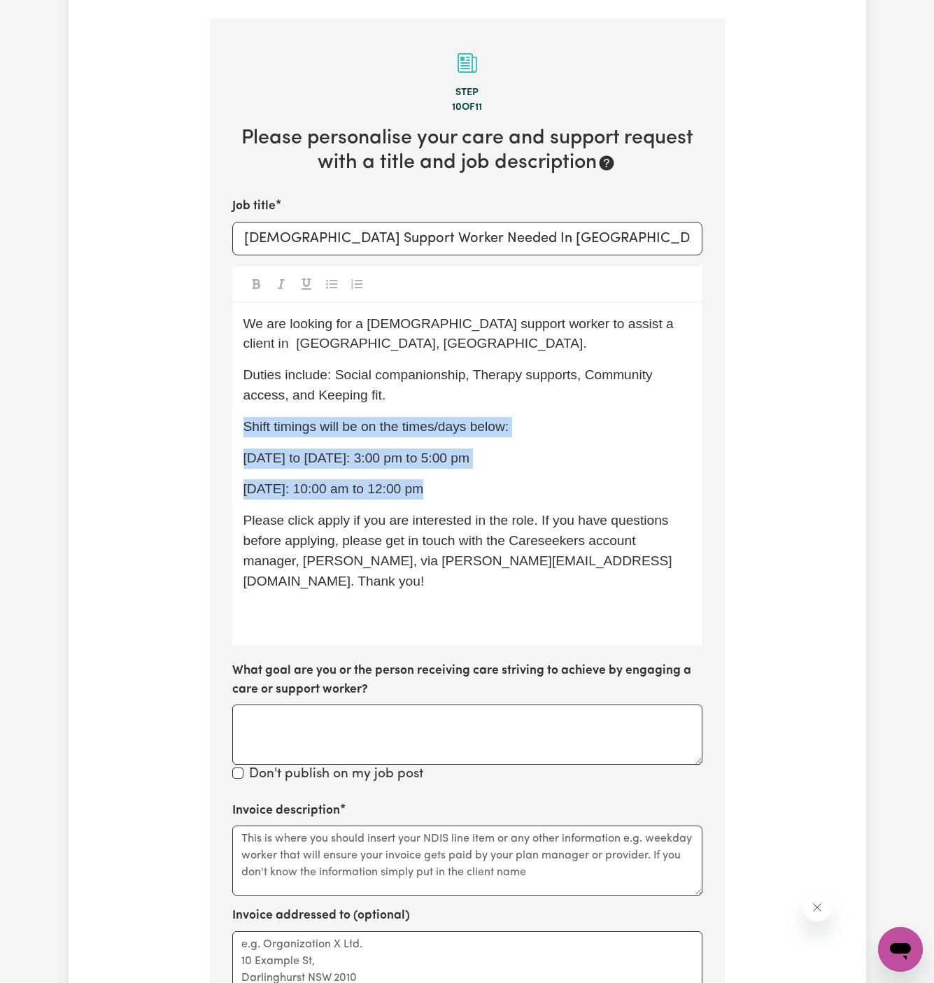
click at [332, 279] on icon "Toggle undefined" at bounding box center [331, 284] width 11 height 11
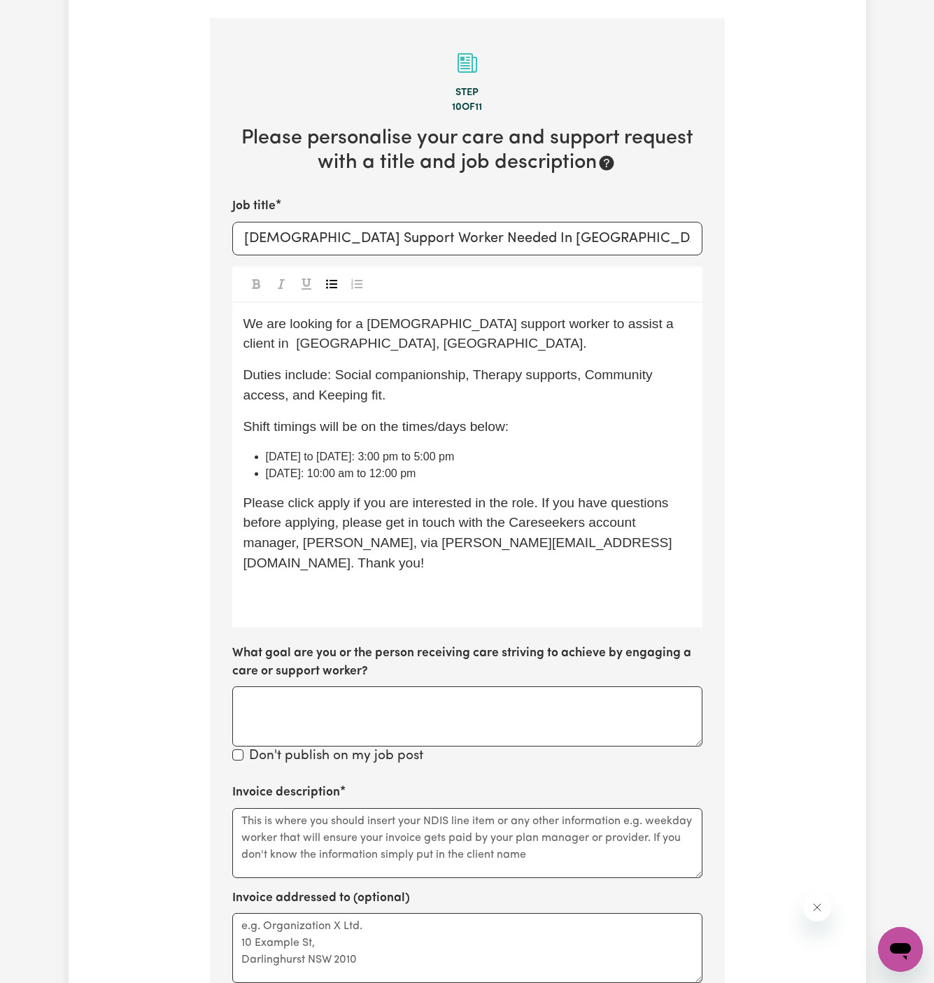
click at [512, 449] on li "Monday to Friday: 3:00 pm to 5:00 pm" at bounding box center [478, 457] width 425 height 17
click at [476, 367] on span "Duties include: Social companionship, Therapy supports, Community access, and k…" at bounding box center [451, 384] width 414 height 35
click at [478, 367] on span "Duties include: Social companionship,tTherapy supports, Community access, and k…" at bounding box center [451, 384] width 414 height 35
click at [537, 465] on li "Saturday: 10:00 am to 12:00 pm" at bounding box center [478, 473] width 425 height 17
click at [554, 585] on p "﻿" at bounding box center [468, 595] width 448 height 20
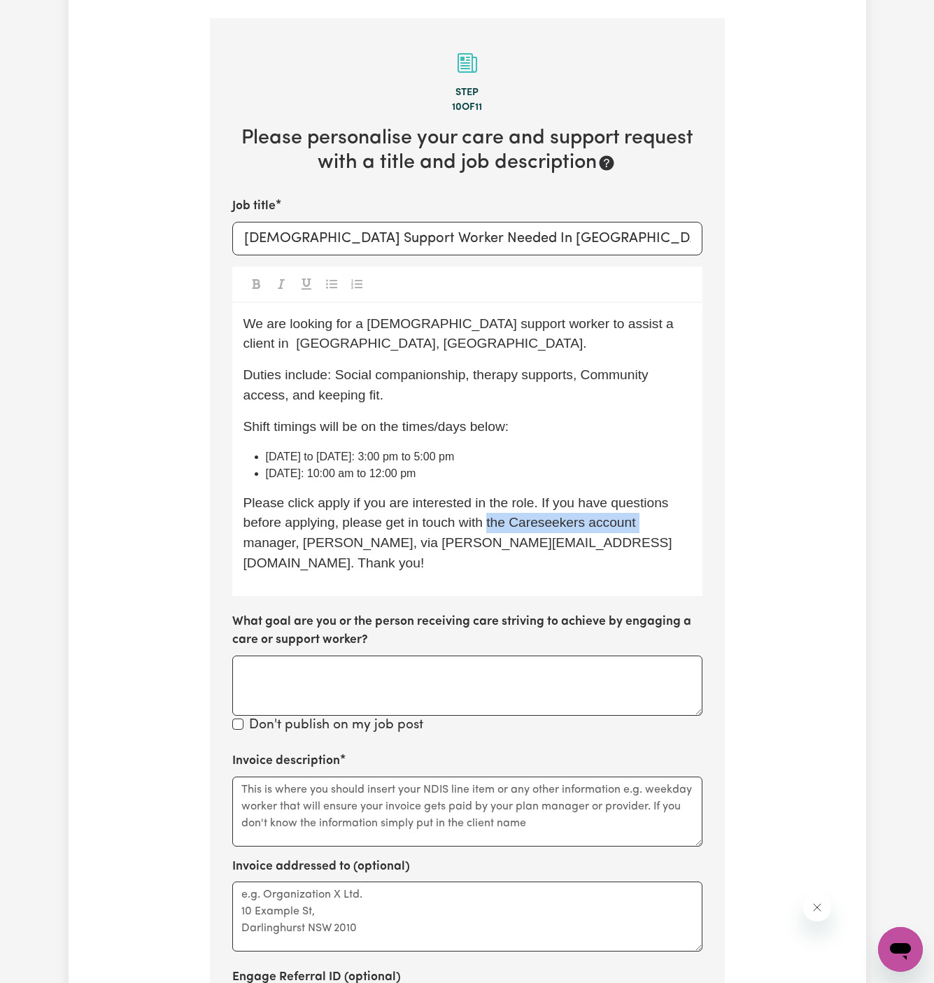
drag, startPoint x: 486, startPoint y: 507, endPoint x: 637, endPoint y: 509, distance: 151.2
click at [637, 509] on span "Please click apply if you are interested in the role. If you have questions bef…" at bounding box center [458, 532] width 429 height 75
drag, startPoint x: 635, startPoint y: 504, endPoint x: 554, endPoint y: 505, distance: 81.2
click at [554, 505] on span "Please click apply if you are interested in the role. If you have questions bef…" at bounding box center [458, 532] width 429 height 75
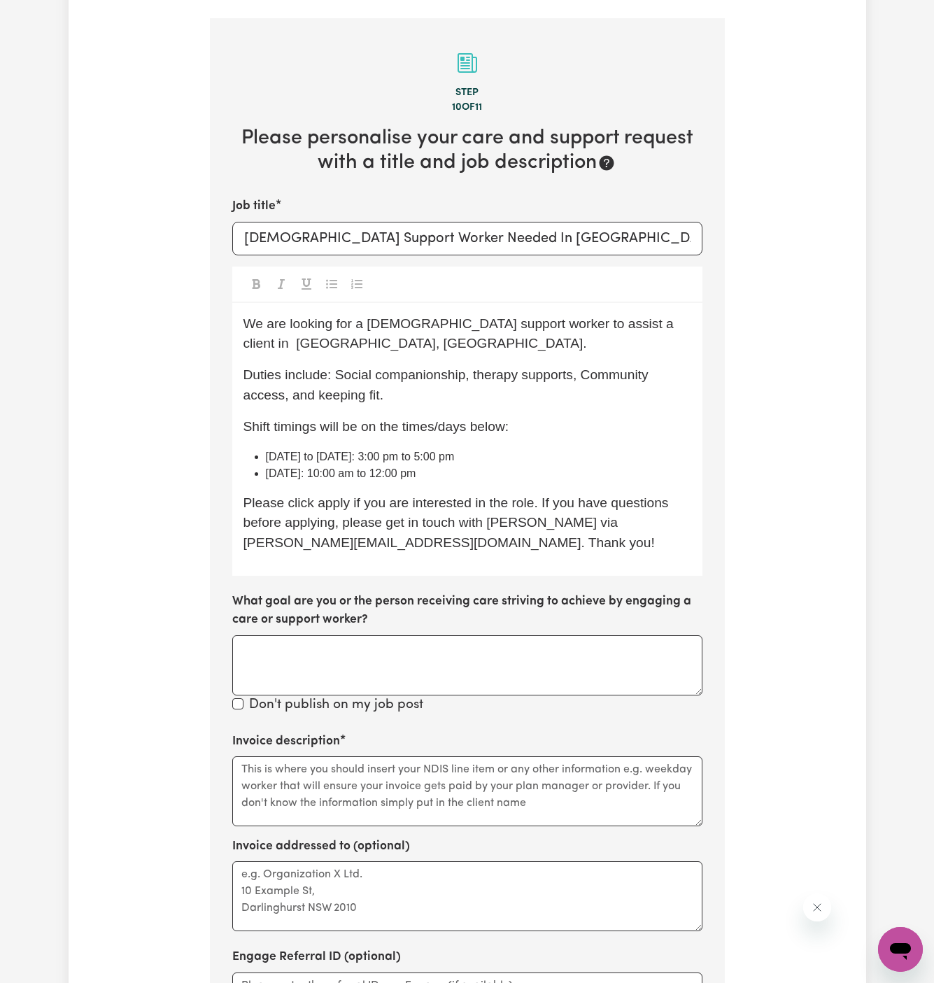
drag, startPoint x: 593, startPoint y: 512, endPoint x: 518, endPoint y: 518, distance: 75.1
click at [556, 512] on p "Please click apply if you are interested in the role. If you have questions bef…" at bounding box center [468, 523] width 448 height 60
click at [256, 533] on p "Please click apply if you are interested in the role. If you have questions bef…" at bounding box center [468, 523] width 448 height 60
click at [388, 541] on div "We are looking for a female support worker to assist a client in Bossley Park, …" at bounding box center [467, 439] width 470 height 273
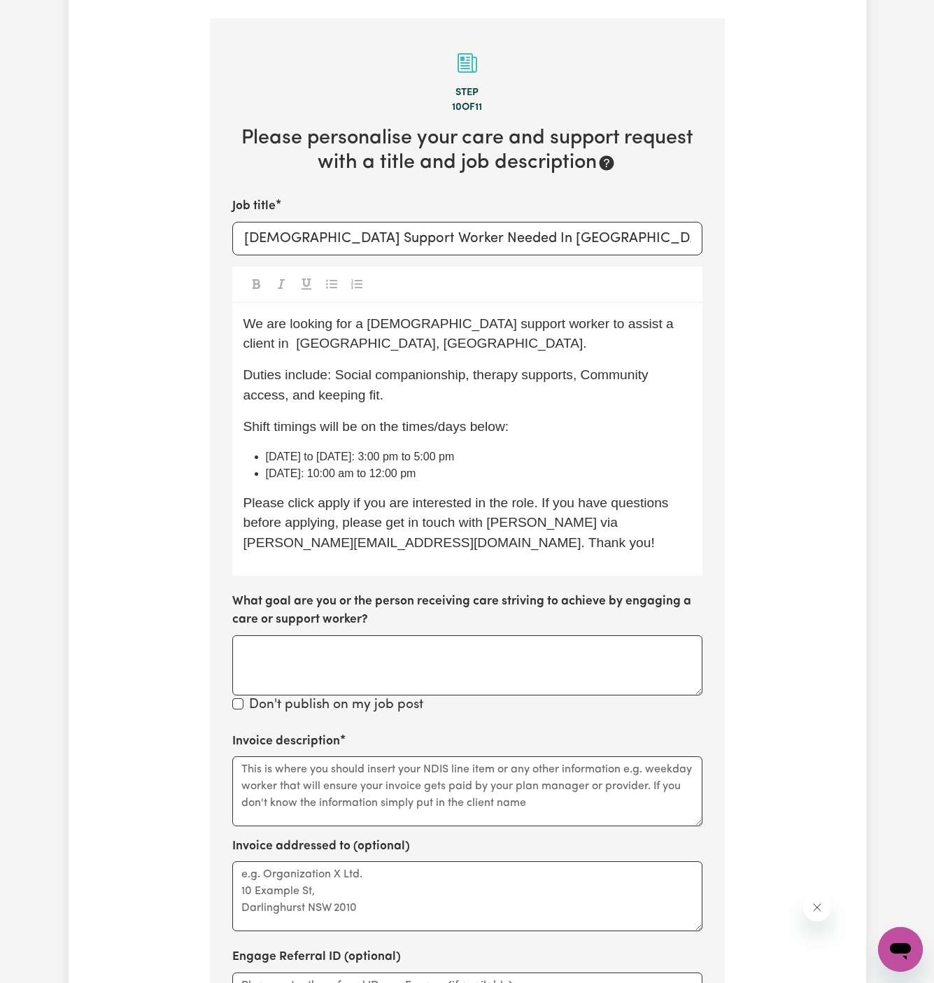
click at [335, 495] on span "Please click apply if you are interested in the role. If you have questions bef…" at bounding box center [458, 522] width 429 height 55
drag, startPoint x: 390, startPoint y: 533, endPoint x: 433, endPoint y: 529, distance: 43.5
click at [433, 529] on span "Please click Apply if you are interested in the role. If you have questions bef…" at bounding box center [459, 522] width 430 height 55
click at [533, 323] on p "We are looking for a female support worker to assist a client in Bossley Park, …" at bounding box center [468, 334] width 448 height 41
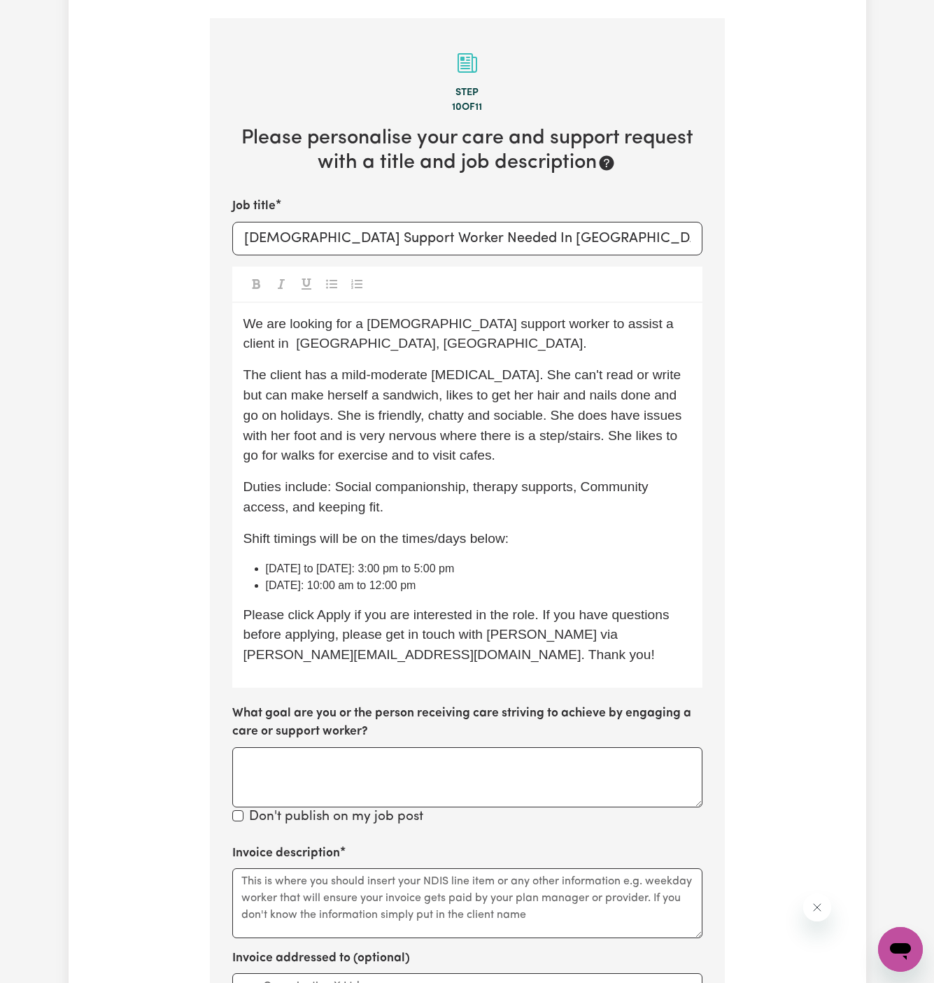
click at [499, 401] on span "The client has a mild-moderate intellectual disability. She can't read or write…" at bounding box center [465, 414] width 442 height 95
click at [594, 422] on span "The client has a mild-moderate intellectual disability. She can't read or write…" at bounding box center [465, 414] width 442 height 95
click at [250, 395] on span "The client has a mild-moderate intellectual disability. She can't read or write…" at bounding box center [466, 414] width 445 height 95
click at [506, 402] on span "The client has a mild-moderate intellectual disability. She can't read or write…" at bounding box center [466, 414] width 445 height 95
click at [601, 488] on p "Duties include: Social companionship, therapy supports, Community access, and k…" at bounding box center [468, 497] width 448 height 41
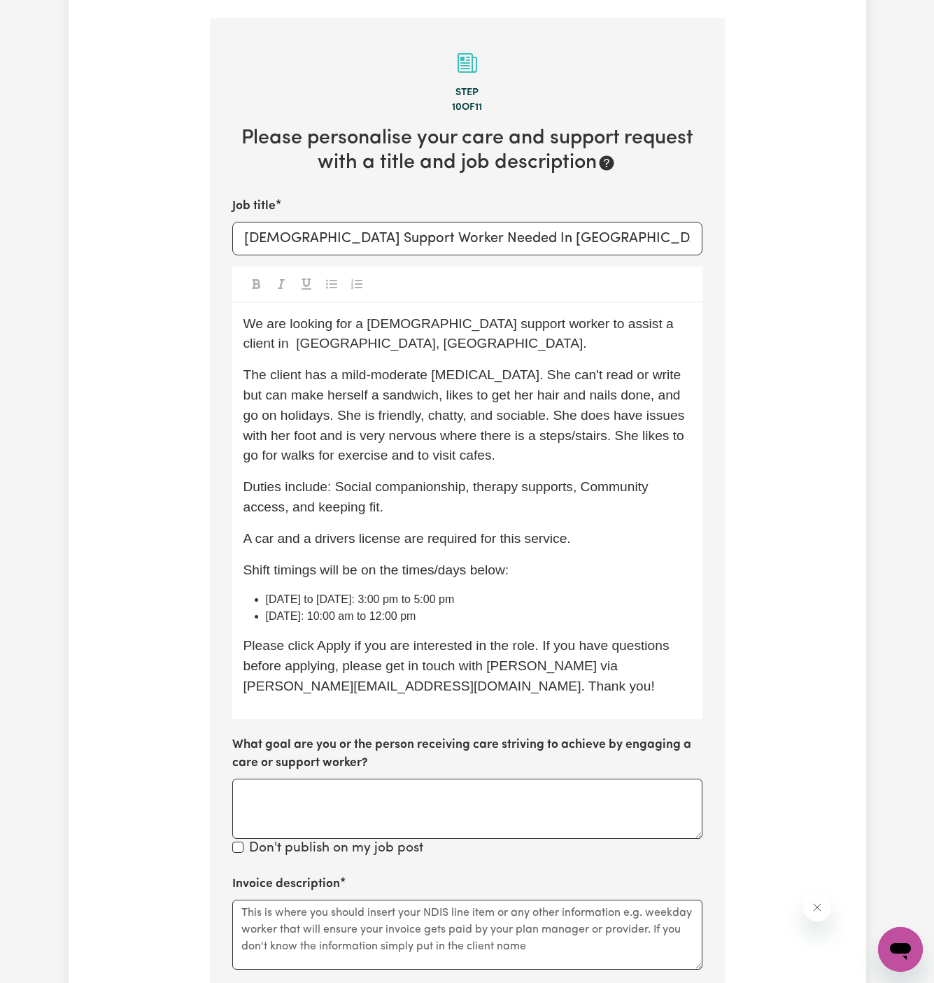
click at [342, 529] on p "A car and a drivers license are required for this service." at bounding box center [468, 539] width 448 height 20
click at [602, 535] on div "We are looking for a female support worker to assist a client in Bossley Park, …" at bounding box center [467, 511] width 470 height 416
click at [591, 530] on p "A car and a driver's license are required for this service." at bounding box center [468, 539] width 448 height 20
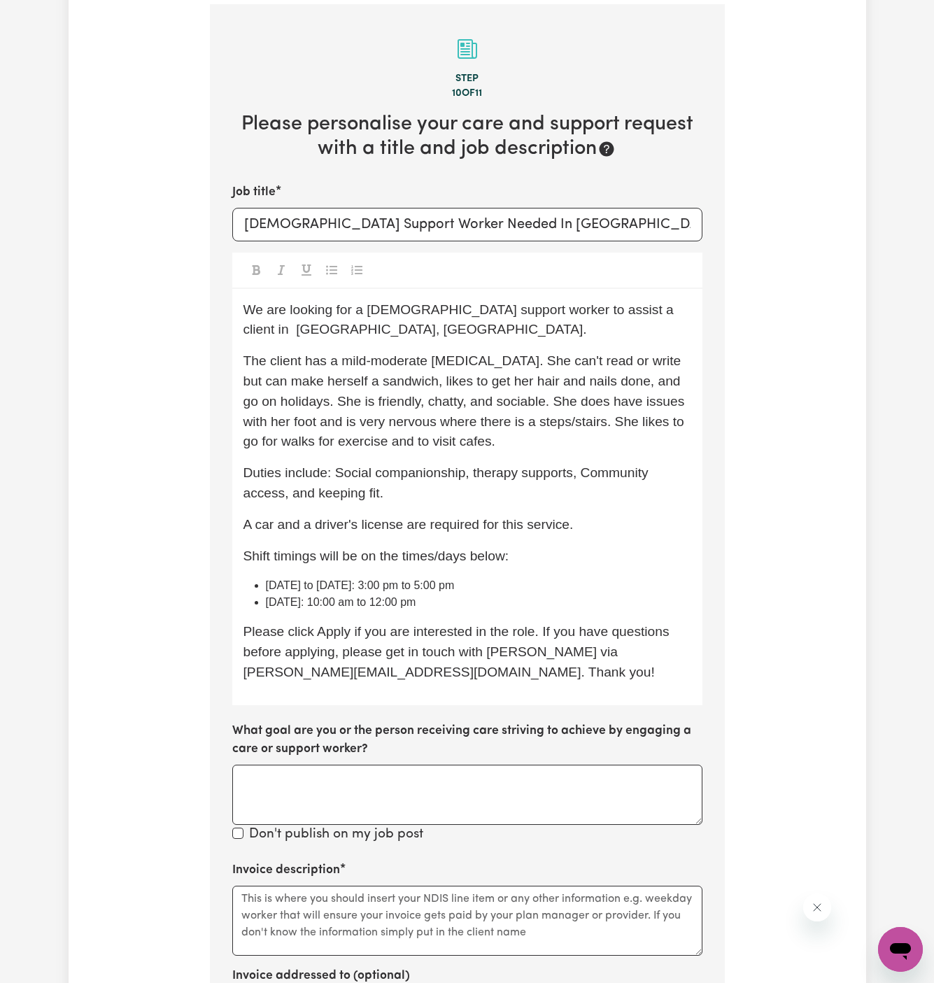
scroll to position [659, 0]
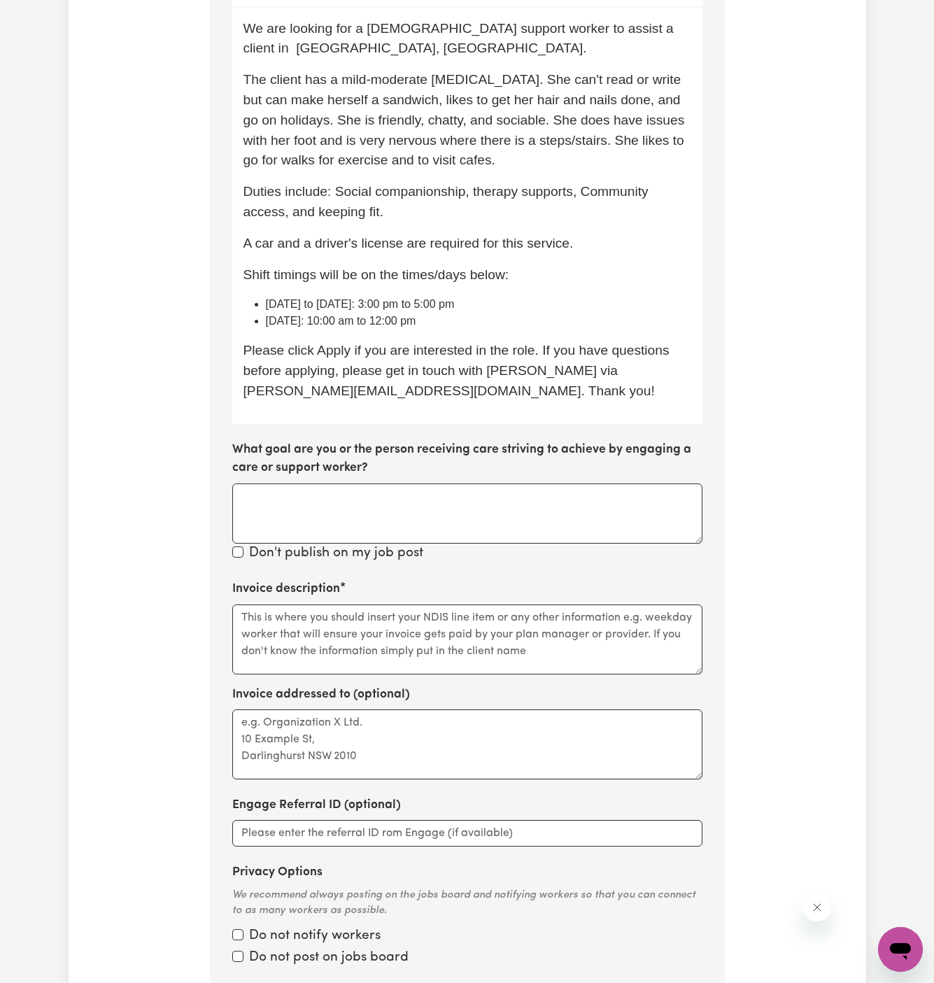
click at [539, 313] on li "Saturday: 10:00 am to 12:00 pm" at bounding box center [478, 321] width 425 height 17
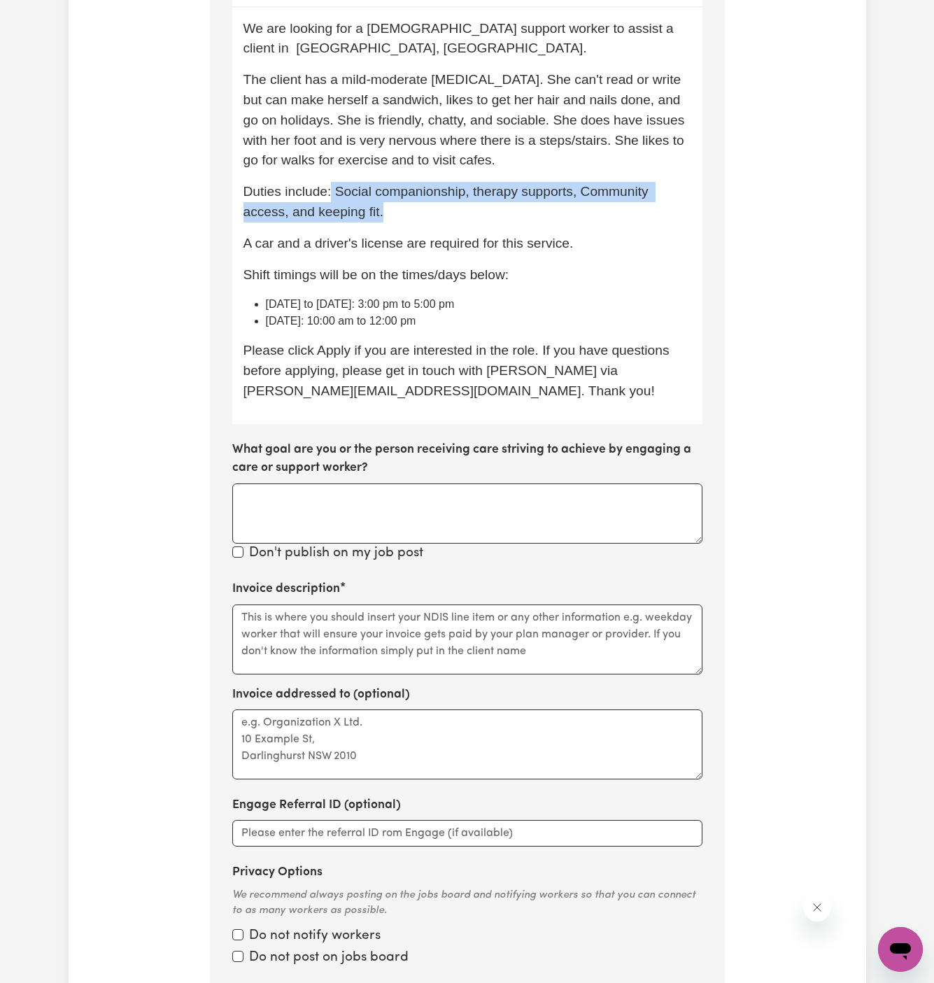
drag, startPoint x: 331, startPoint y: 171, endPoint x: 402, endPoint y: 190, distance: 73.3
click at [402, 190] on p "Duties include: Social companionship, therapy supports, Community access, and k…" at bounding box center [468, 202] width 448 height 41
copy span "Social companionship, therapy supports, Community access, and keeping fit."
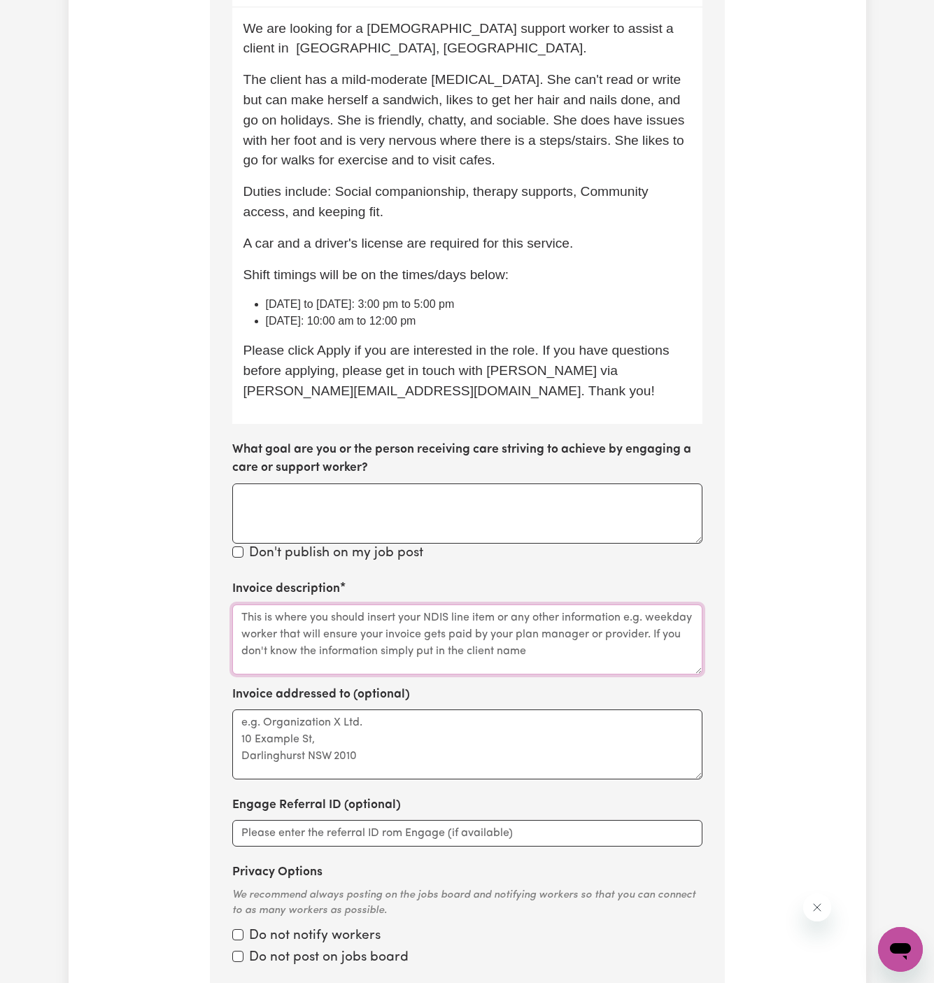
click at [290, 605] on textarea "Invoice description" at bounding box center [467, 640] width 470 height 70
paste textarea "Social companionship, therapy supports, Community access, and keeping fit."
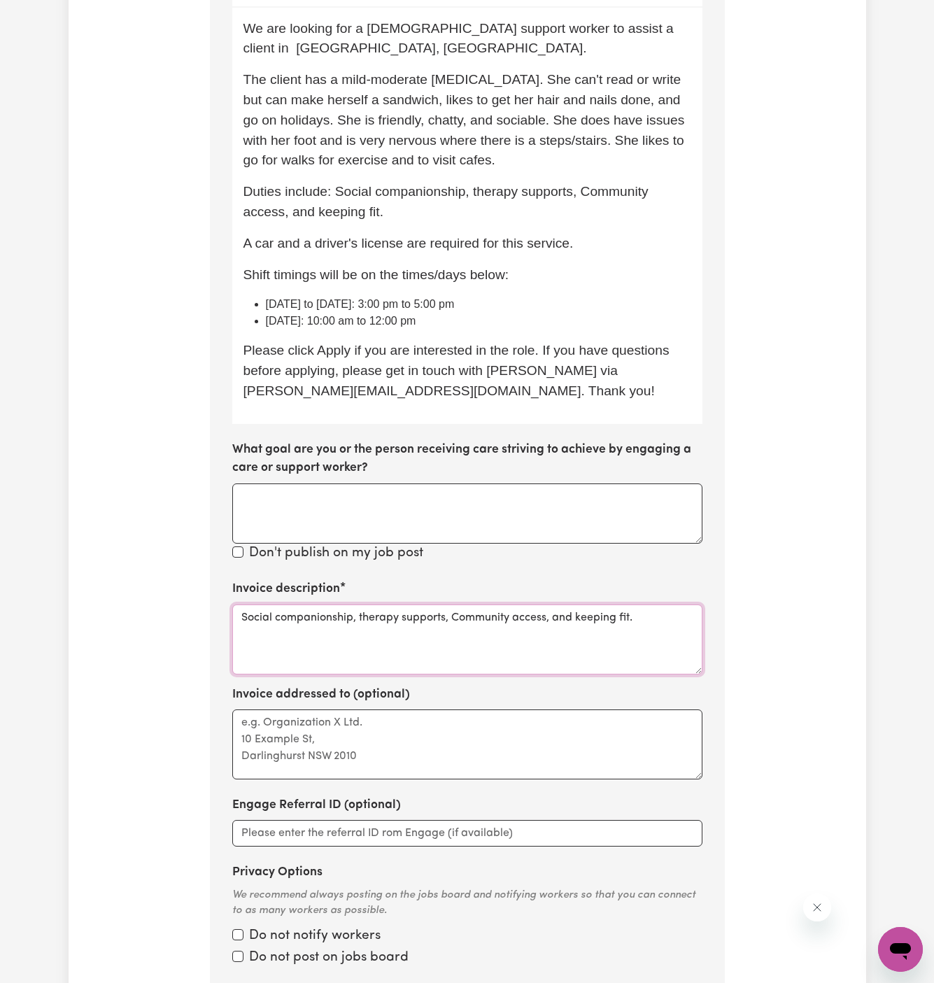
type textarea "Social companionship, therapy supports, Community access, and keeping fit."
click at [307, 728] on textarea "Invoice addressed to (optional)" at bounding box center [467, 745] width 470 height 70
click at [500, 690] on div "Invoice addressed to (optional)" at bounding box center [467, 733] width 470 height 94
click at [495, 710] on textarea "Invoice addressed to (optional)" at bounding box center [467, 745] width 470 height 70
paste textarea "Suzanne (Sue) Semaan"
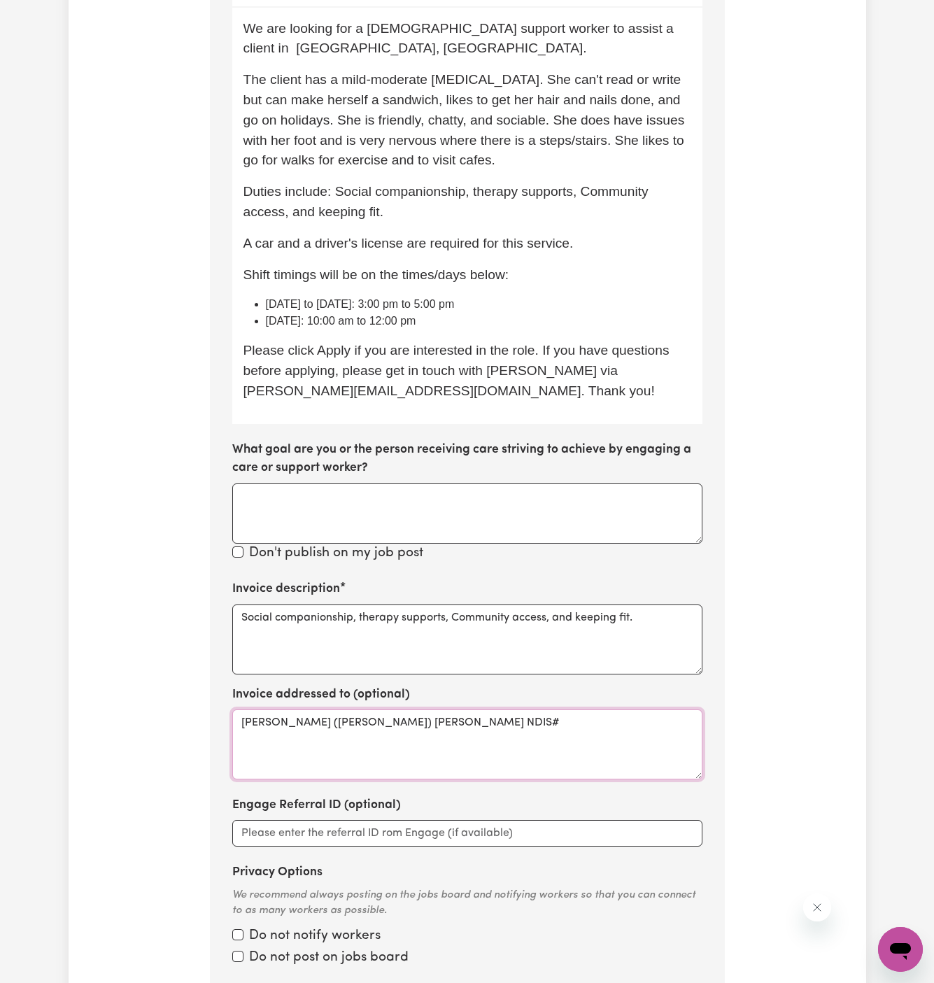
paste textarea "430131431"
click at [568, 717] on textarea "Suzanne (Sue) Semaan NDIS#430131431" at bounding box center [467, 745] width 470 height 70
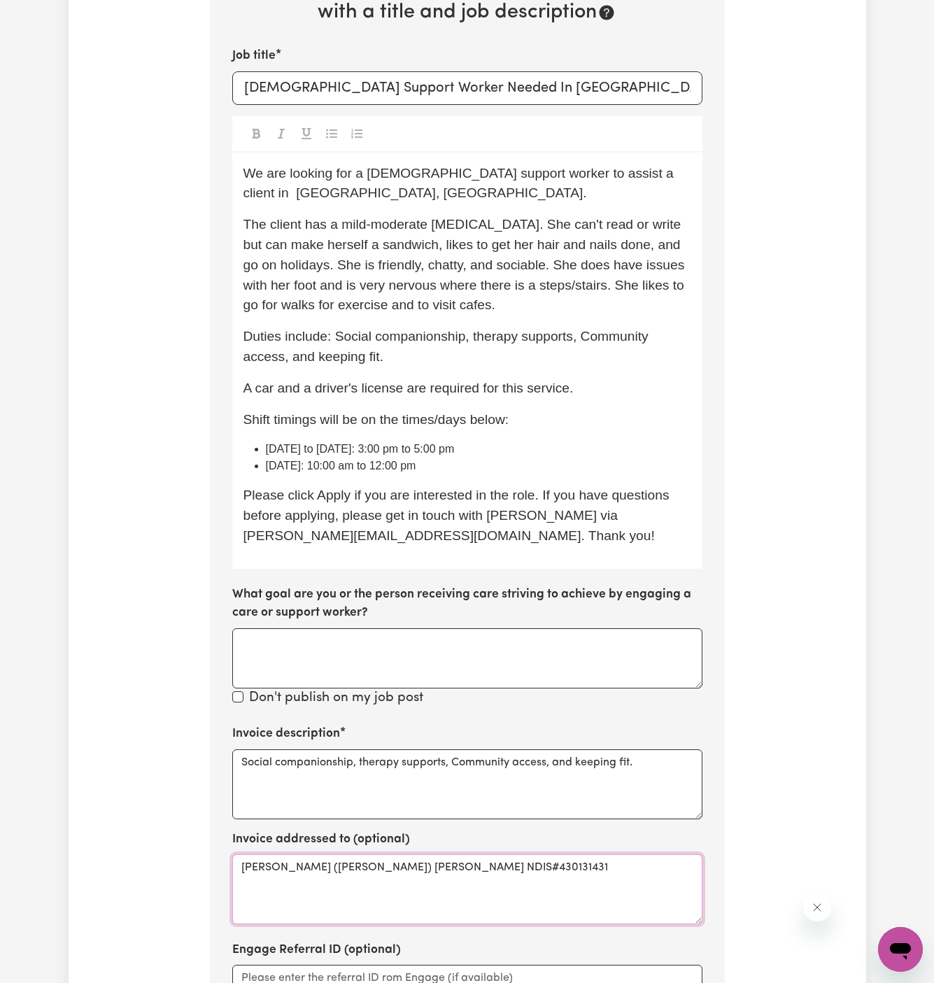
scroll to position [445, 0]
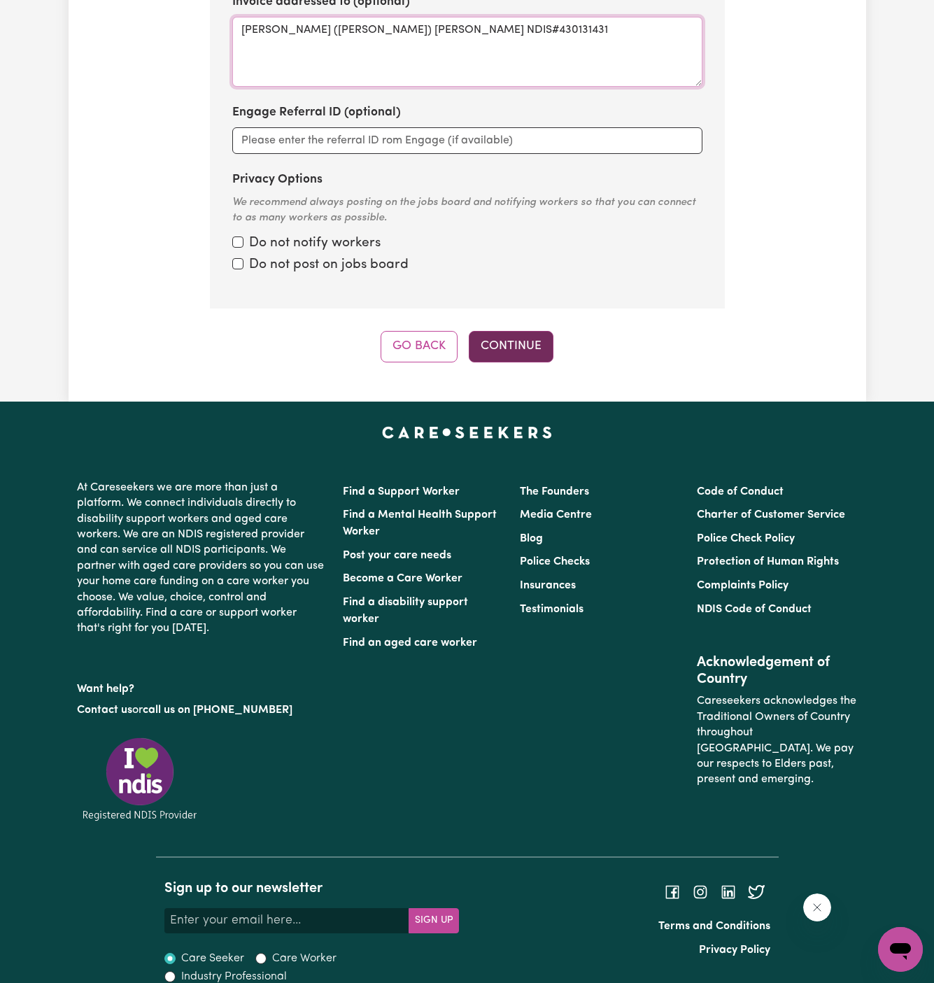
type textarea "Suzanne (Sue) Semaan NDIS#430131431"
click at [520, 331] on button "Continue" at bounding box center [511, 346] width 85 height 31
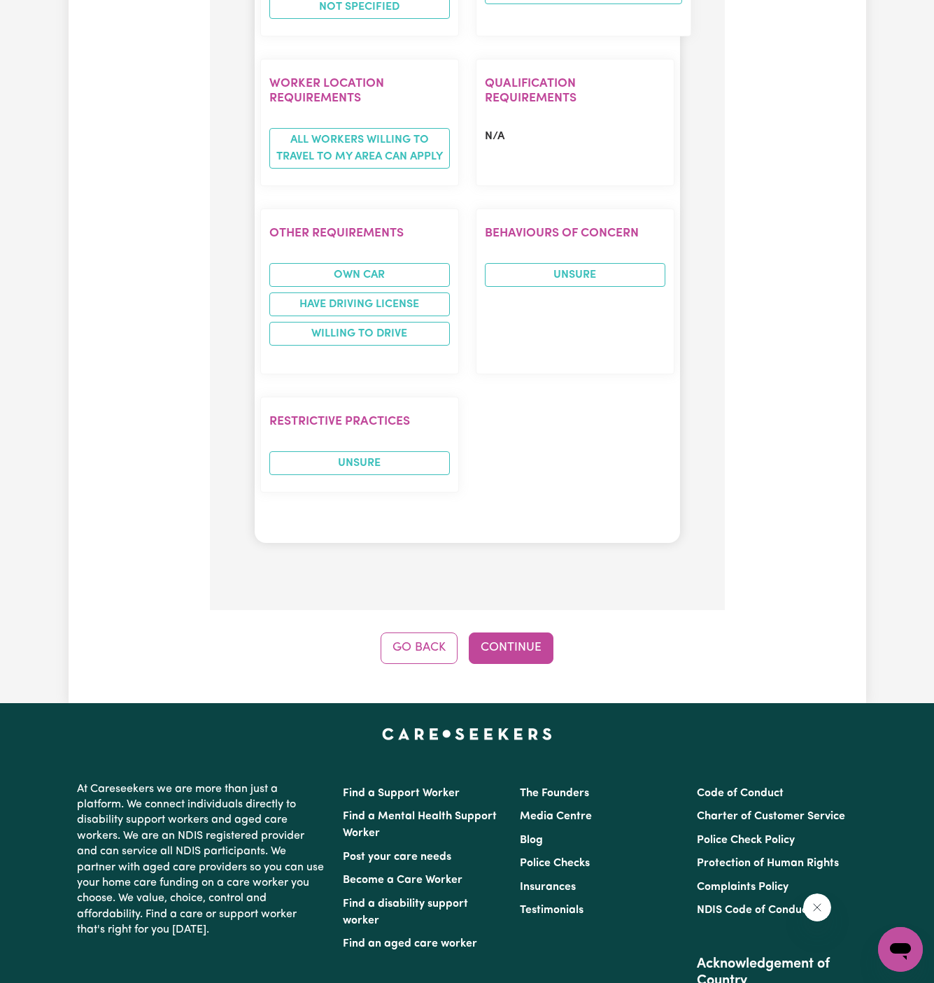
scroll to position [2125, 0]
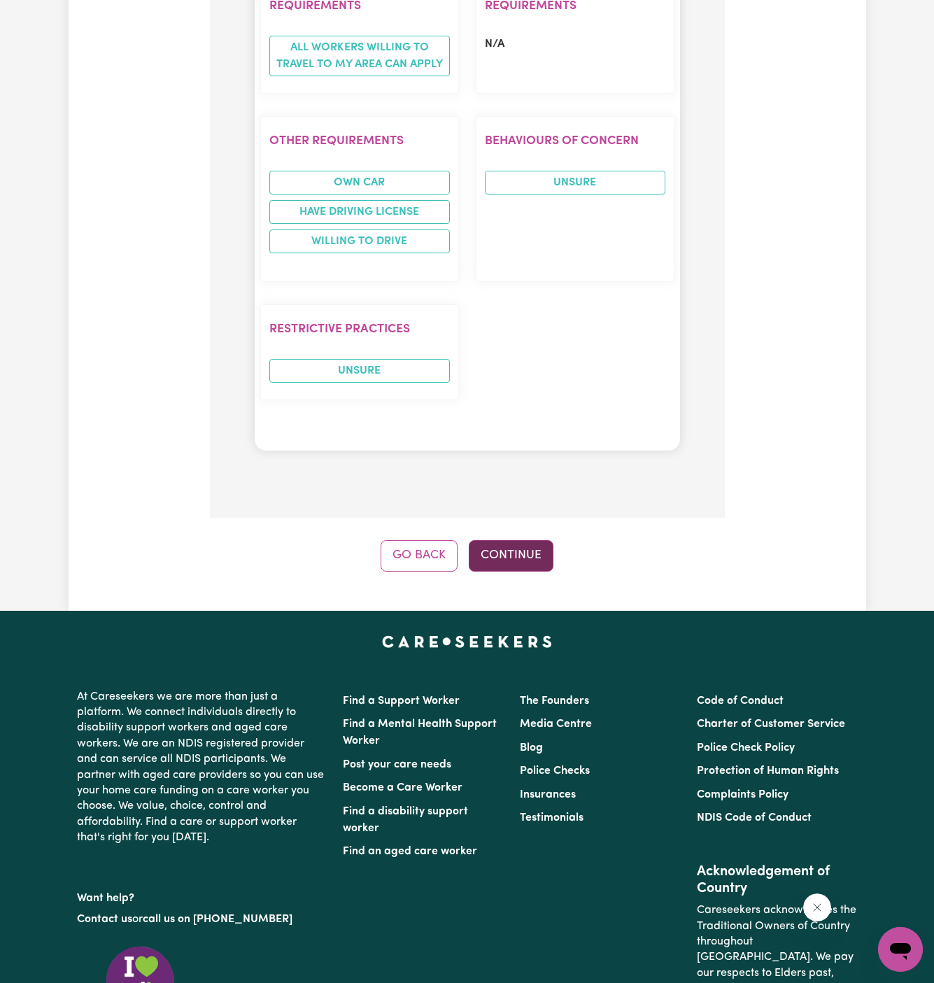
click at [523, 540] on button "Continue" at bounding box center [511, 555] width 85 height 31
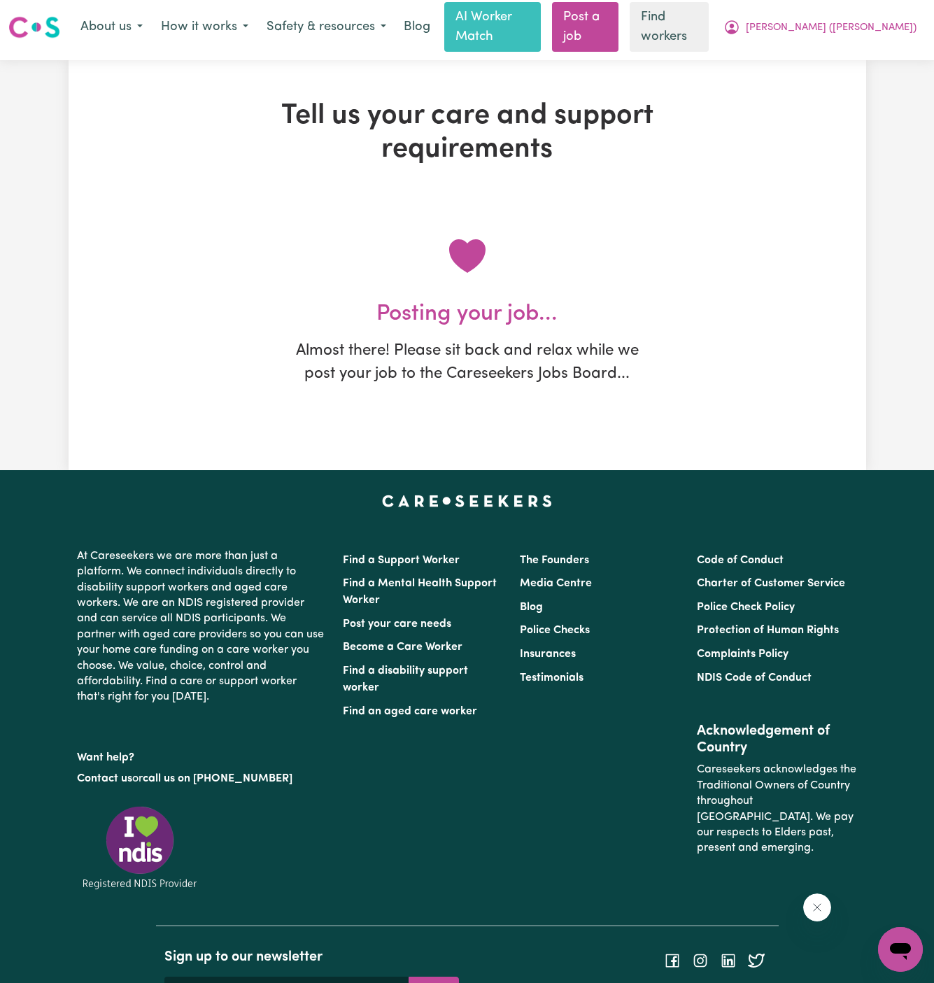
scroll to position [0, 0]
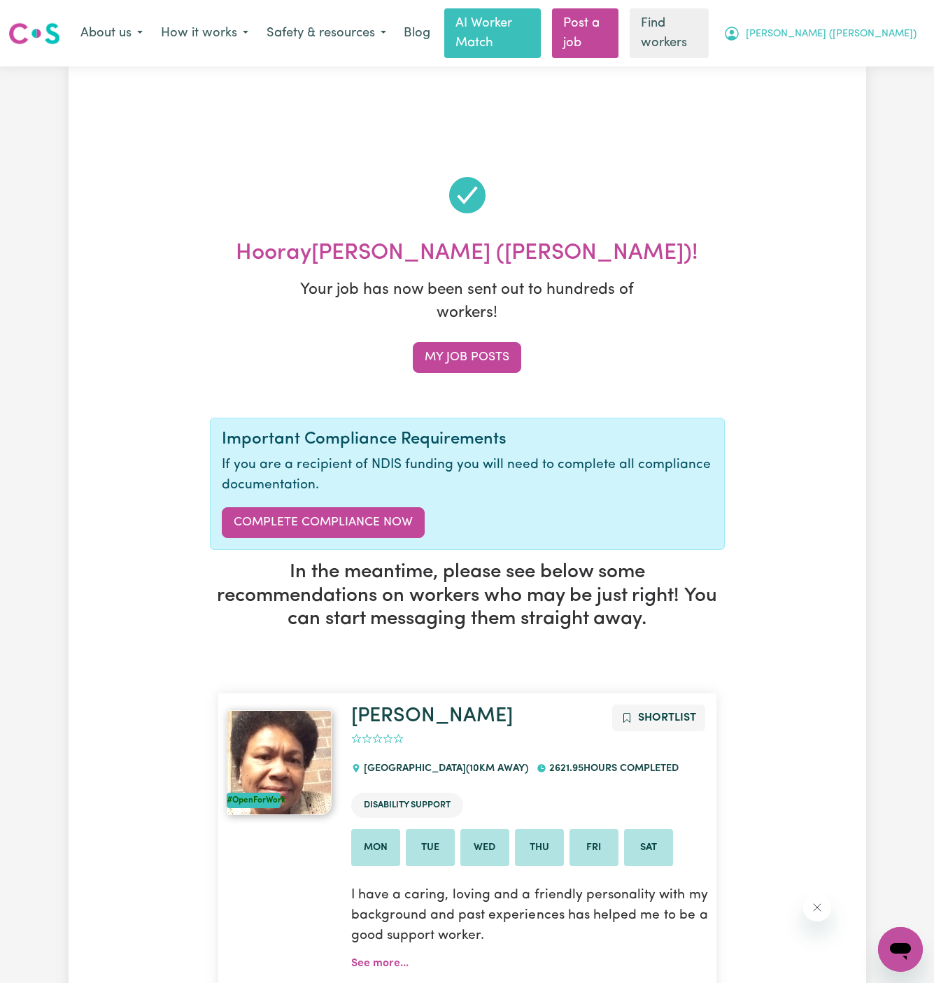
click at [878, 27] on span "Suzanne (Sue)" at bounding box center [831, 34] width 171 height 15
click at [878, 50] on link "My Dashboard" at bounding box center [870, 63] width 111 height 27
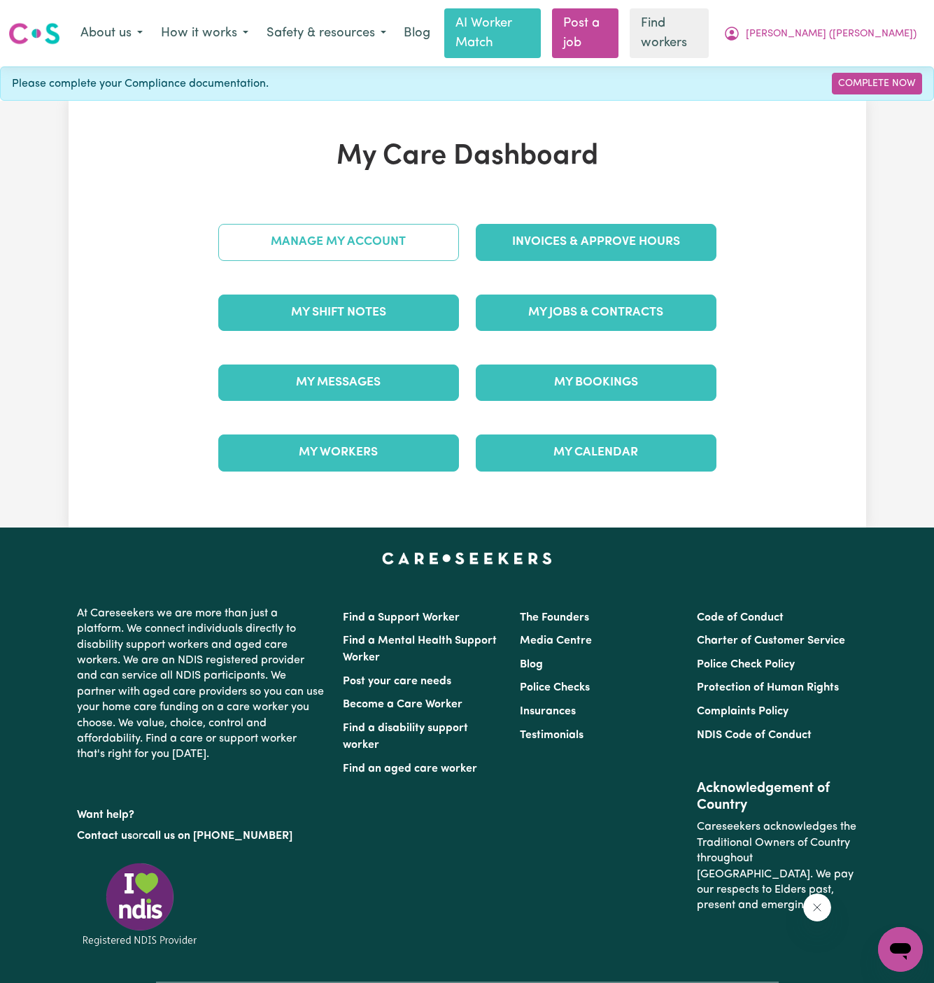
click at [387, 224] on link "Manage My Account" at bounding box center [338, 242] width 241 height 36
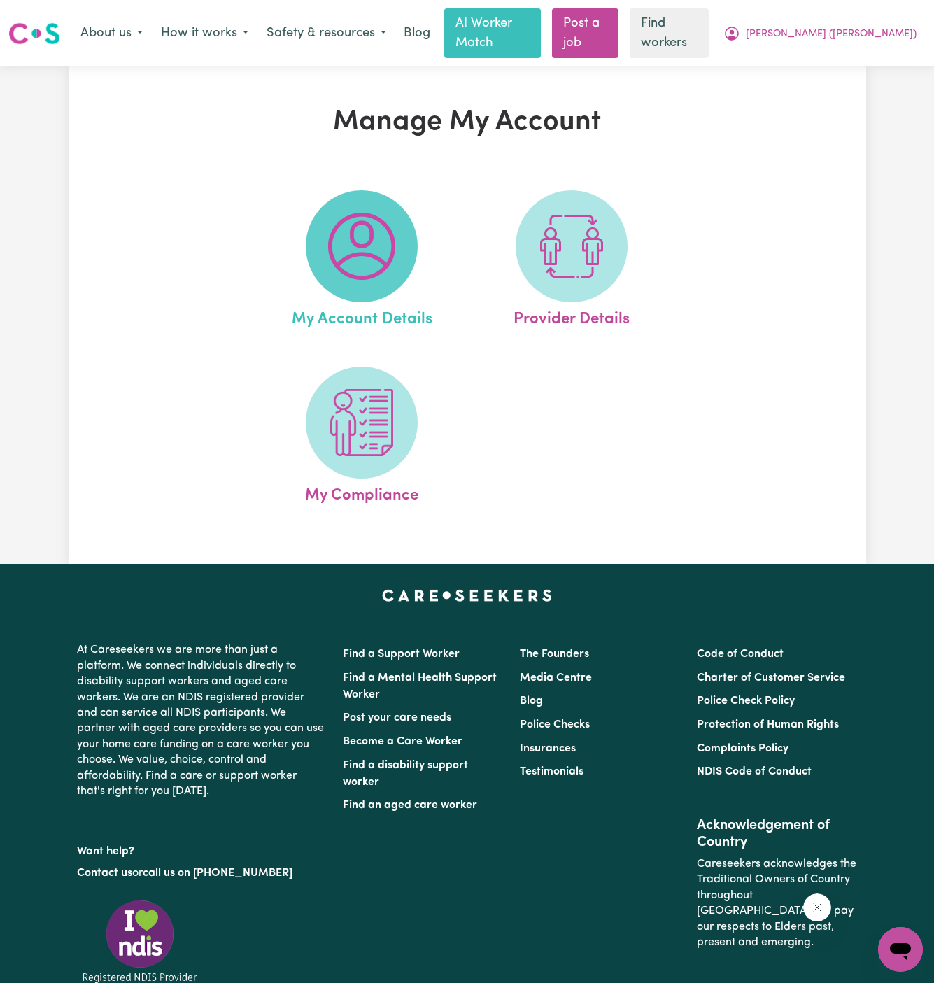
click at [387, 244] on img at bounding box center [361, 246] width 67 height 67
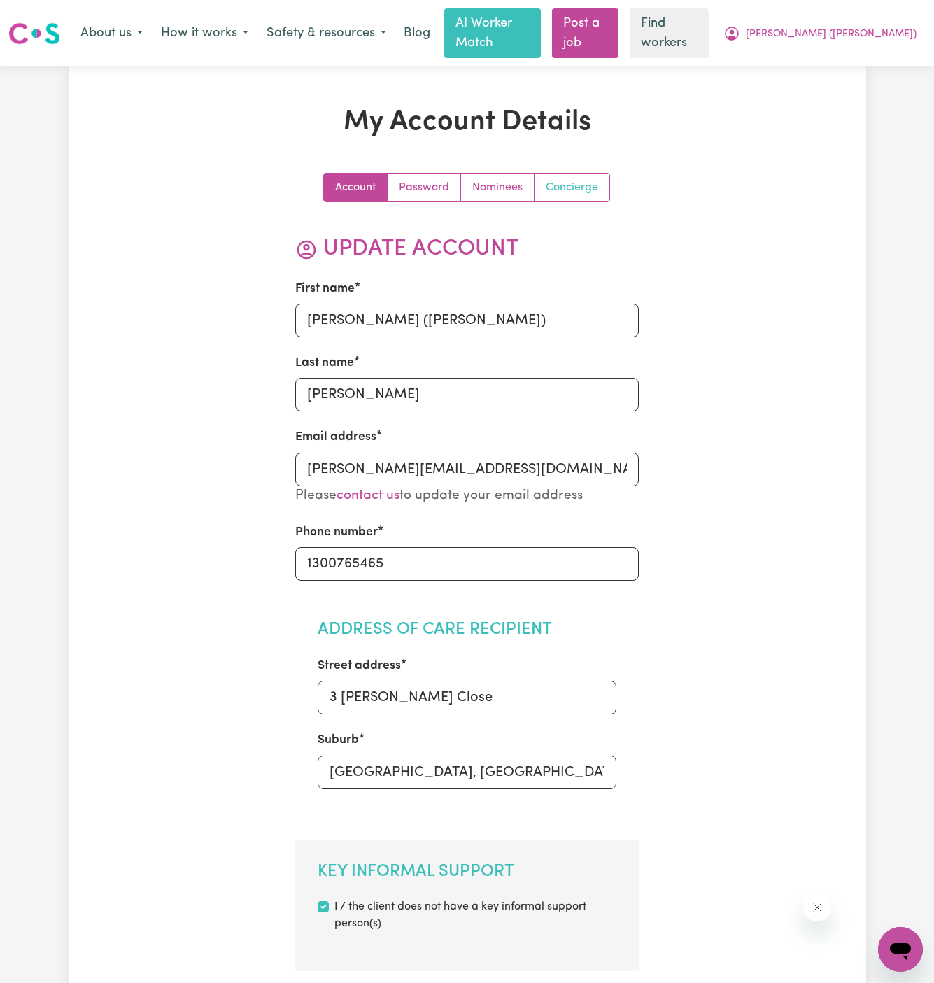
click at [563, 174] on link "Concierge" at bounding box center [572, 188] width 75 height 28
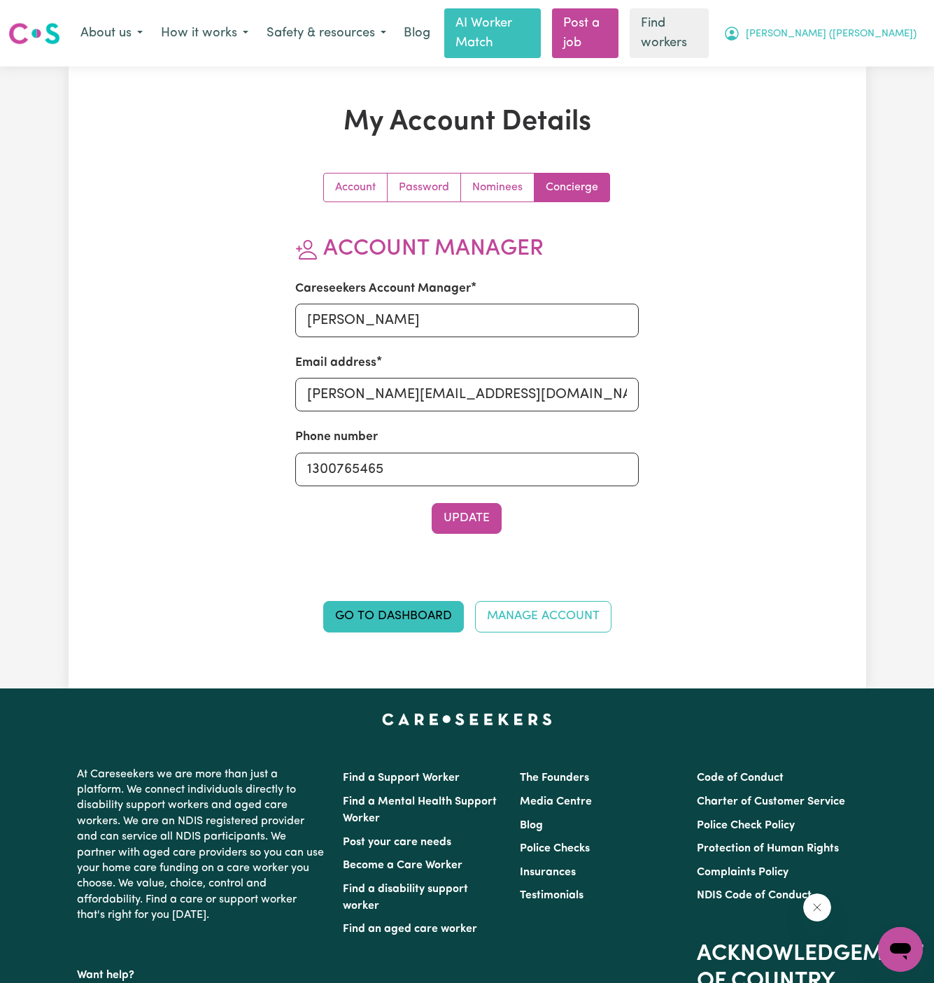
click at [882, 19] on button "Suzanne (Sue)" at bounding box center [820, 33] width 211 height 29
click at [882, 50] on link "My Dashboard" at bounding box center [870, 63] width 111 height 27
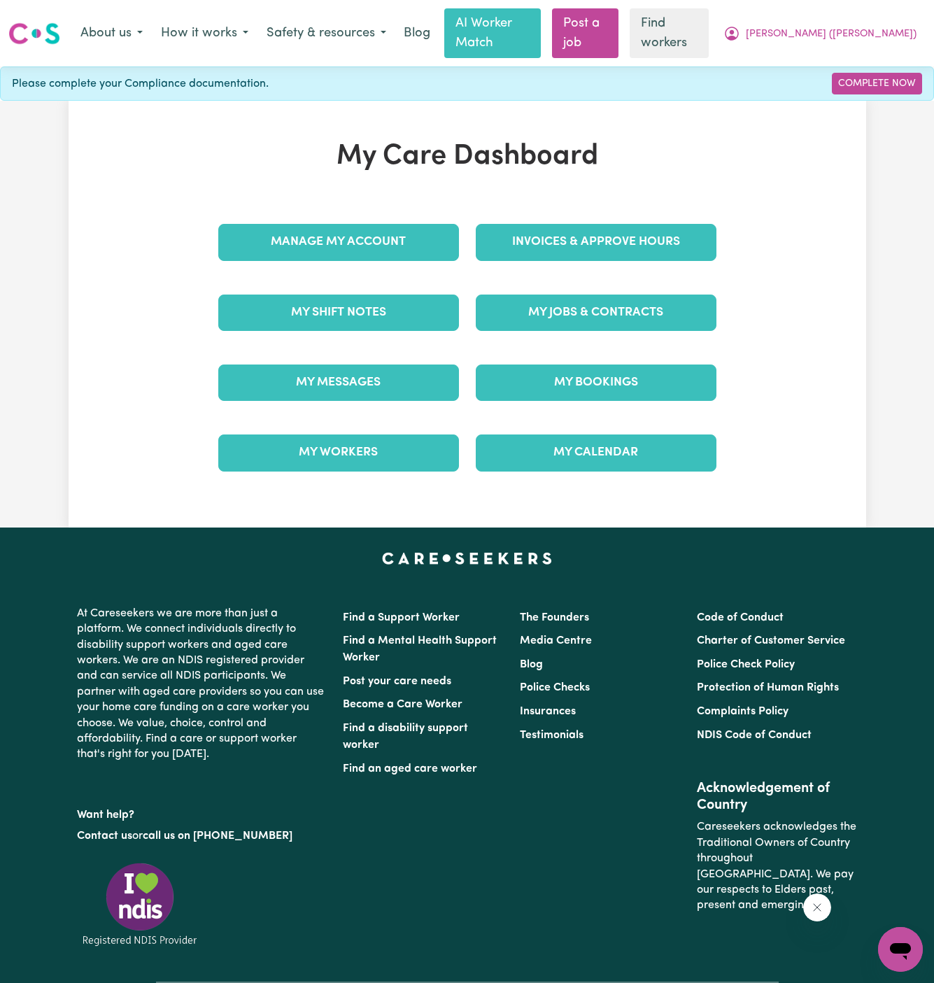
click at [630, 313] on div "My Jobs & Contracts" at bounding box center [596, 313] width 258 height 70
click at [618, 296] on link "My Jobs & Contracts" at bounding box center [596, 313] width 241 height 36
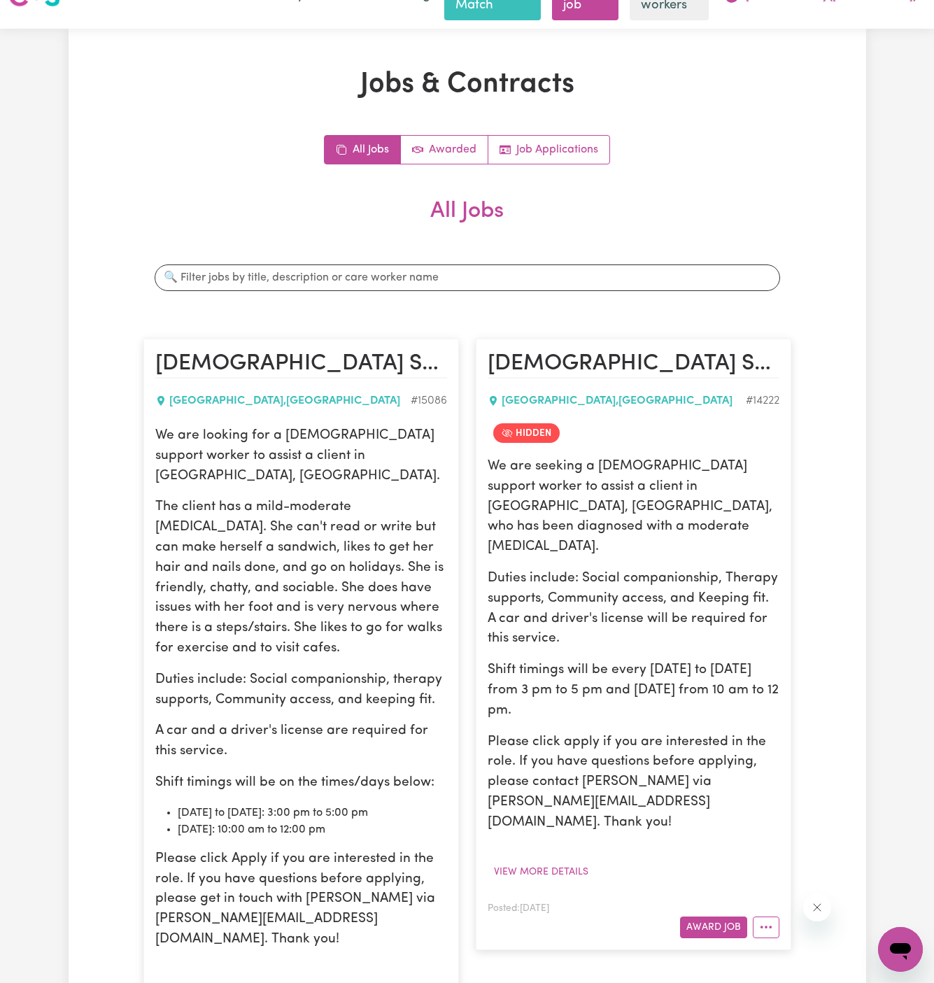
scroll to position [84, 0]
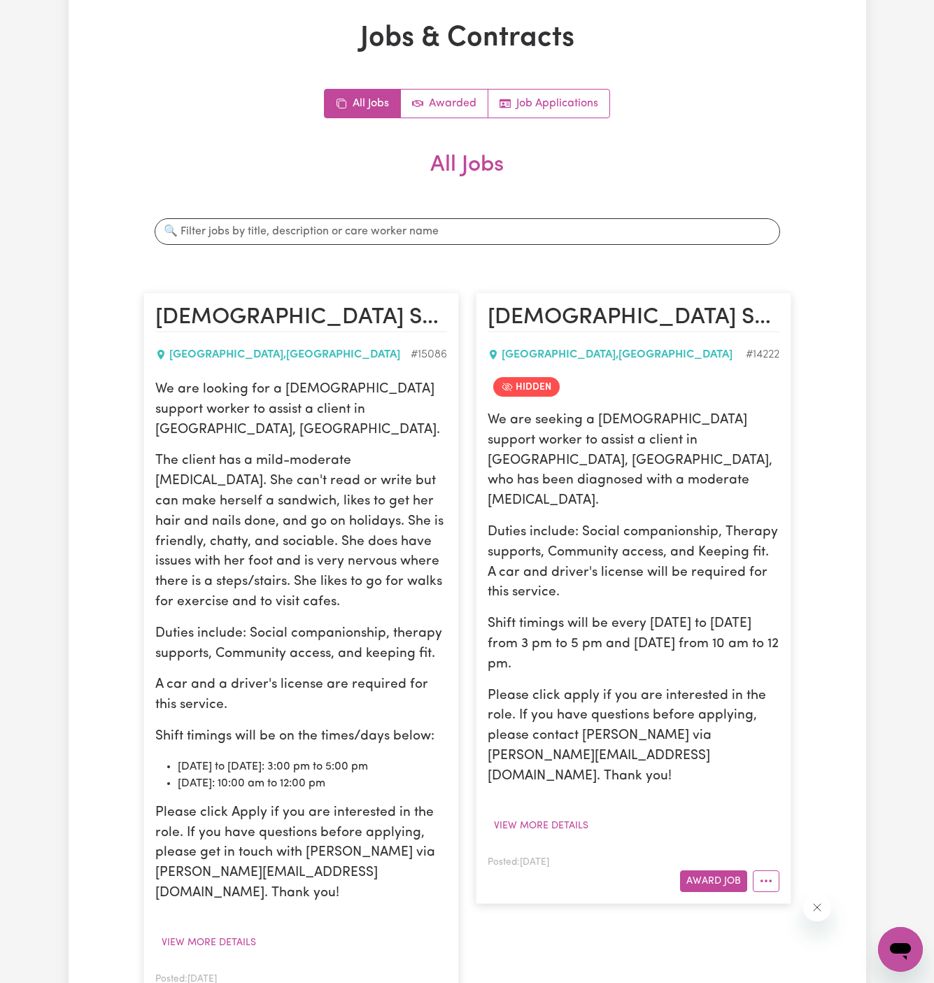
drag, startPoint x: 158, startPoint y: 373, endPoint x: 394, endPoint y: 744, distance: 439.5
click at [394, 744] on div "We are looking for a female support worker to assist a client in Bossley Park, …" at bounding box center [301, 642] width 292 height 524
copy div "We are looking for a female support worker to assist a client in Bossley Park, …"
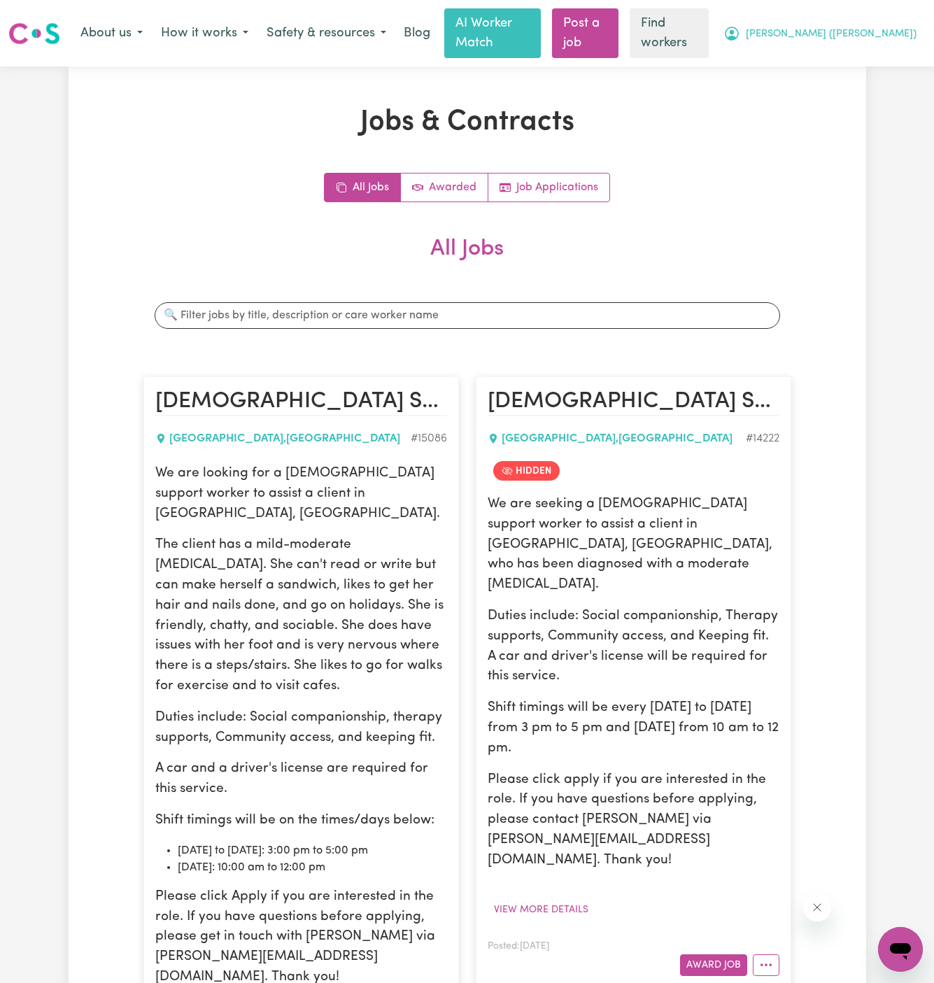
click at [880, 29] on span "Suzanne (Sue)" at bounding box center [831, 34] width 171 height 15
click at [879, 76] on link "Logout" at bounding box center [870, 89] width 111 height 27
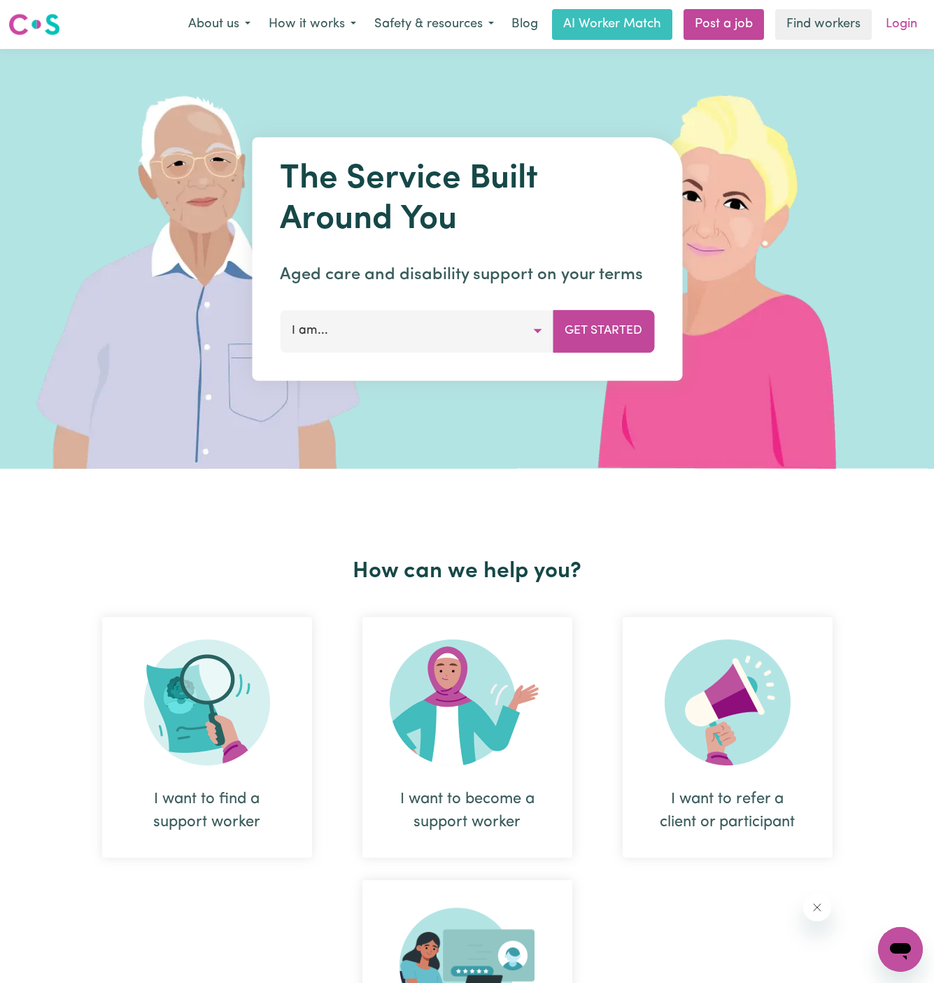
click at [897, 15] on link "Login" at bounding box center [902, 24] width 48 height 31
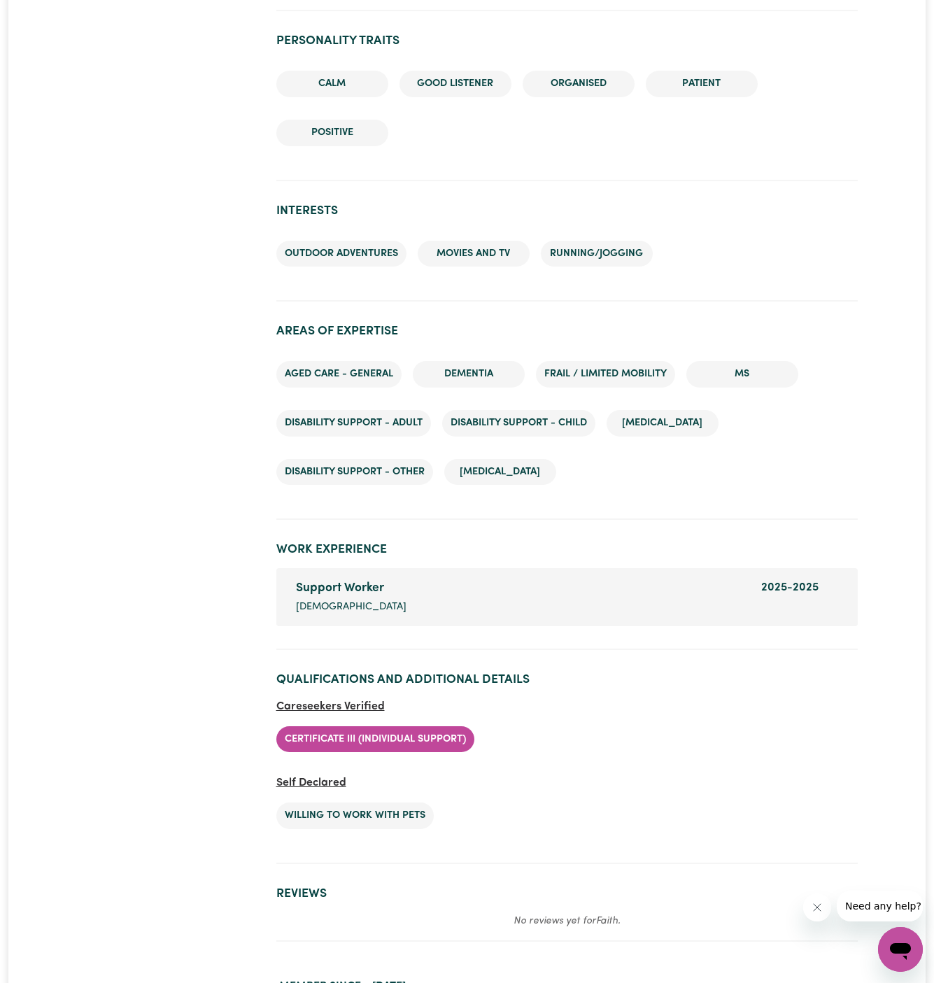
scroll to position [1676, 0]
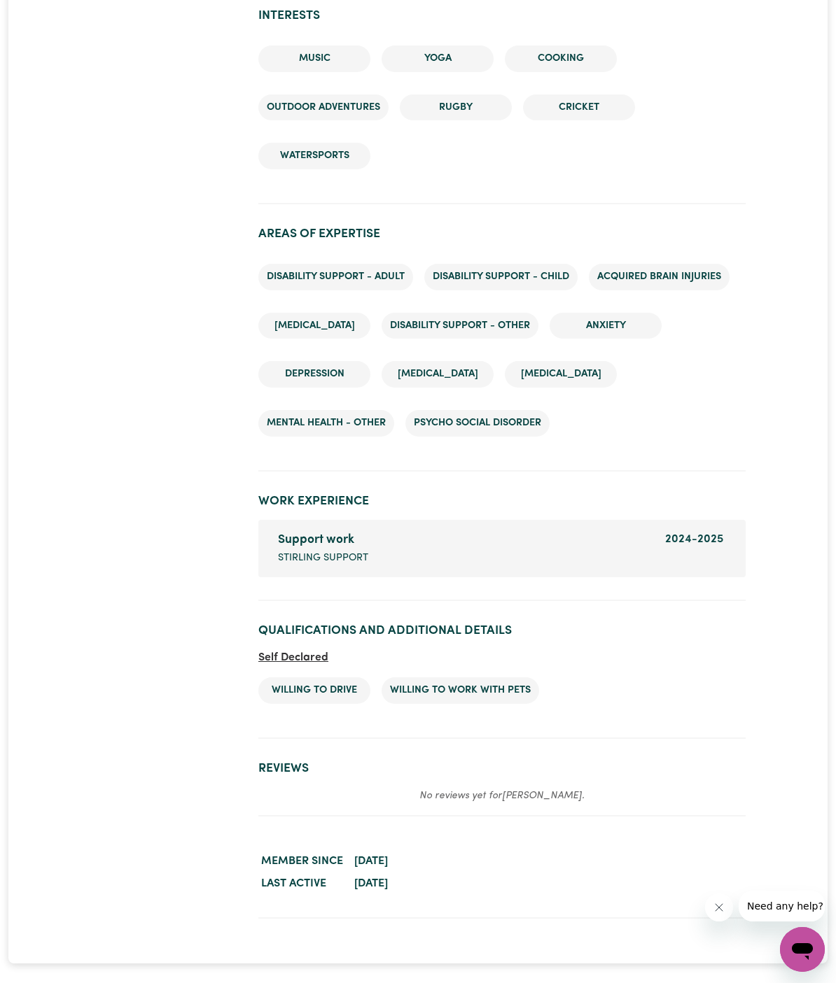
scroll to position [2013, 0]
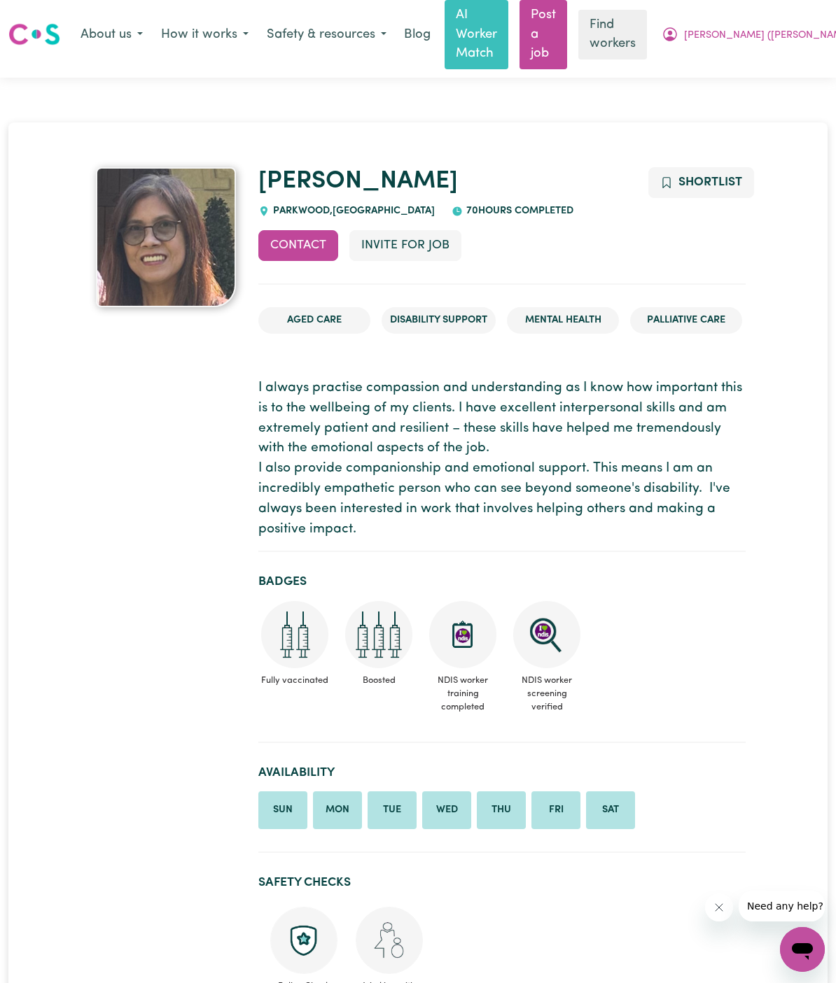
scroll to position [7, 0]
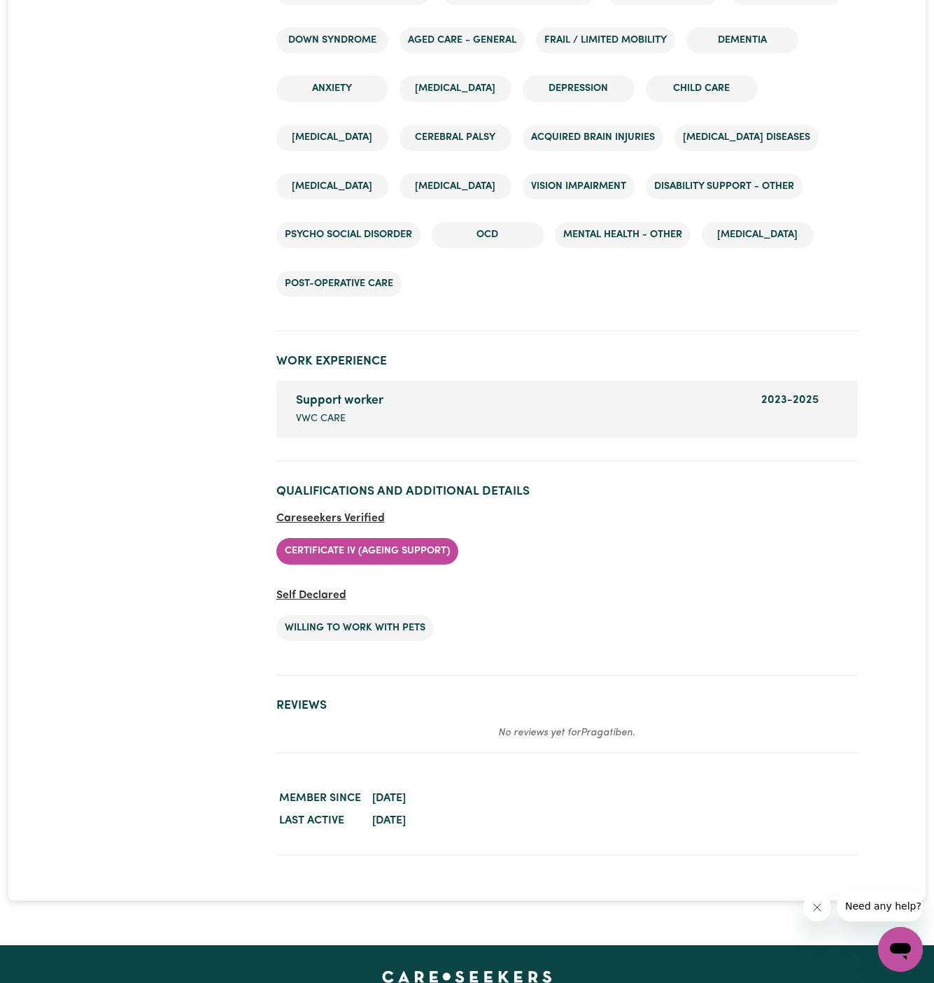
scroll to position [2652, 0]
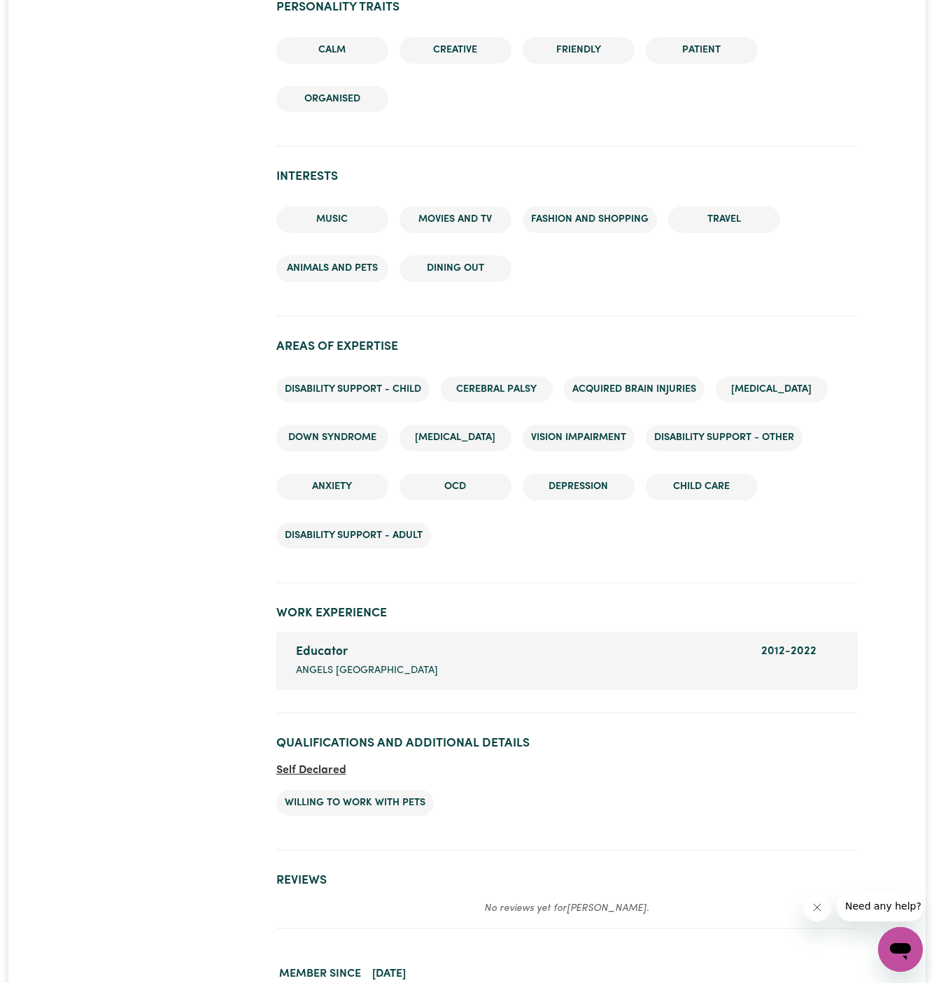
scroll to position [1897, 0]
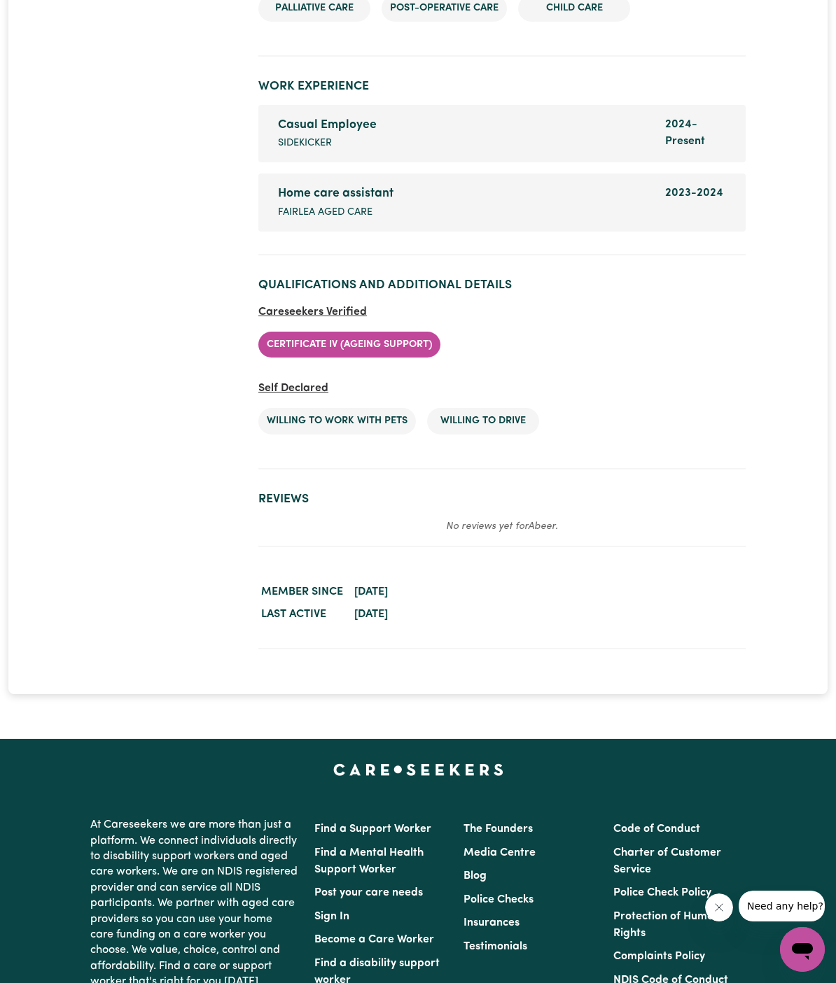
scroll to position [2573, 0]
